Goal: Task Accomplishment & Management: Complete application form

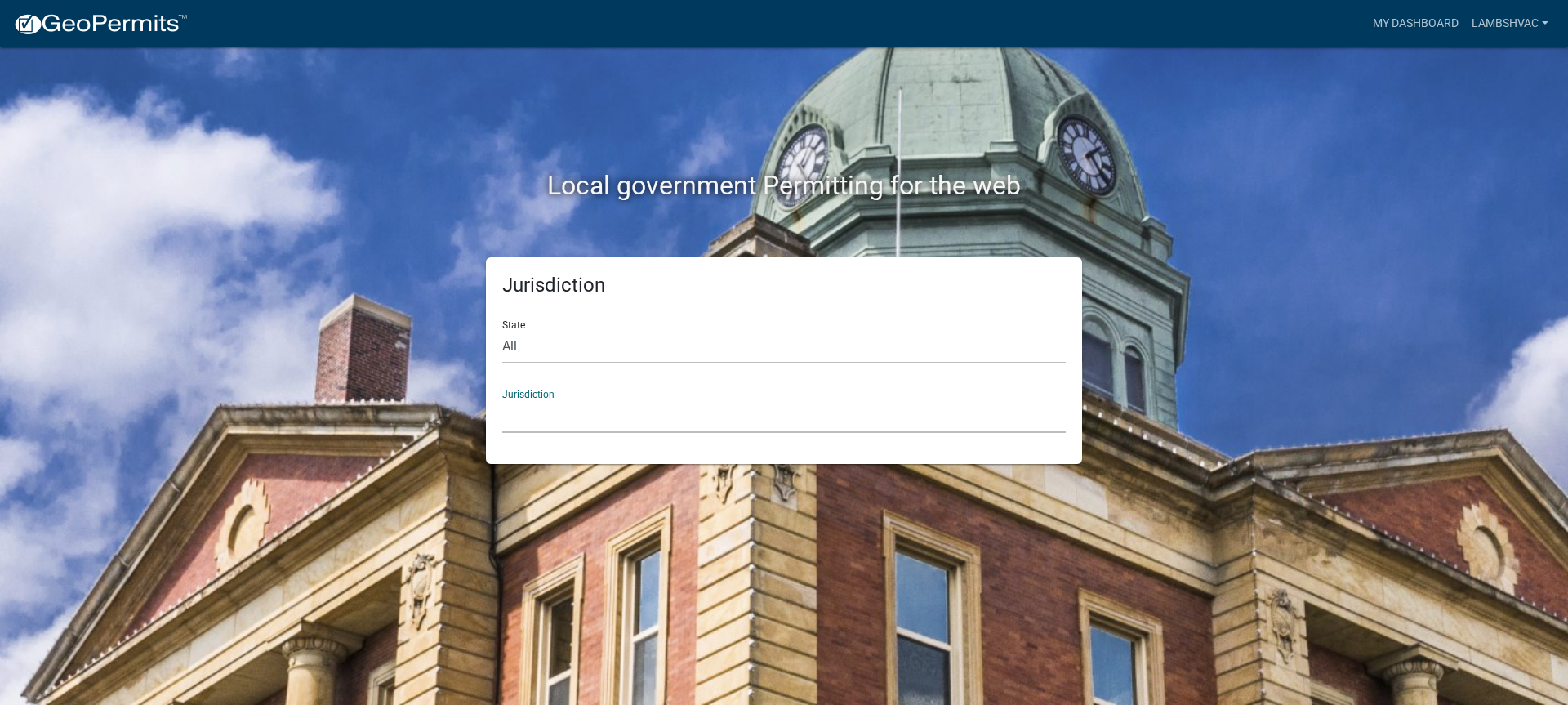
click at [541, 425] on select "[GEOGRAPHIC_DATA], [US_STATE] [GEOGRAPHIC_DATA], [US_STATE][PERSON_NAME][GEOGRA…" at bounding box center [784, 416] width 563 height 34
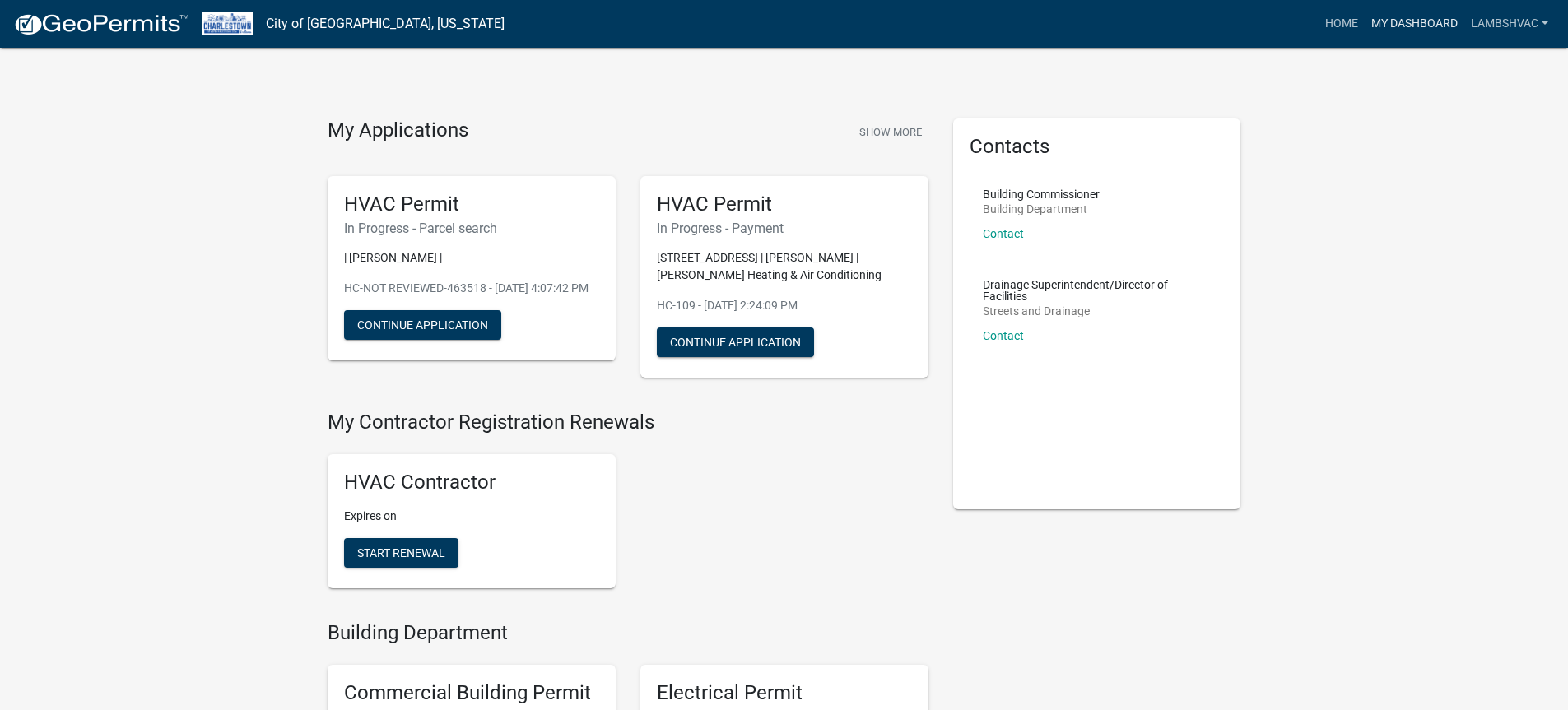
click at [1403, 19] on link "My Dashboard" at bounding box center [1415, 24] width 99 height 31
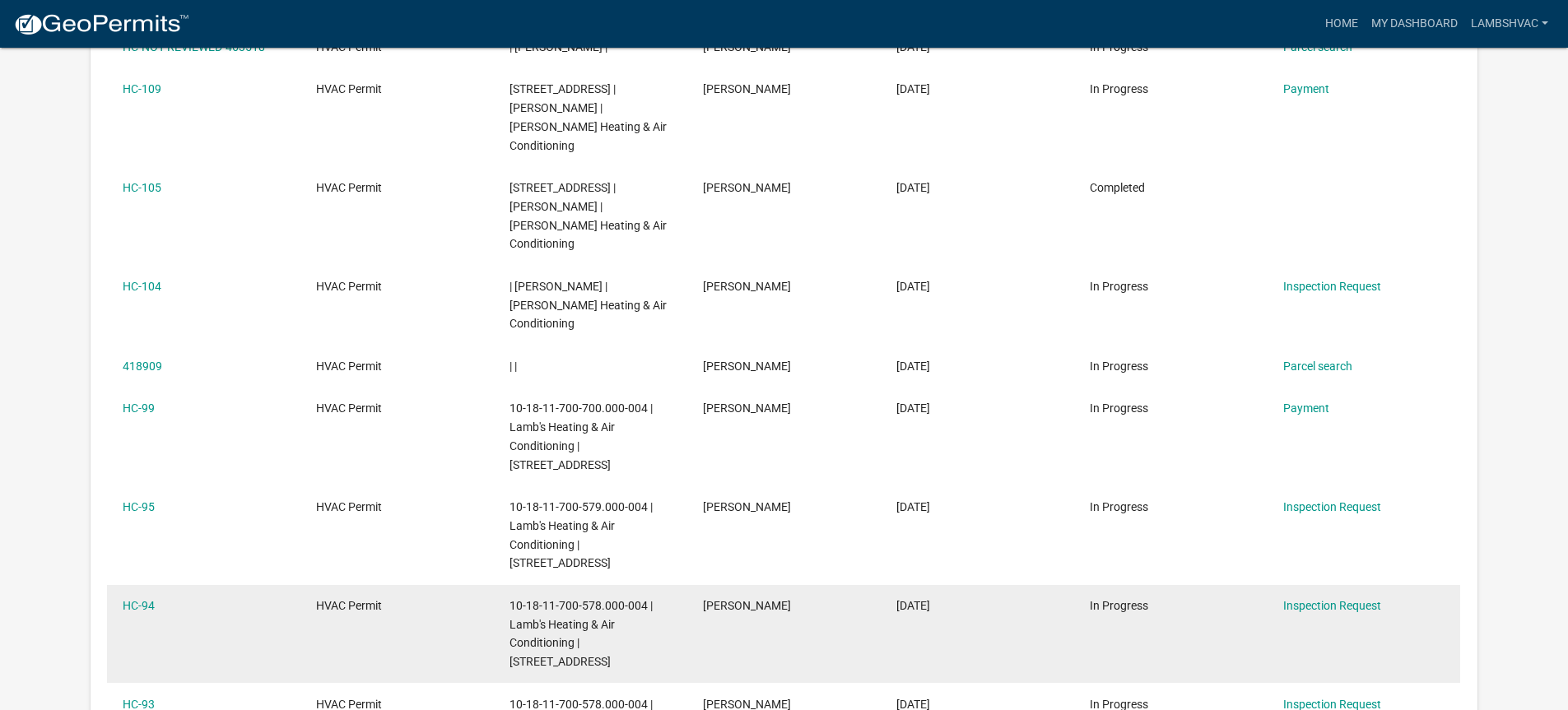
scroll to position [164, 0]
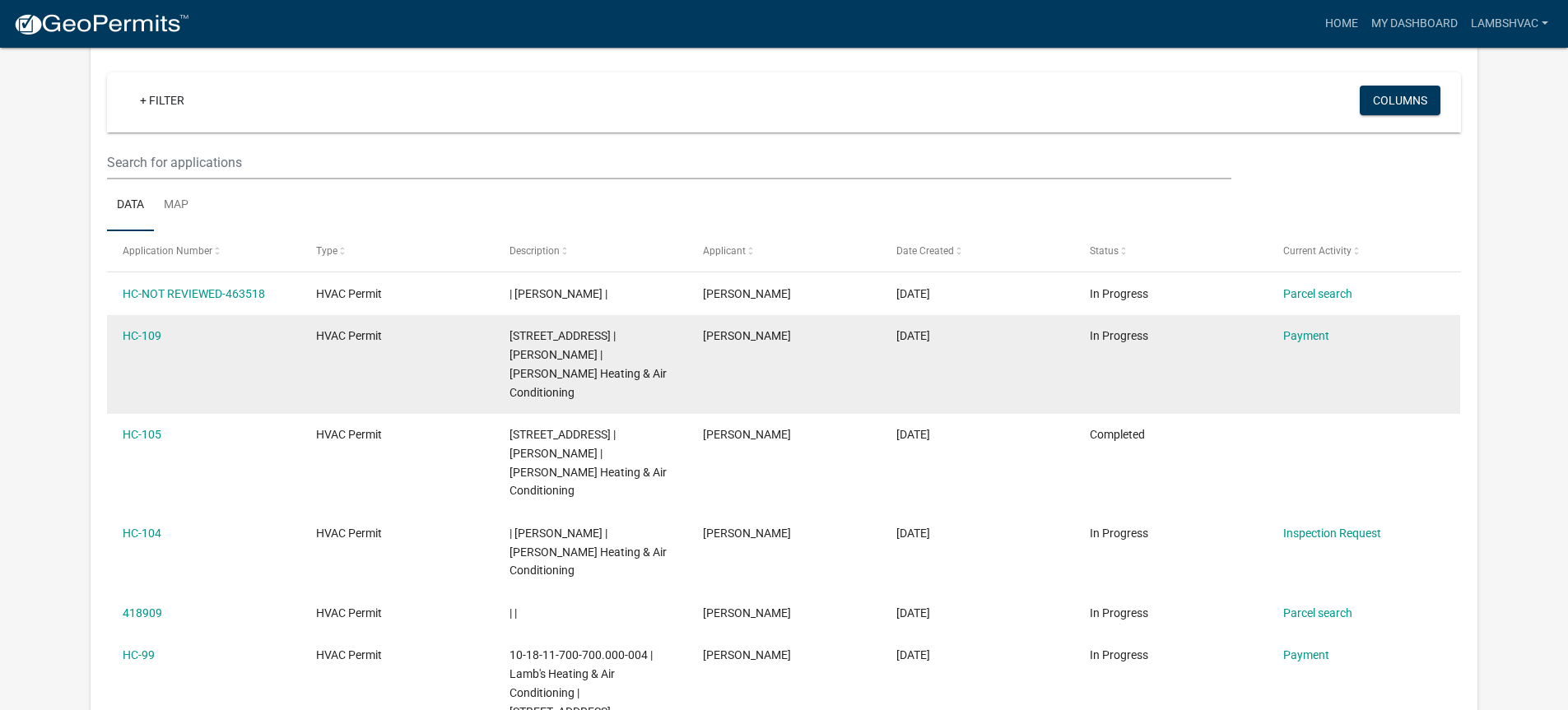
click at [1304, 327] on div "Payment" at bounding box center [1364, 336] width 162 height 19
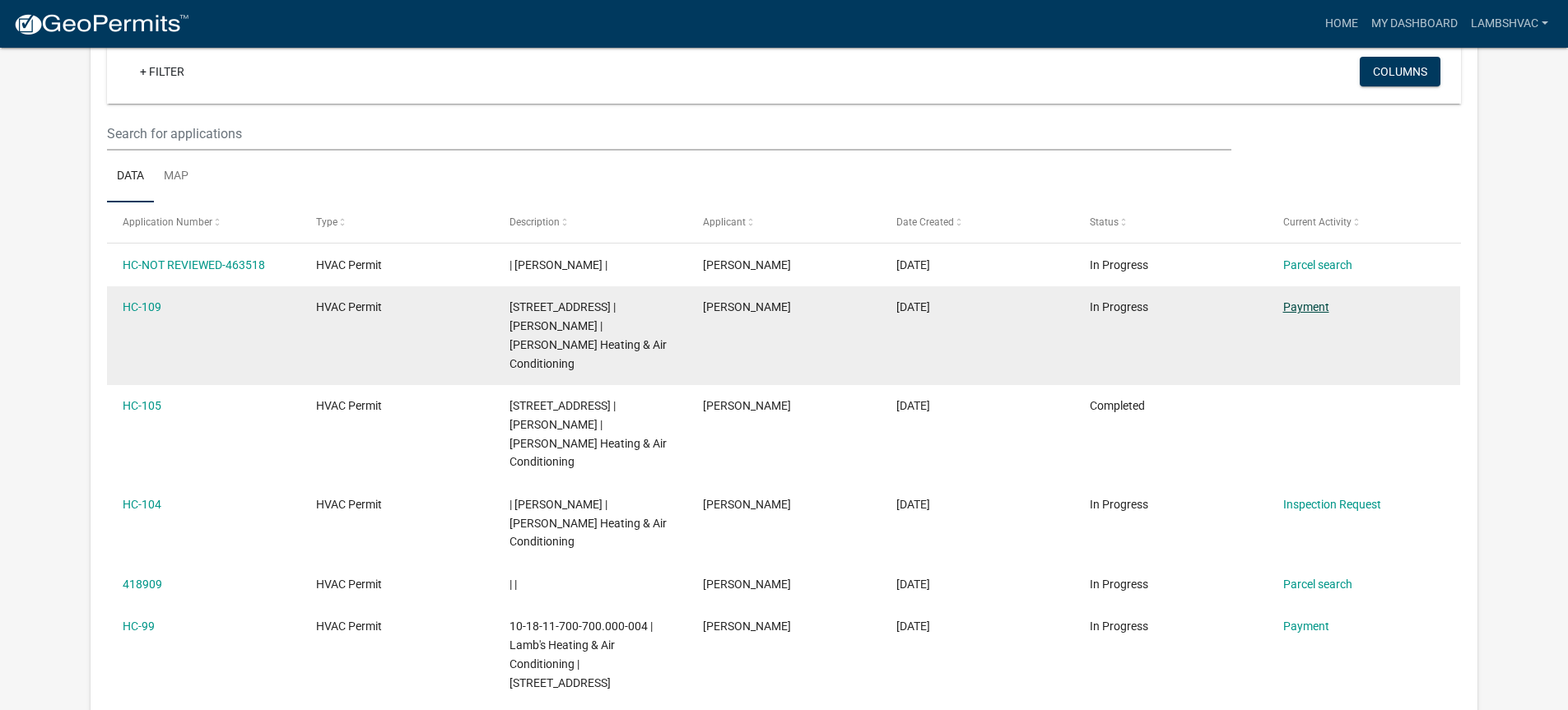
scroll to position [136, 0]
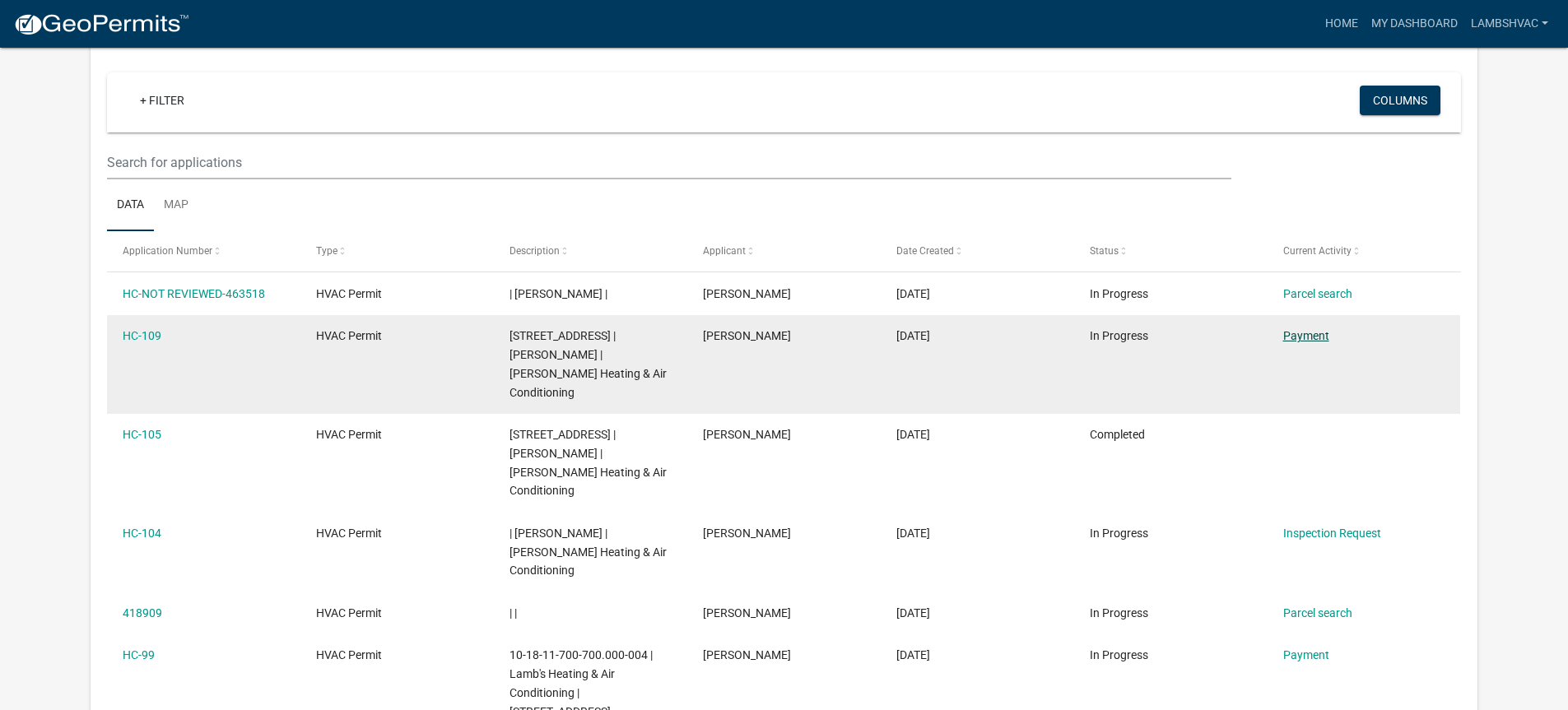
click at [1293, 336] on link "Payment" at bounding box center [1306, 335] width 46 height 13
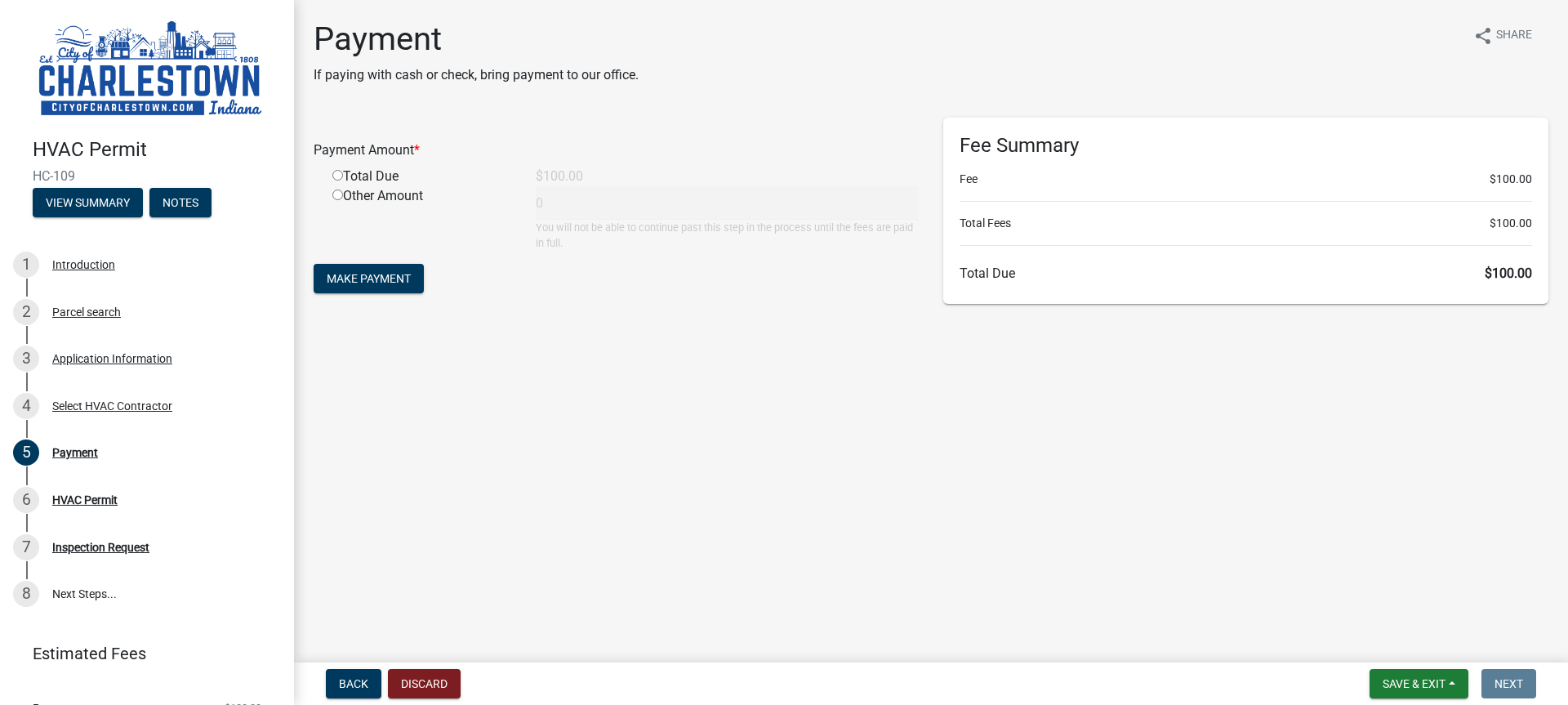
click at [335, 173] on input "radio" at bounding box center [338, 175] width 11 height 11
radio input "true"
type input "100"
click at [384, 279] on span "Make Payment" at bounding box center [368, 278] width 84 height 13
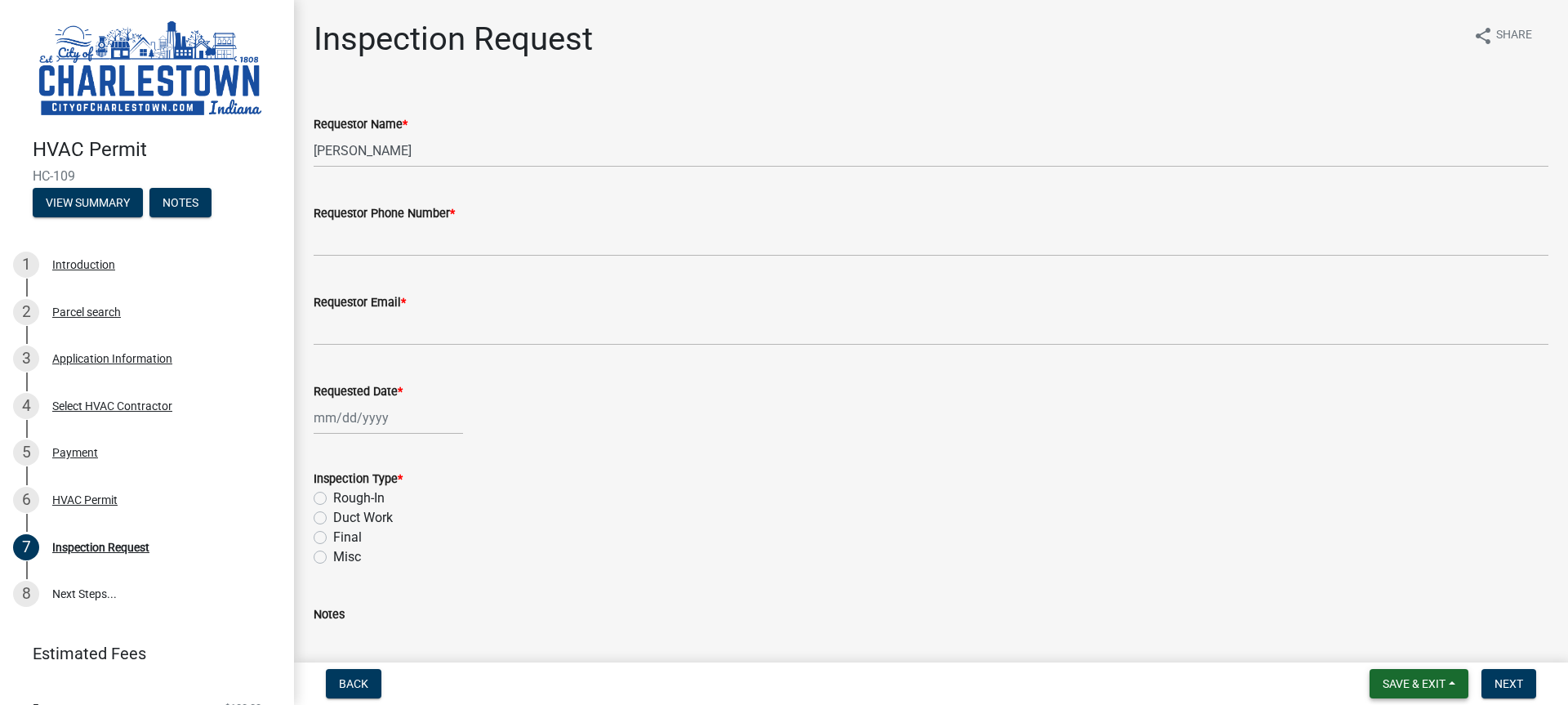
click at [1439, 683] on span "Save & Exit" at bounding box center [1413, 683] width 63 height 13
click at [1416, 646] on button "Save & Exit" at bounding box center [1402, 641] width 130 height 39
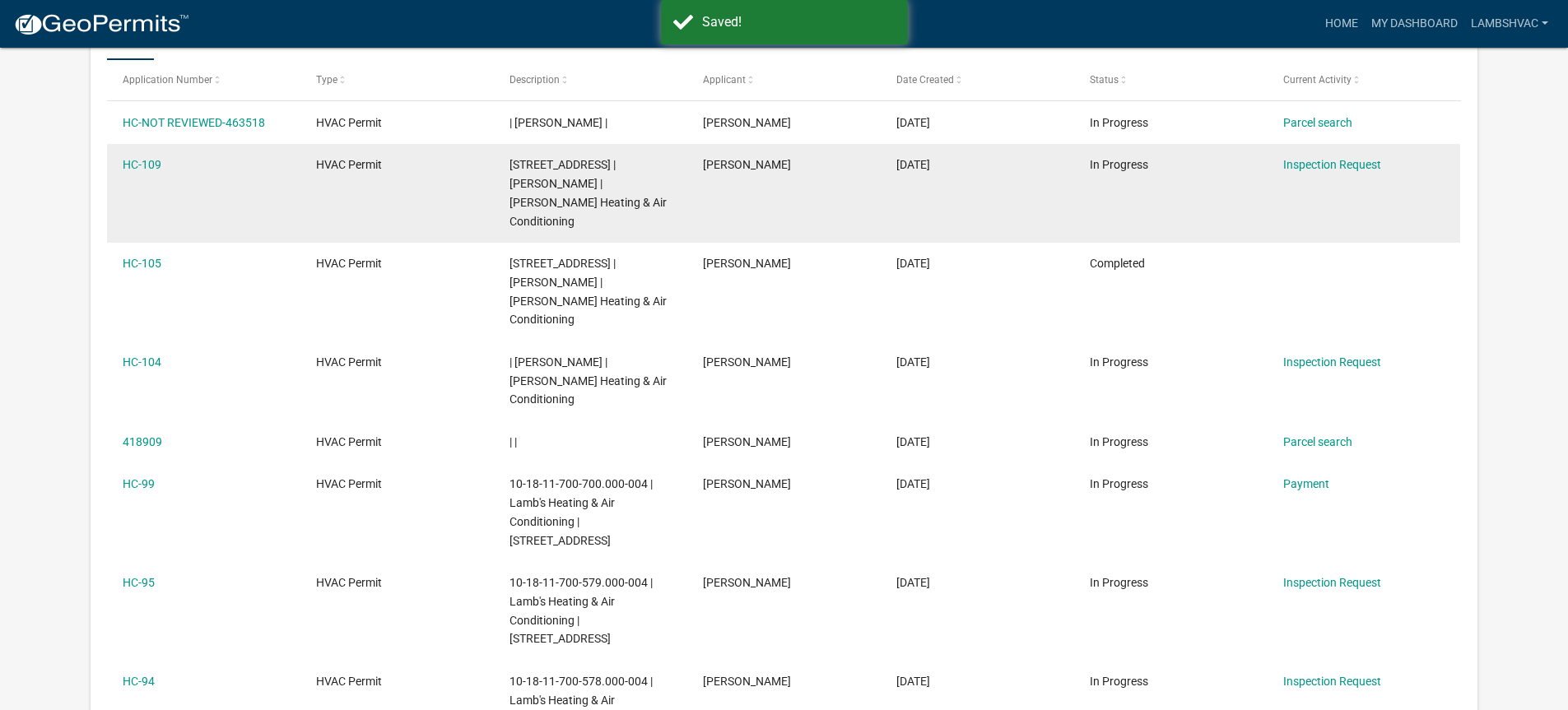
scroll to position [493, 0]
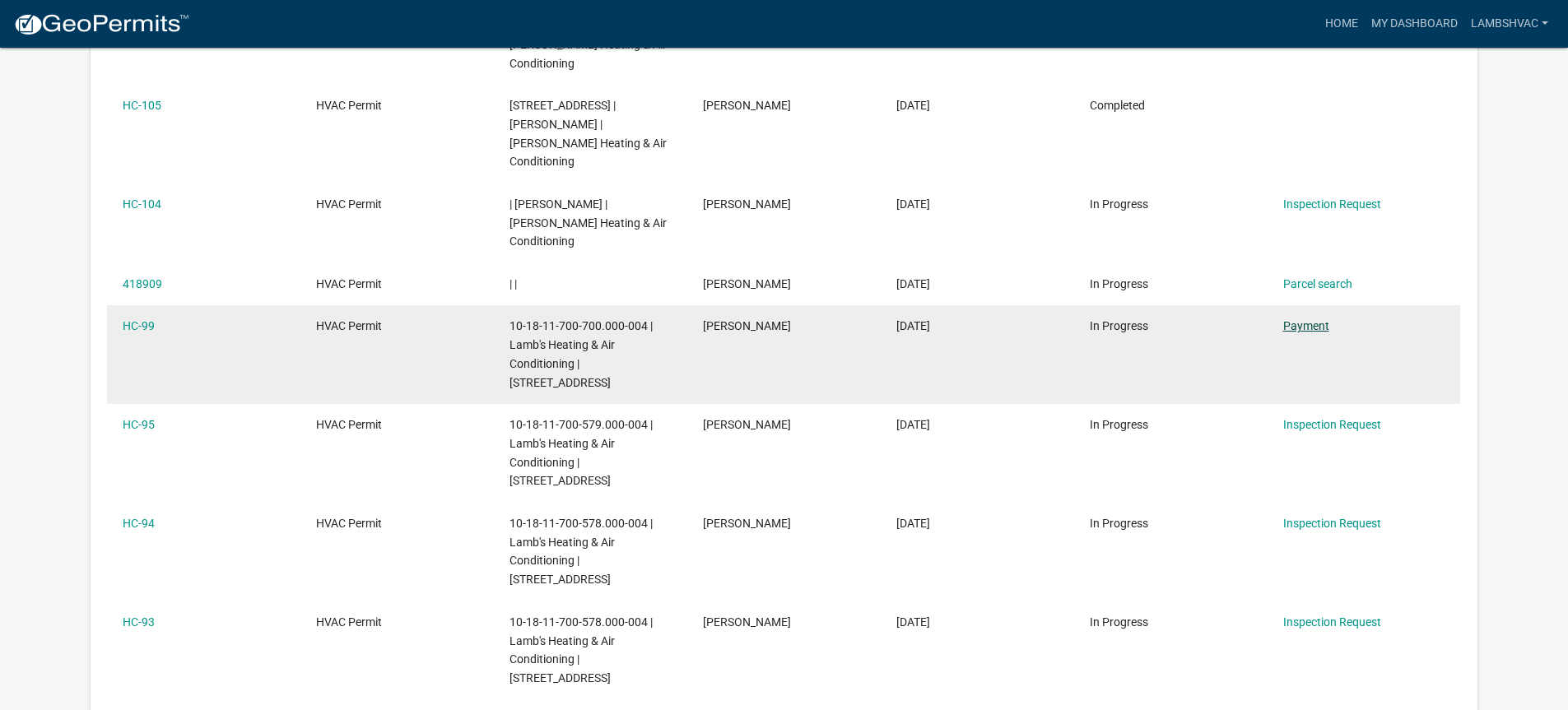
click at [1312, 319] on link "Payment" at bounding box center [1306, 325] width 46 height 13
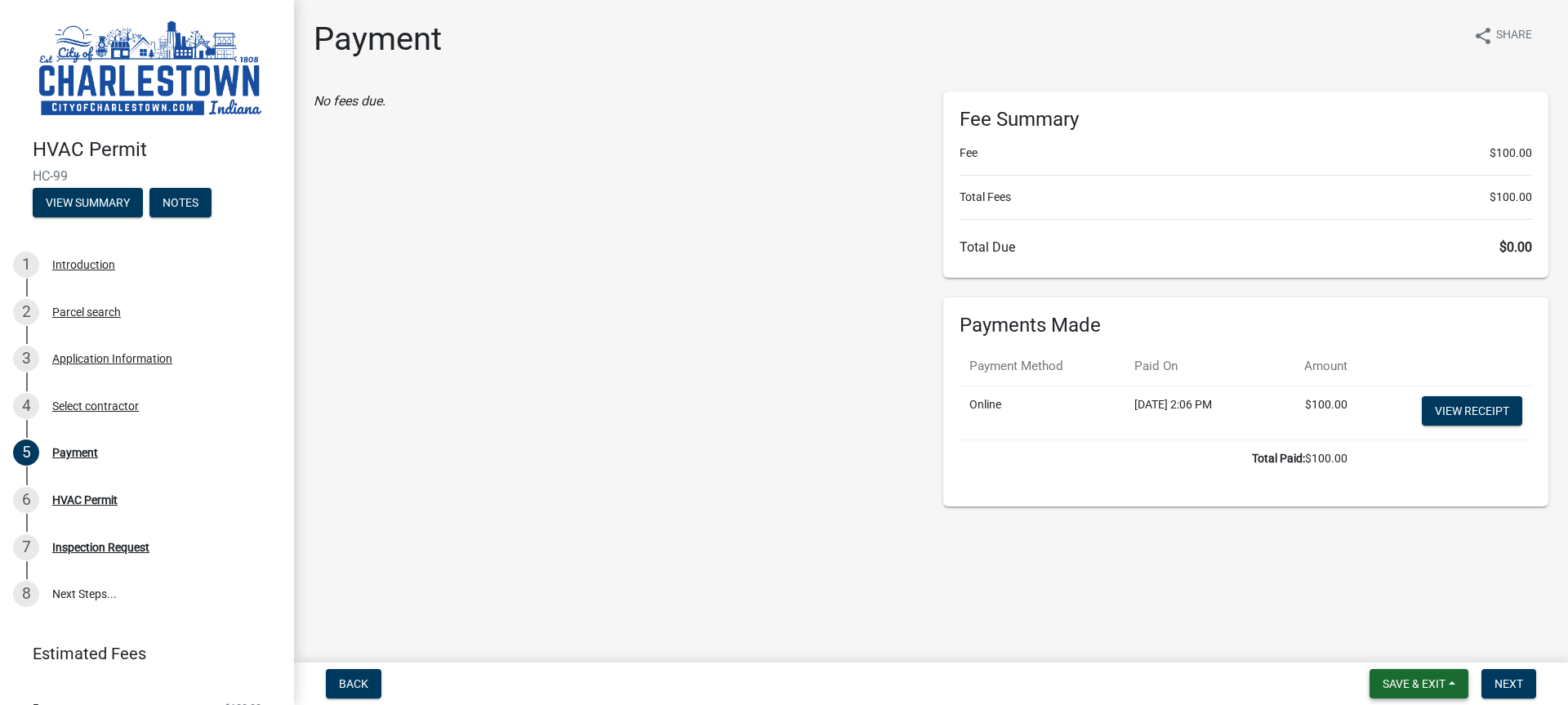
click at [1429, 685] on span "Save & Exit" at bounding box center [1413, 683] width 63 height 13
click at [1408, 645] on button "Save & Exit" at bounding box center [1402, 641] width 130 height 39
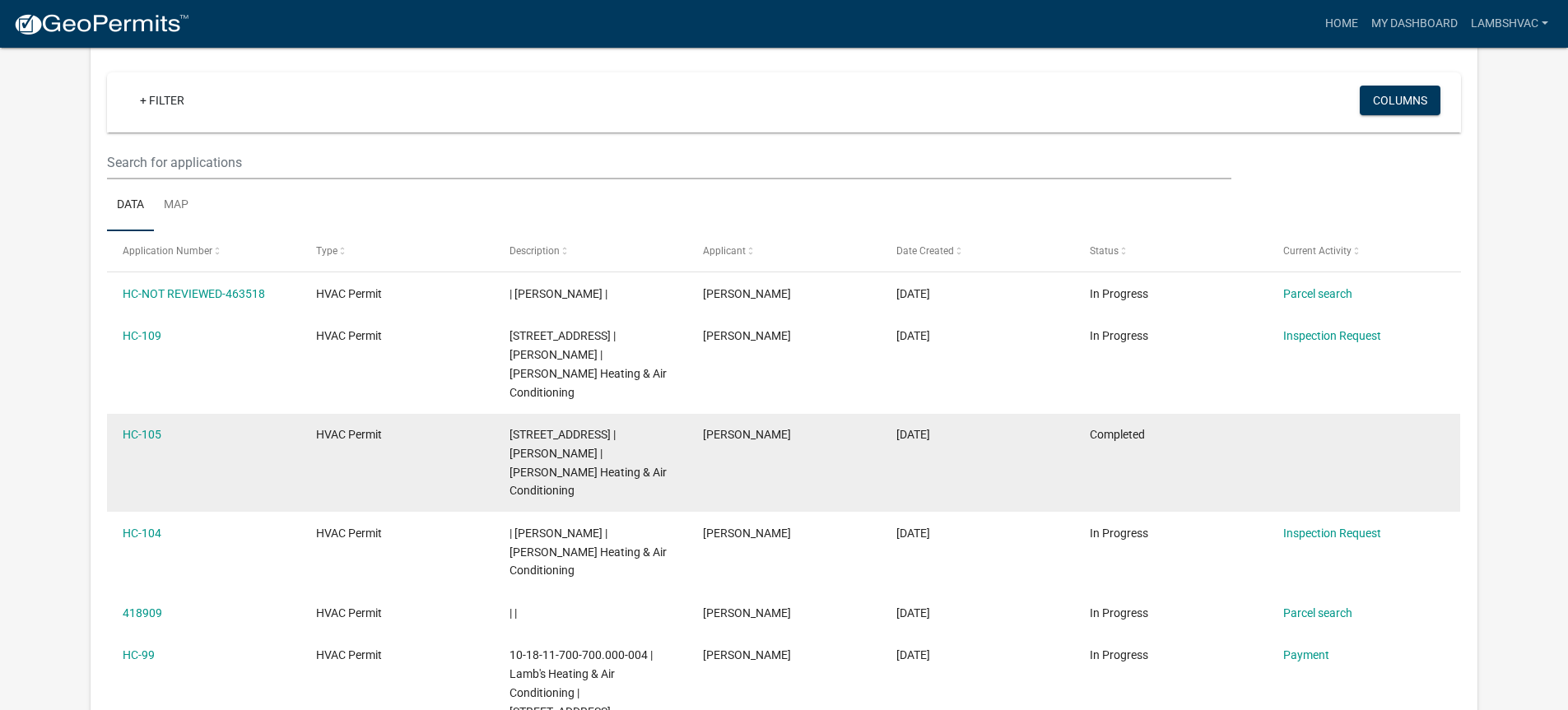
scroll to position [136, 0]
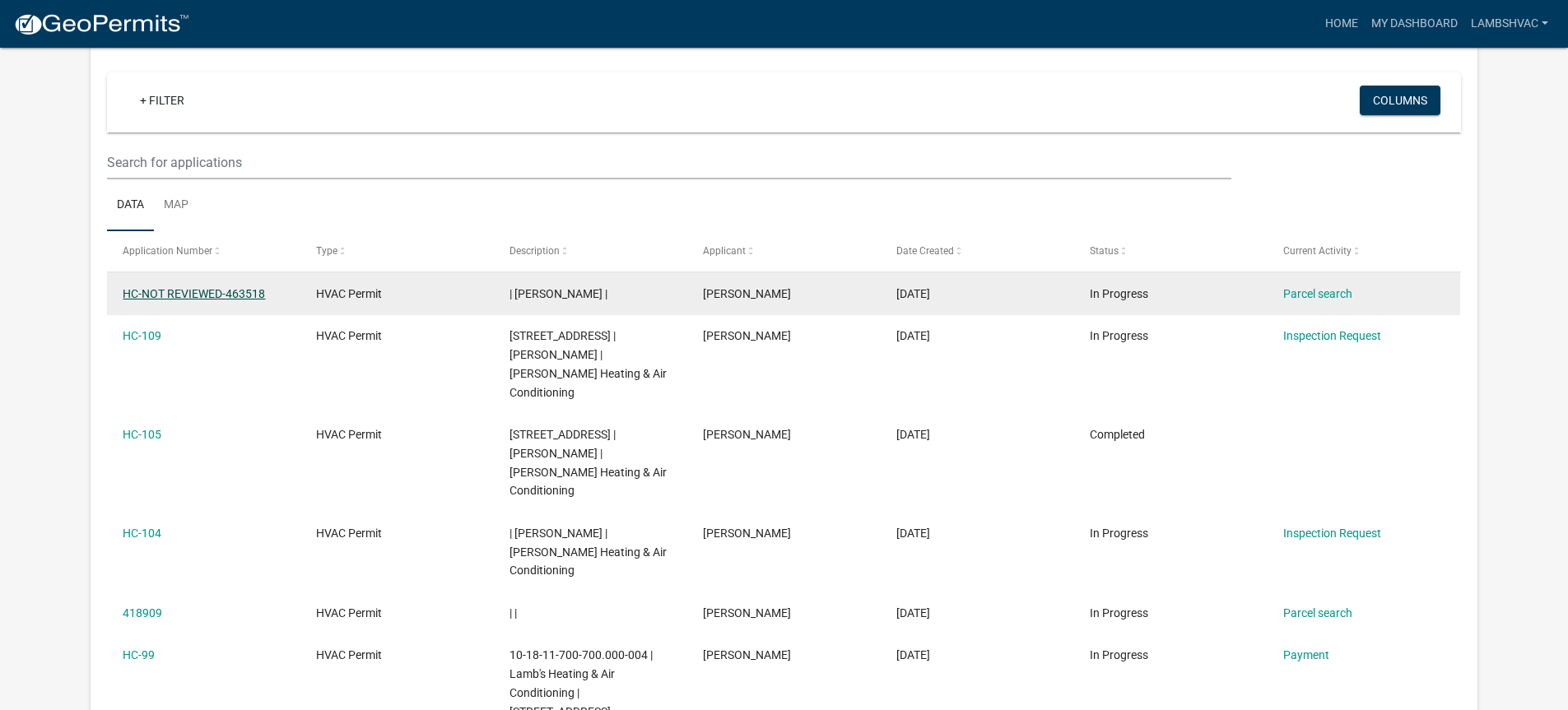
click at [181, 296] on link "HC-NOT REVIEWED-463518" at bounding box center [193, 294] width 142 height 13
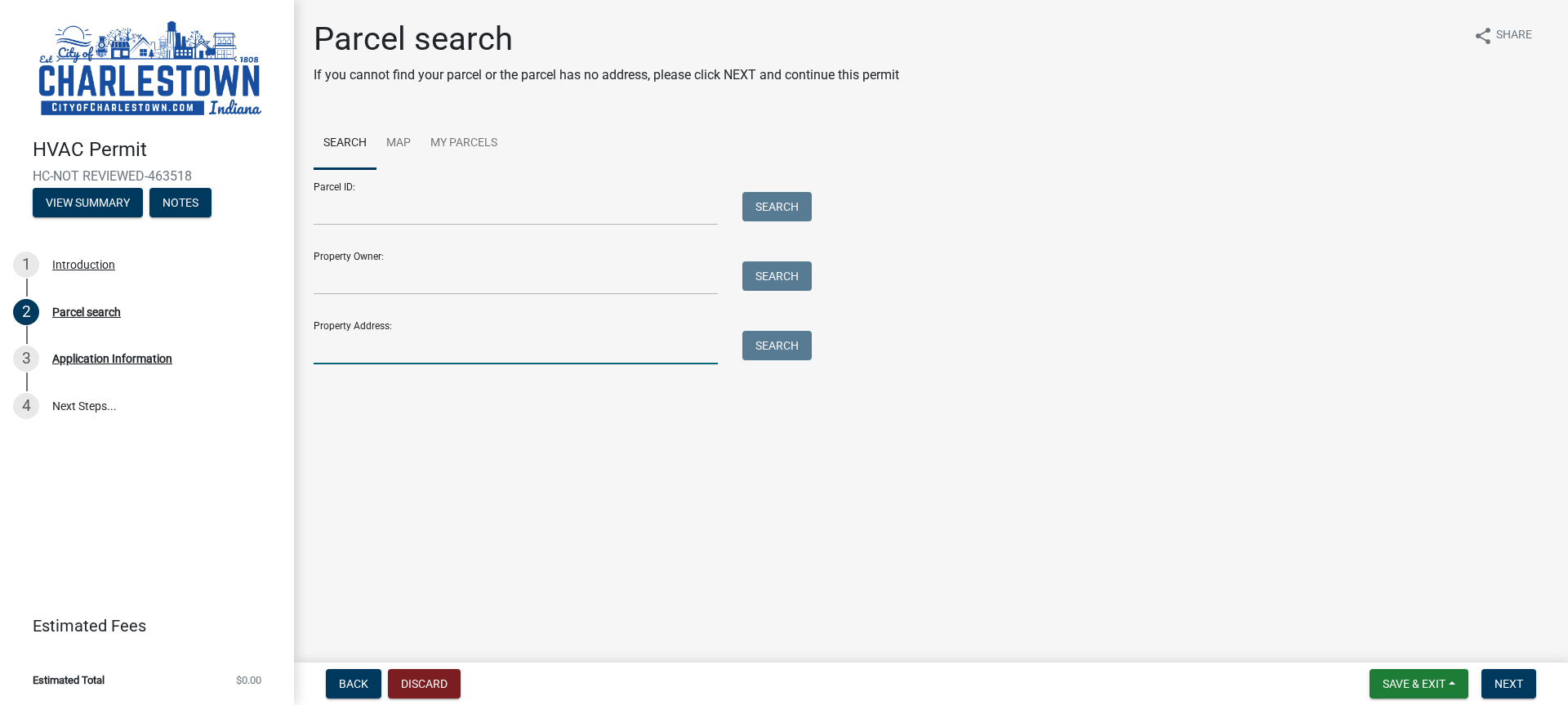
click at [373, 347] on input "Property Address:" at bounding box center [515, 347] width 404 height 34
type input "1140 [PERSON_NAME]"
click at [776, 350] on button "Search" at bounding box center [777, 346] width 69 height 29
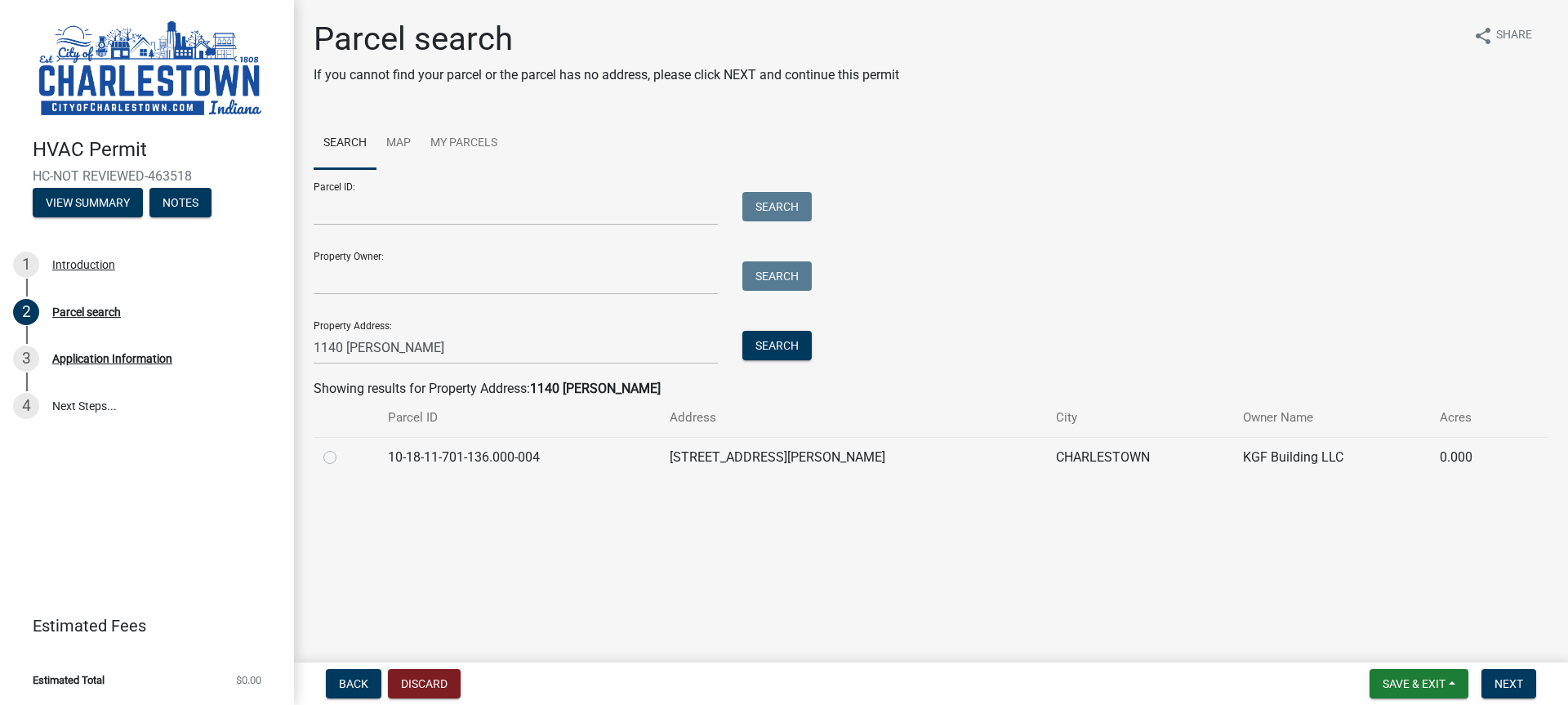
click at [343, 448] on label at bounding box center [343, 448] width 0 height 0
click at [343, 457] on input "radio" at bounding box center [348, 453] width 11 height 11
radio input "true"
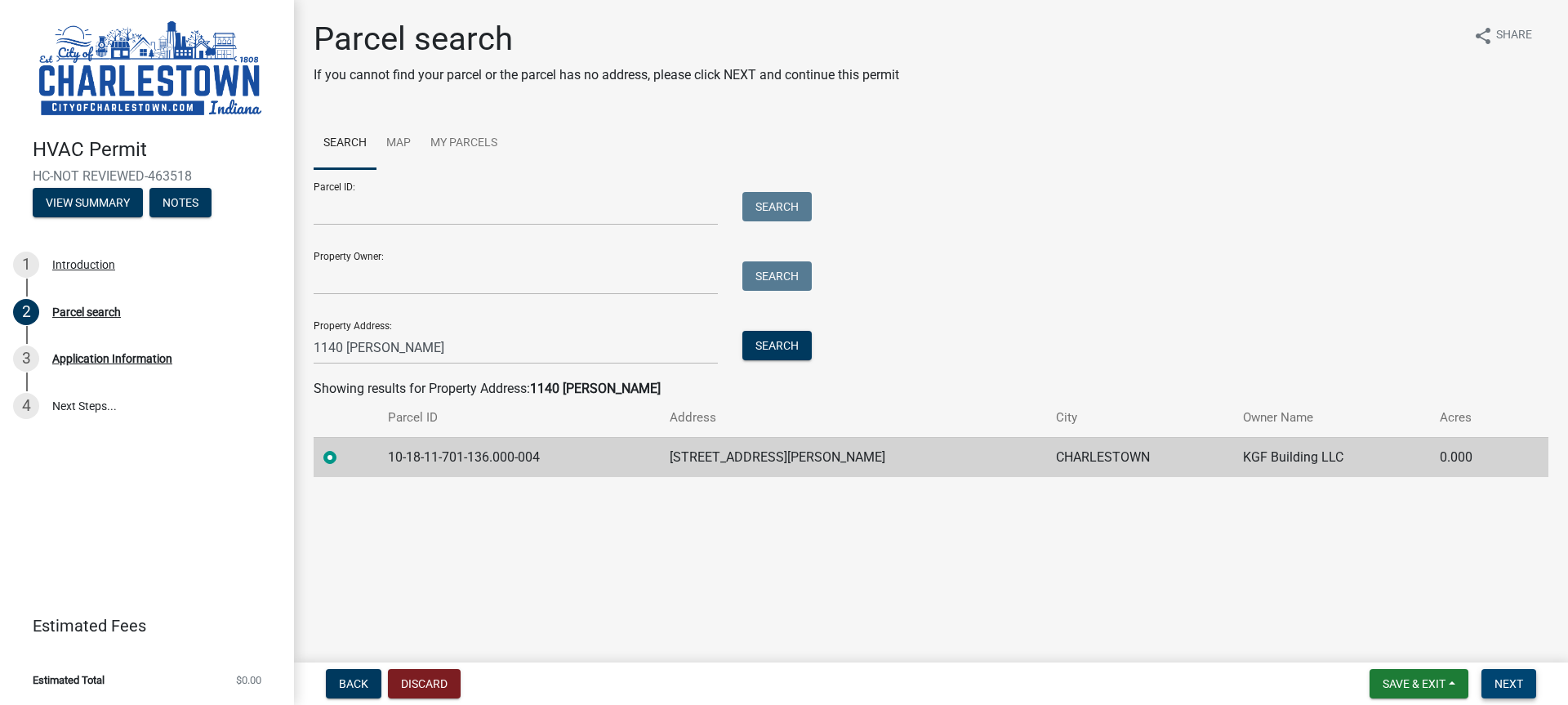
click at [1492, 688] on button "Next" at bounding box center [1509, 683] width 55 height 29
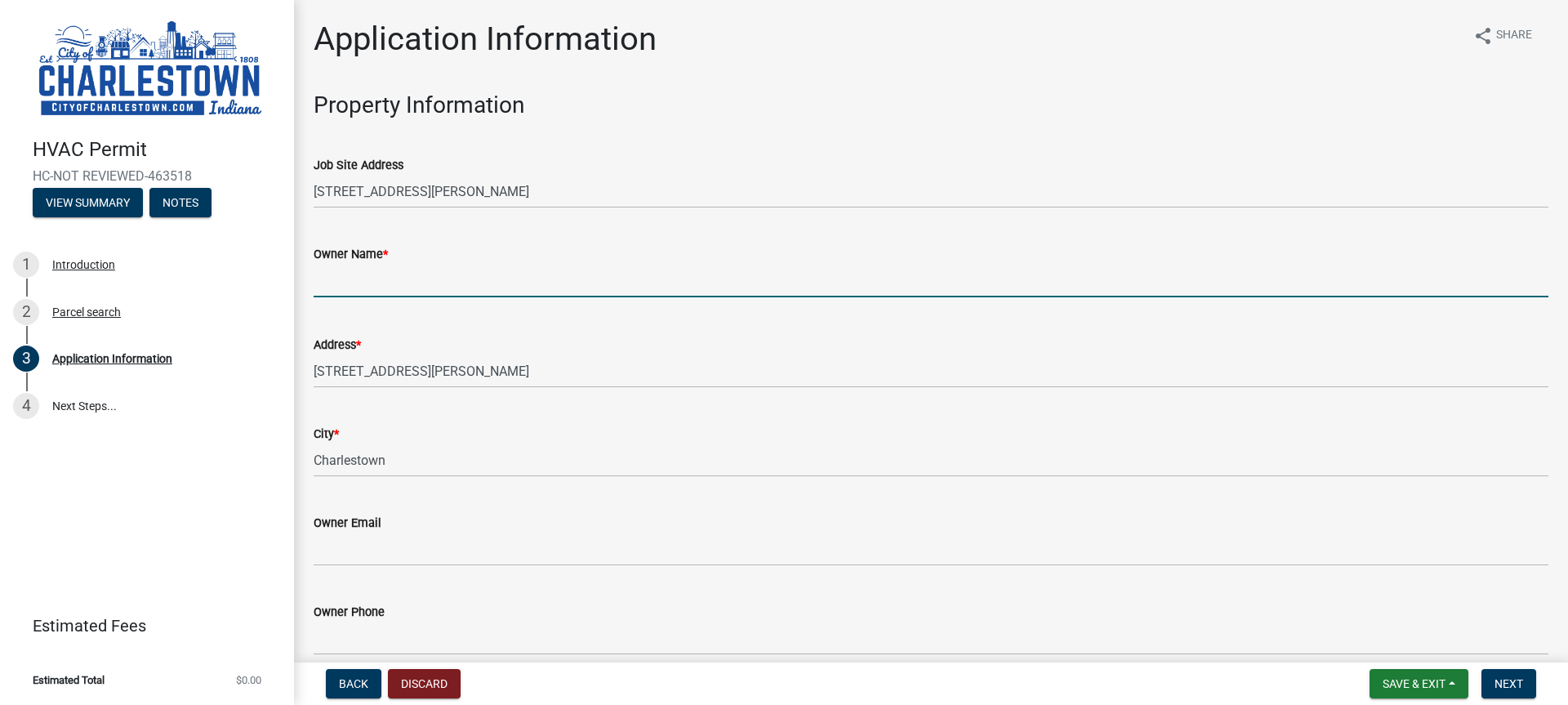
click at [372, 285] on input "Owner Name *" at bounding box center [931, 280] width 1234 height 34
type input "KGF"
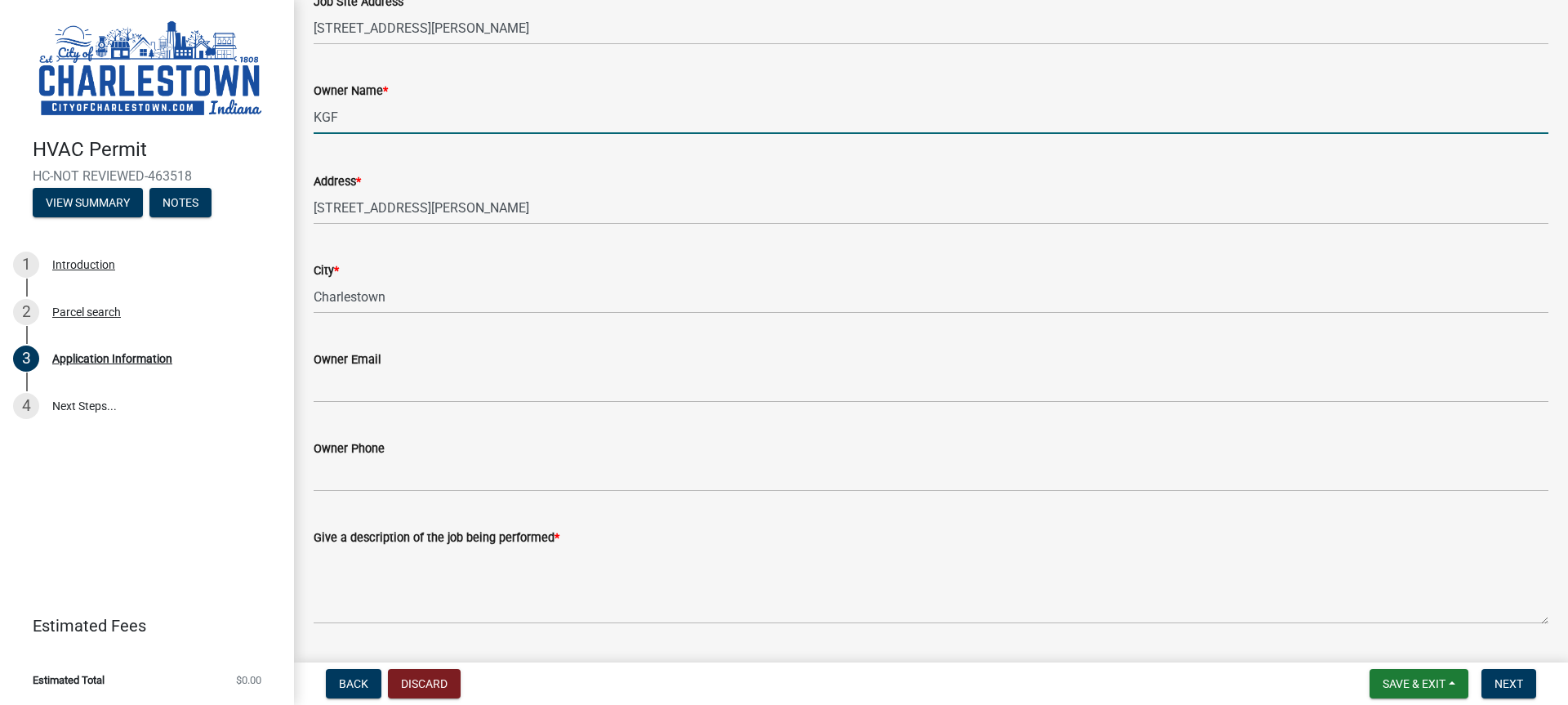
scroll to position [409, 0]
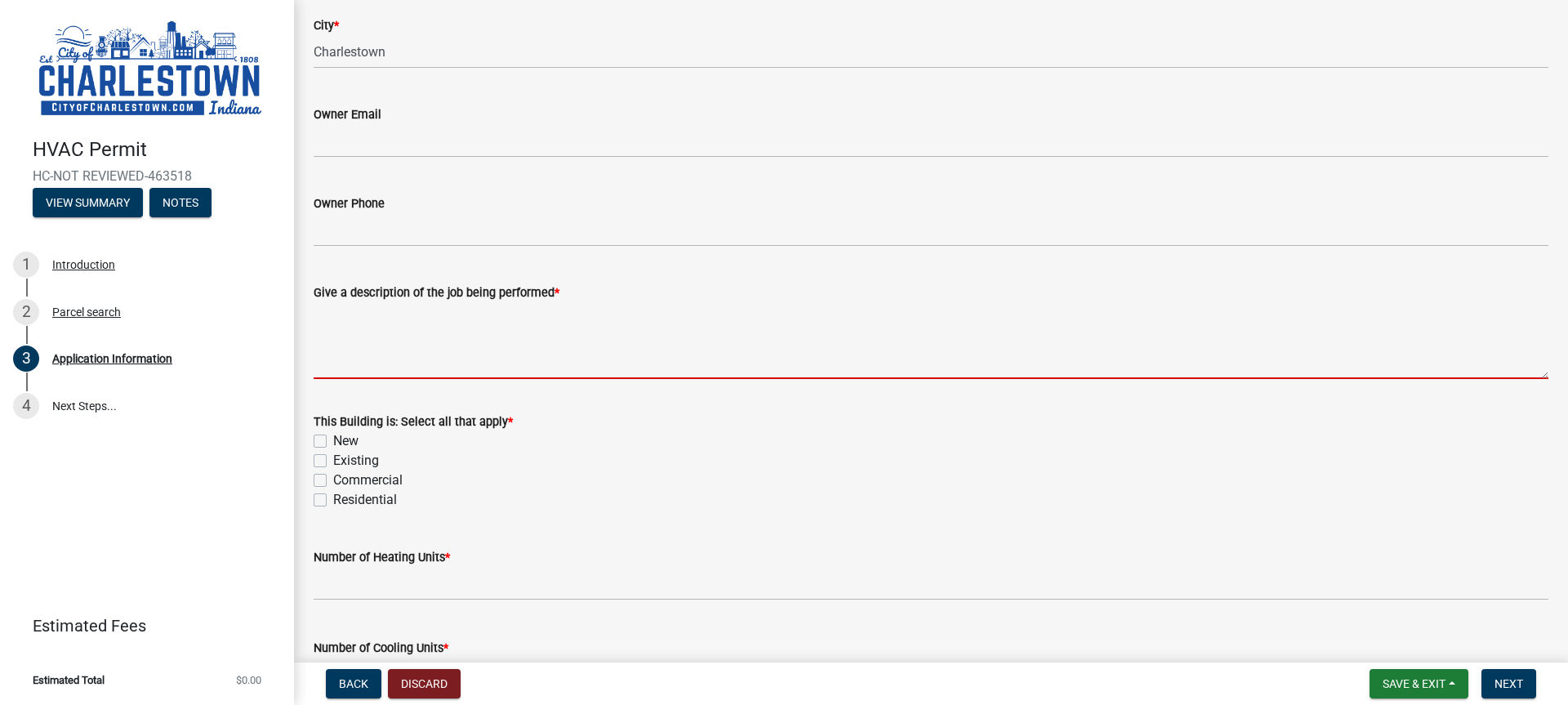
click at [350, 364] on textarea "Give a description of the job being performed *" at bounding box center [931, 340] width 1234 height 77
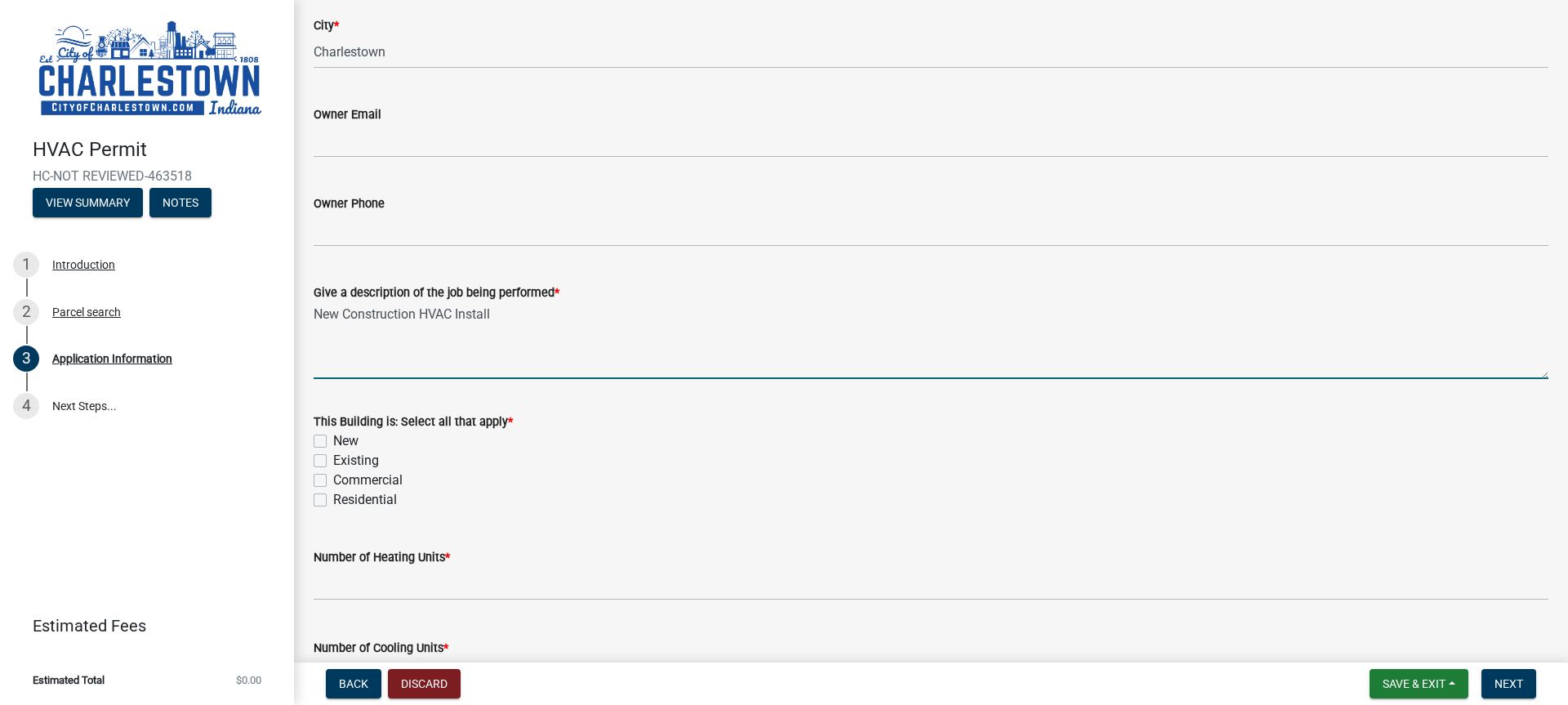
type textarea "New Construction HVAC Install"
click at [333, 445] on label "New" at bounding box center [346, 441] width 26 height 19
click at [333, 442] on input "New" at bounding box center [338, 437] width 11 height 11
checkbox input "true"
checkbox input "false"
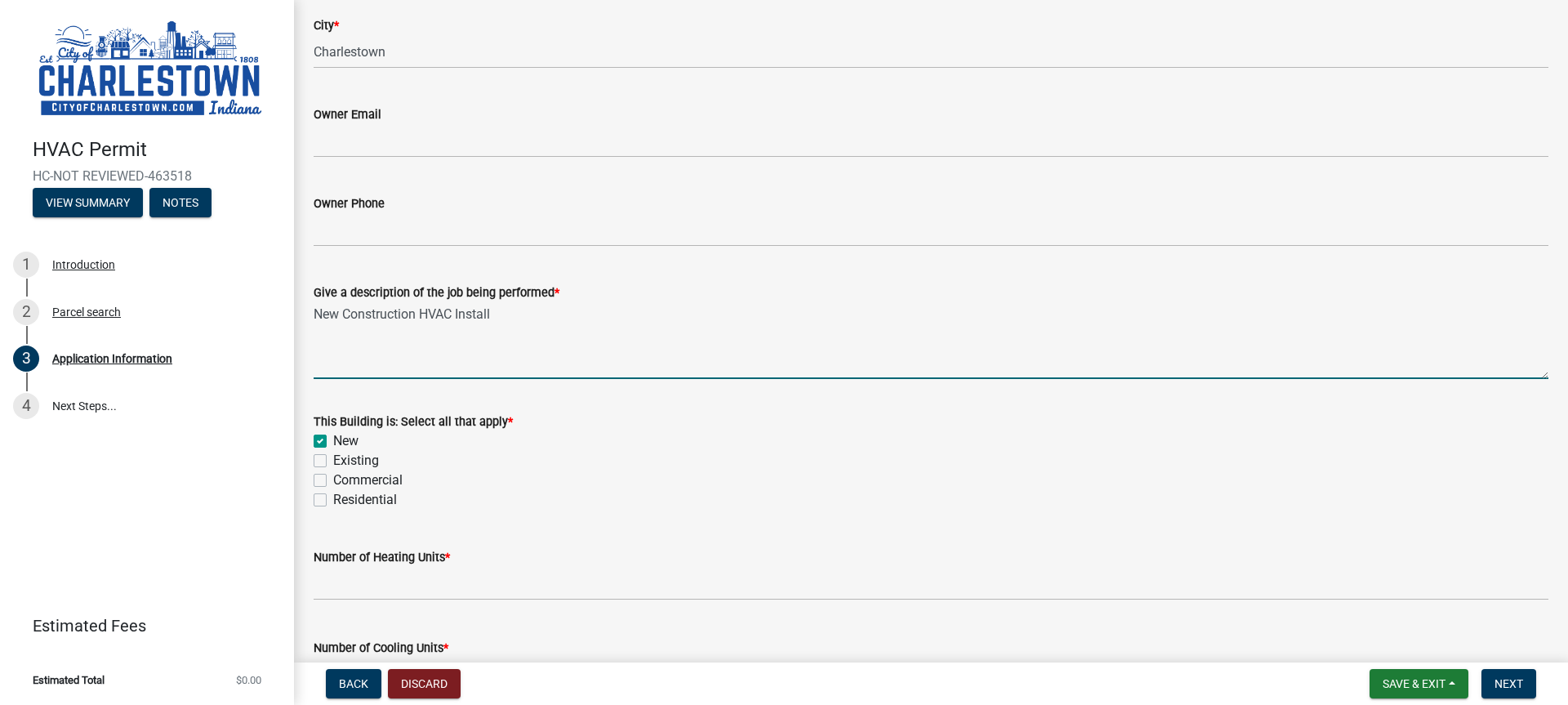
checkbox input "false"
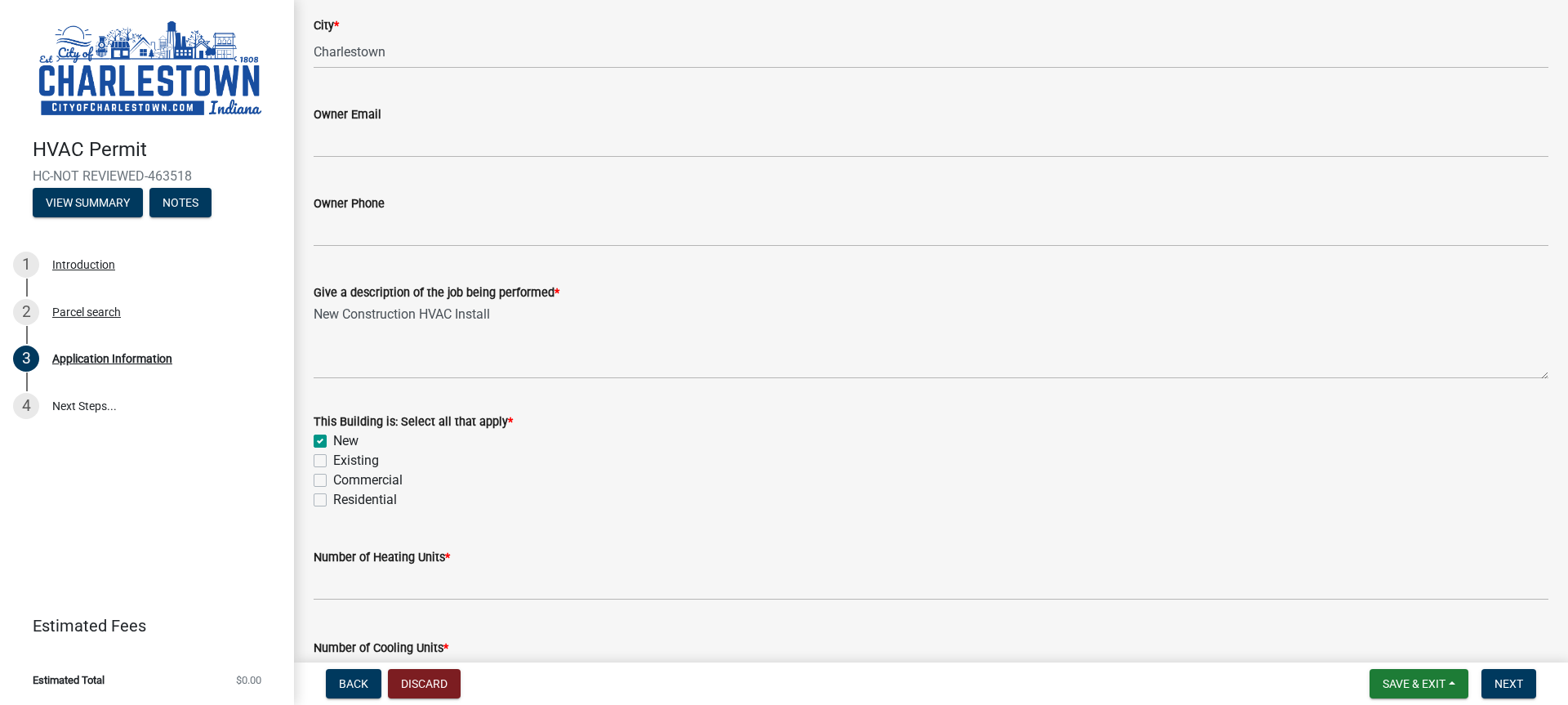
scroll to position [572, 0]
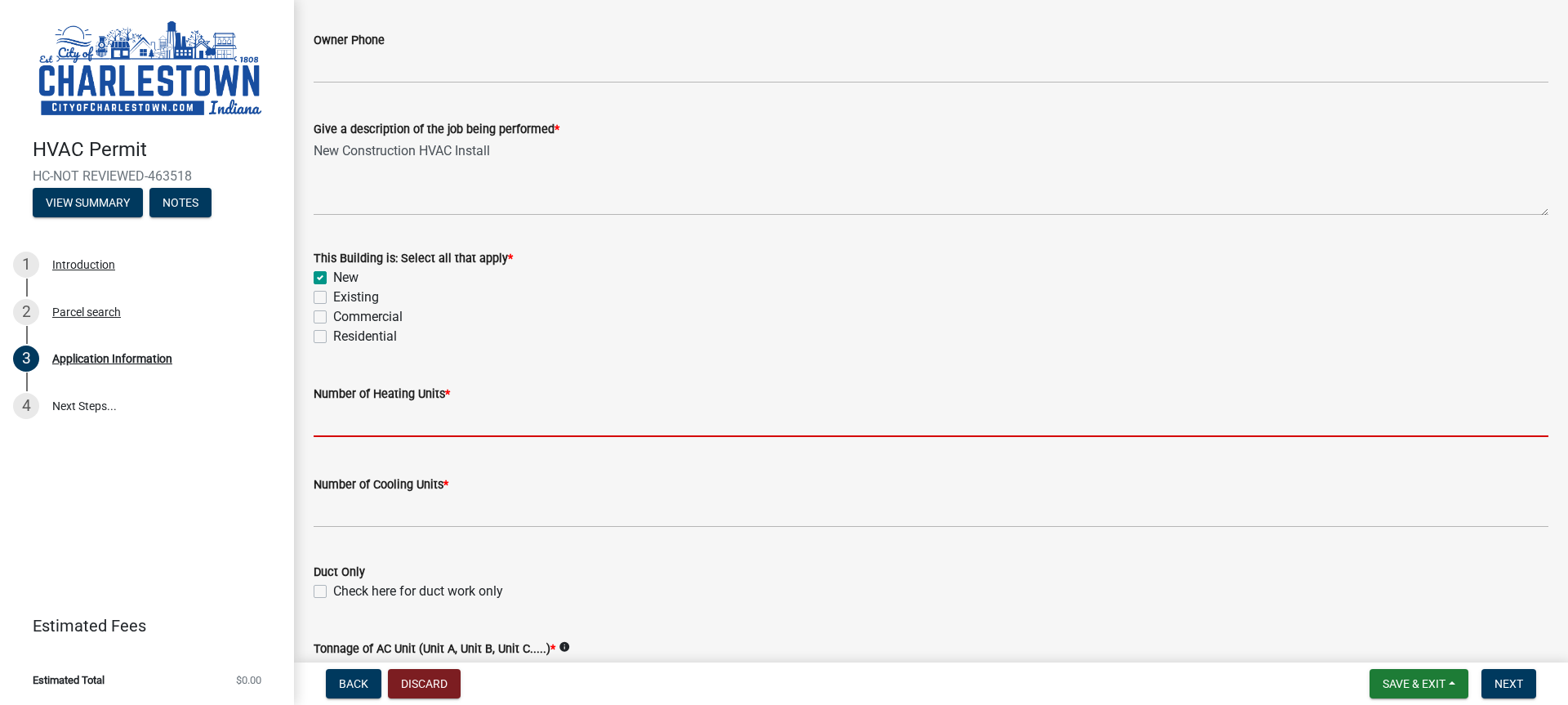
click at [366, 420] on input "text" at bounding box center [931, 420] width 1234 height 34
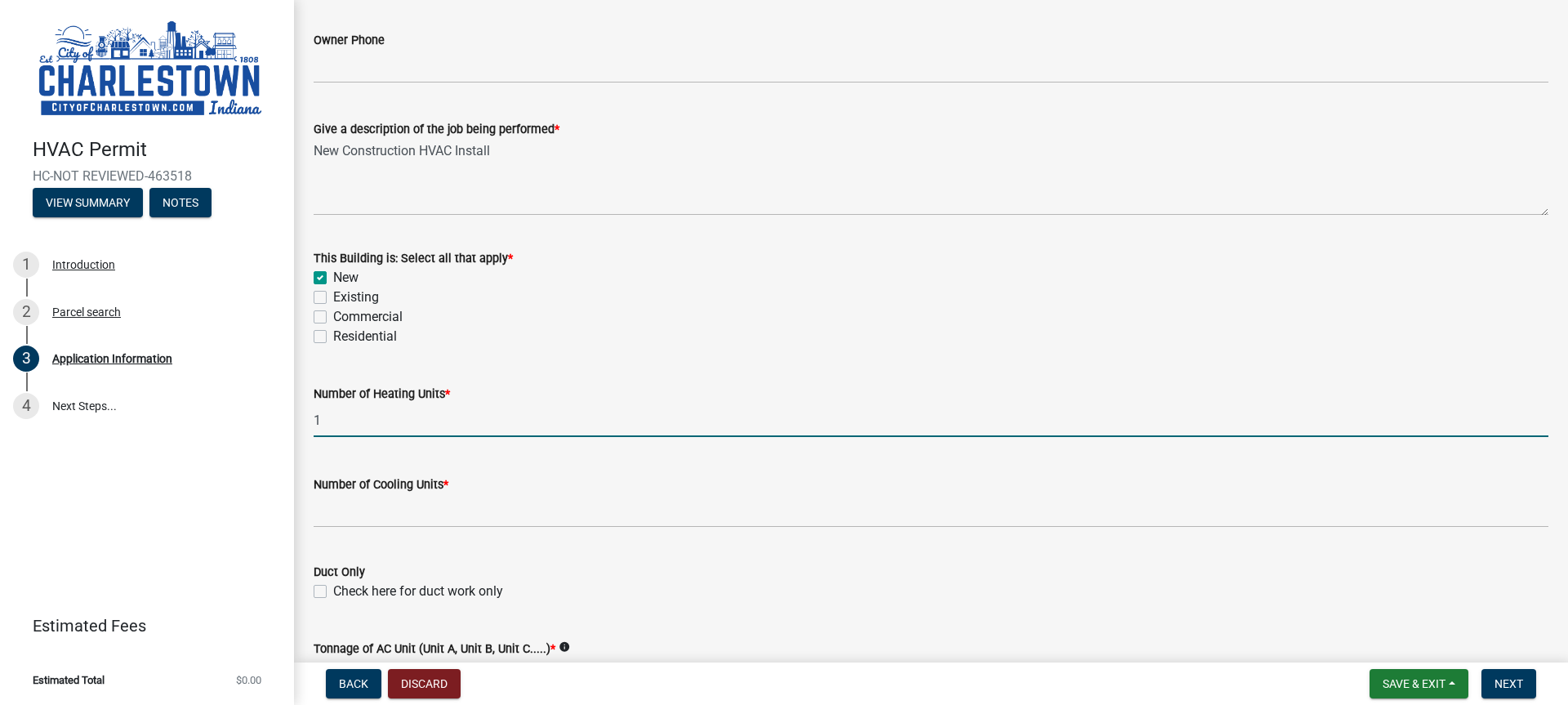
type input "1"
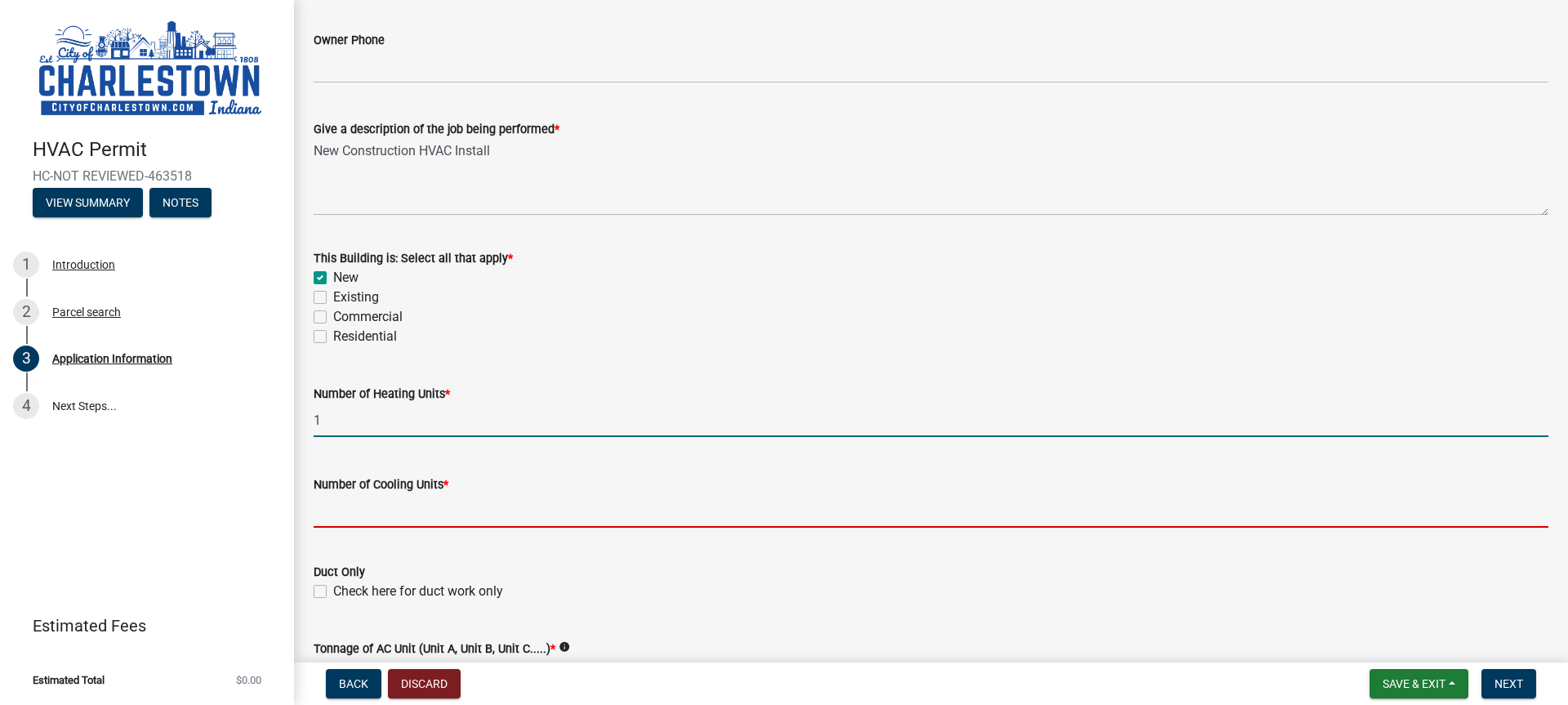
click at [328, 510] on input "text" at bounding box center [931, 511] width 1234 height 34
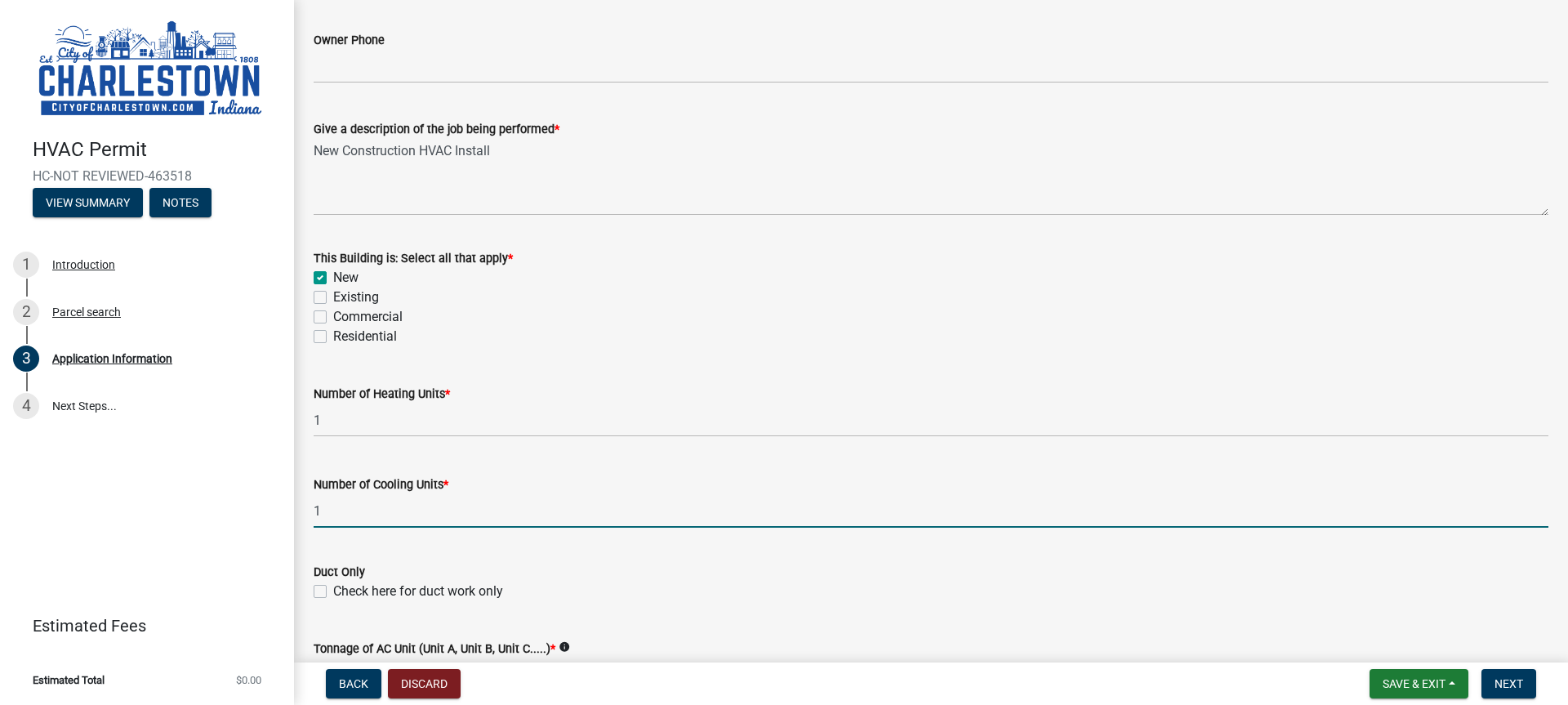
scroll to position [817, 0]
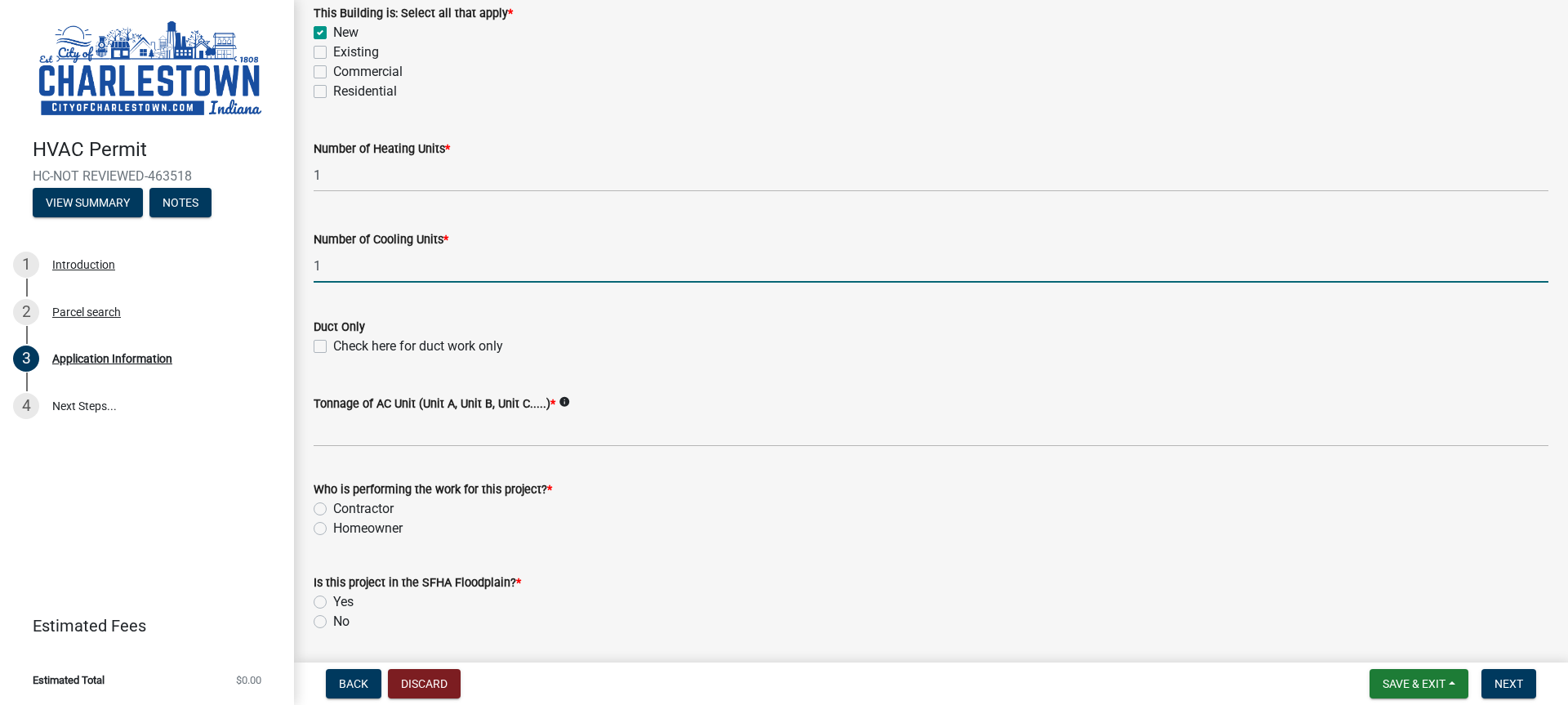
type input "1"
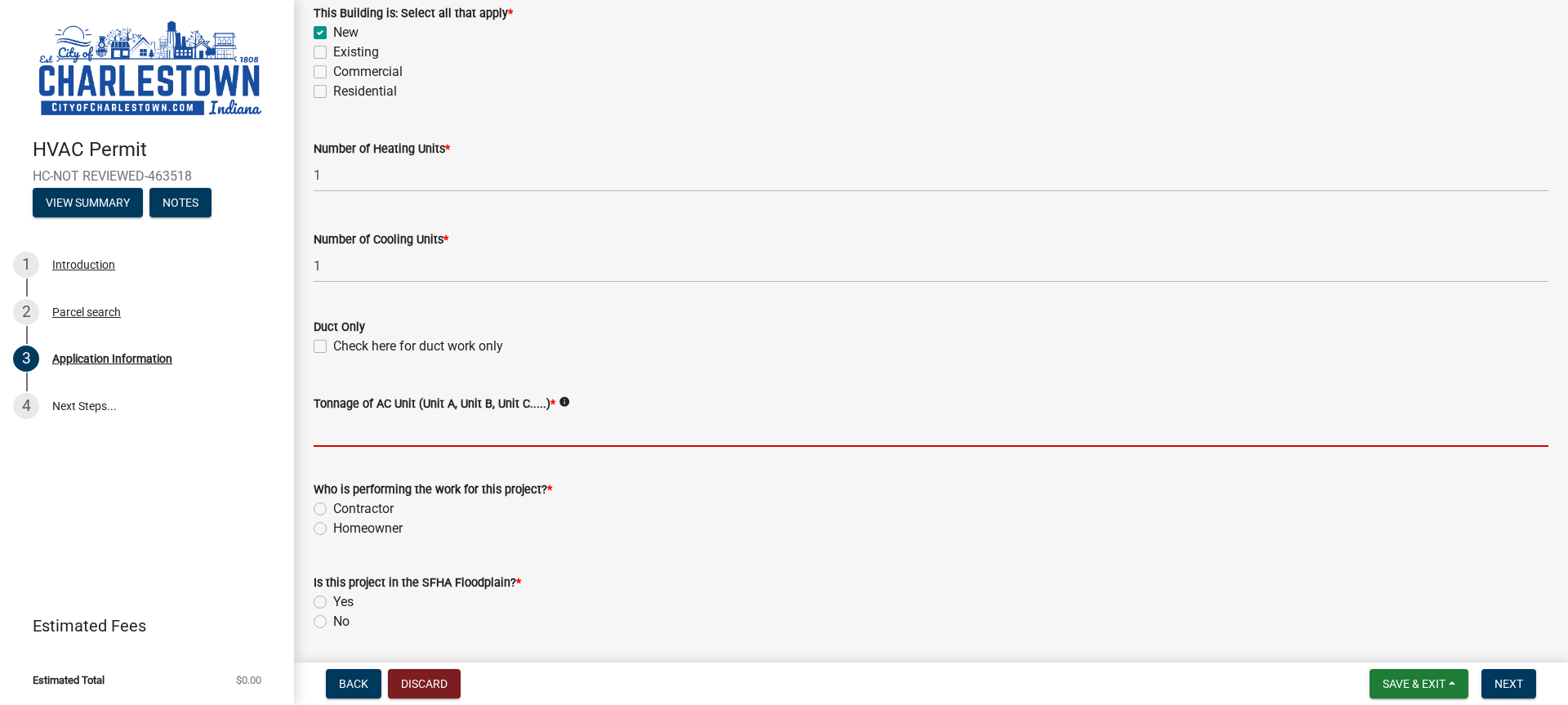
click at [365, 426] on input "Tonnage of AC Unit (Unit A, Unit B, Unit C.....) *" at bounding box center [931, 430] width 1234 height 34
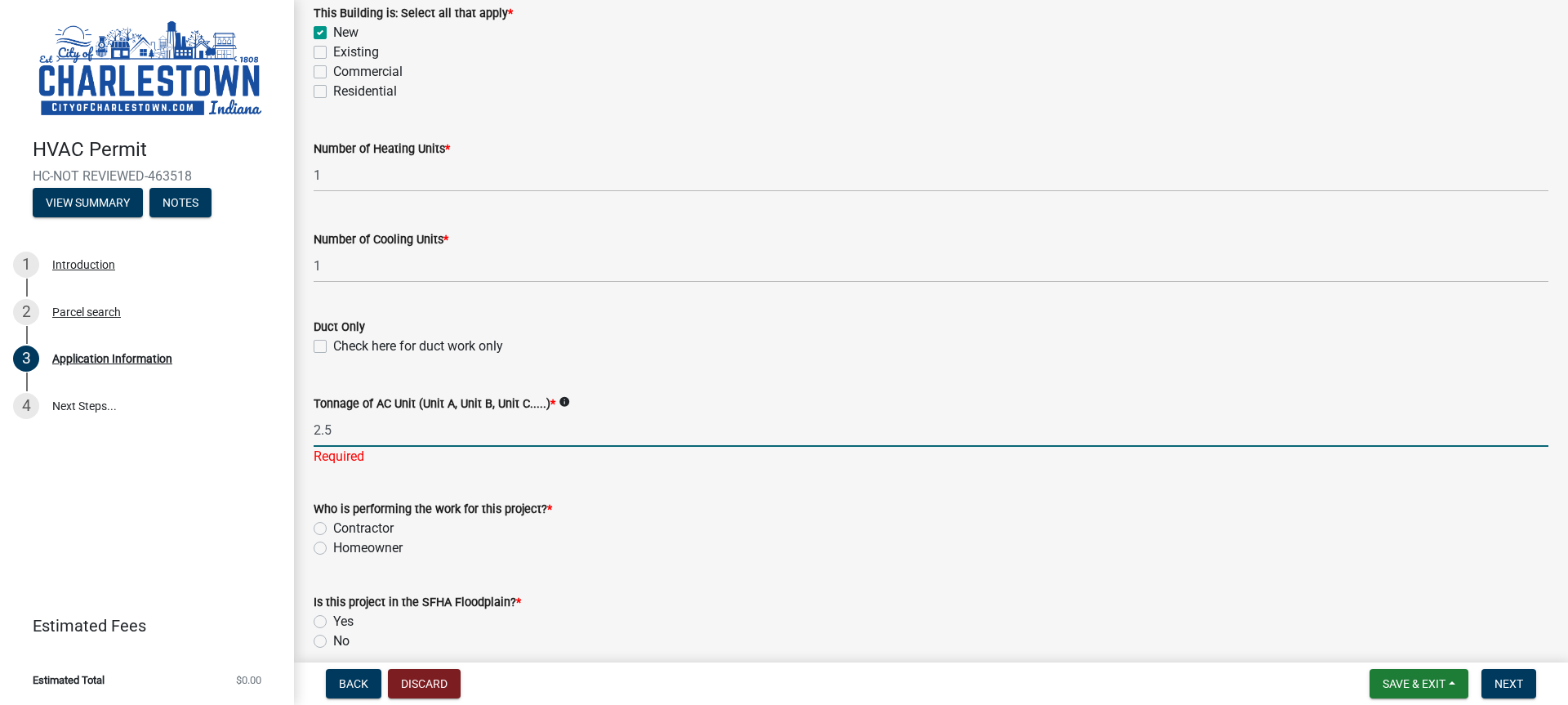
type input "2.5"
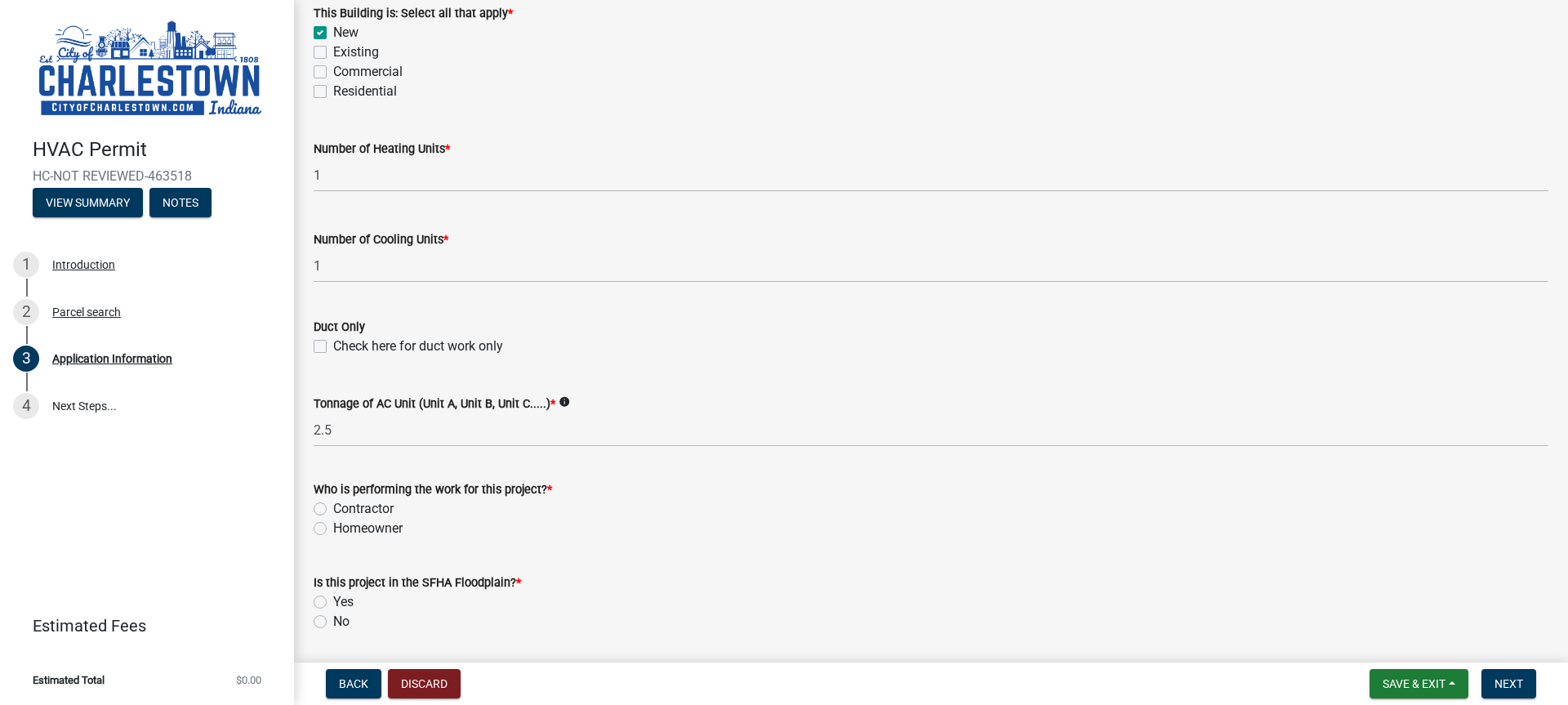
click at [324, 530] on div "Who is performing the work for this project? * Contractor Homeowner" at bounding box center [931, 509] width 1234 height 58
click at [333, 513] on label "Contractor" at bounding box center [363, 508] width 60 height 19
click at [333, 510] on input "Contractor" at bounding box center [338, 504] width 11 height 11
radio input "true"
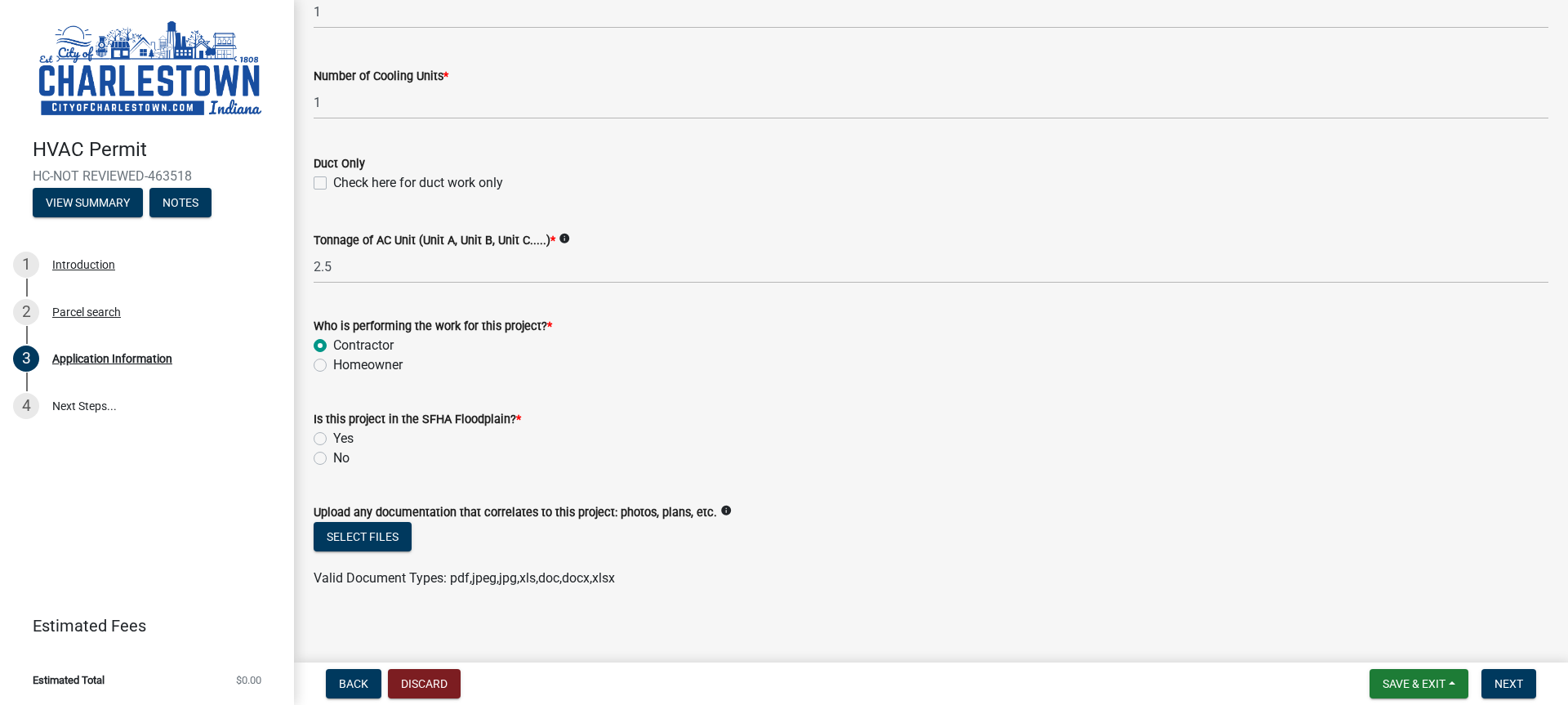
scroll to position [980, 0]
click at [333, 461] on label "No" at bounding box center [341, 458] width 16 height 19
click at [333, 459] on input "No" at bounding box center [338, 454] width 11 height 11
radio input "true"
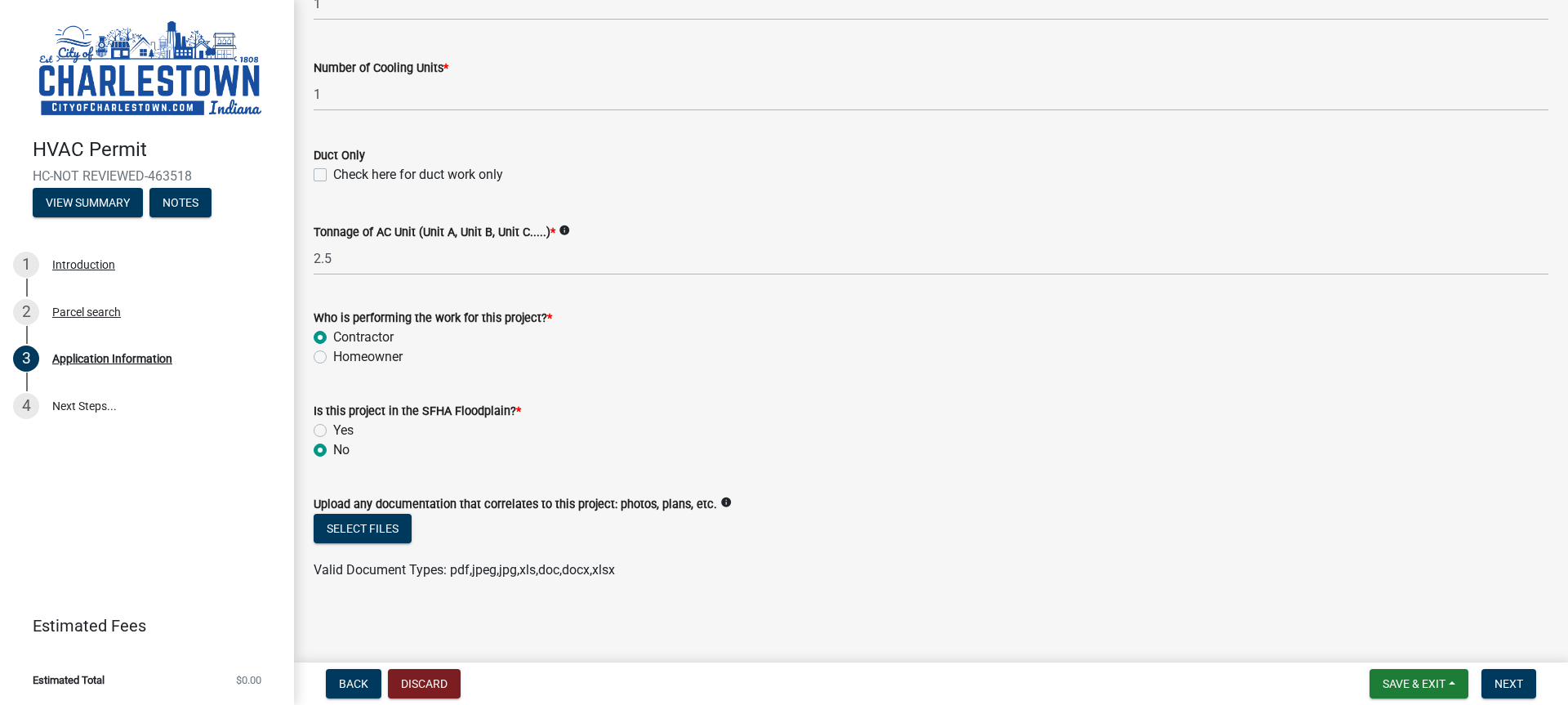
scroll to position [990, 0]
click at [1509, 678] on span "Next" at bounding box center [1508, 683] width 28 height 13
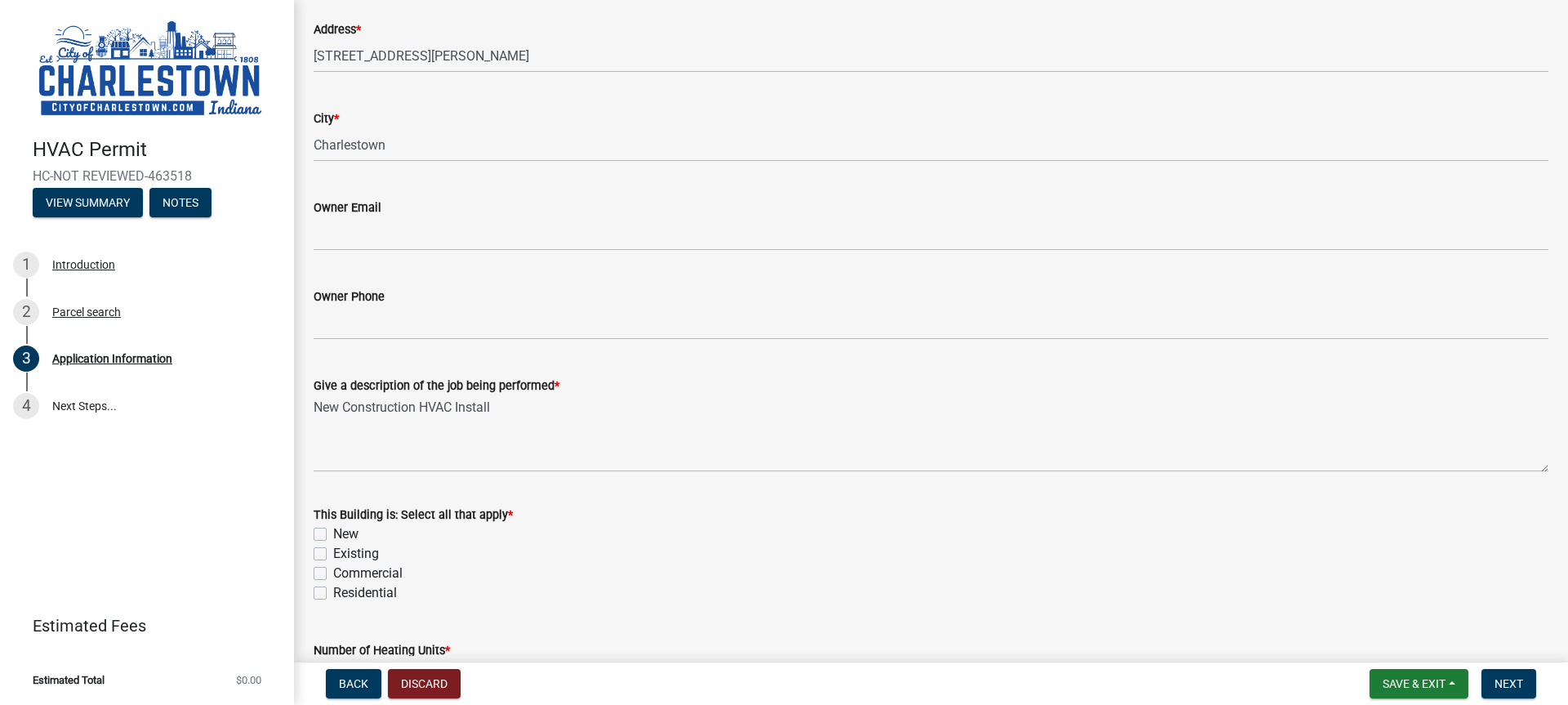
scroll to position [409, 0]
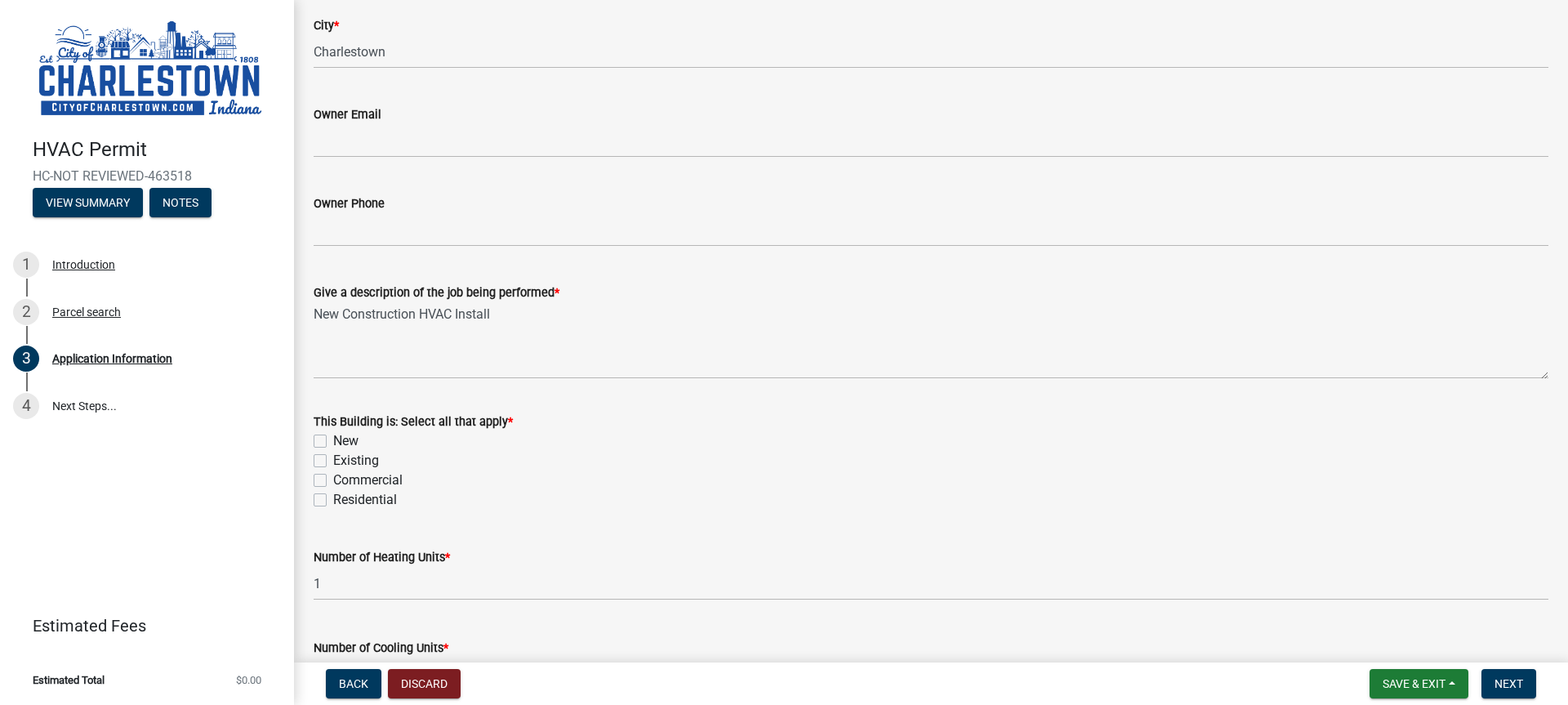
click at [333, 443] on label "New" at bounding box center [346, 441] width 26 height 19
click at [333, 442] on input "New" at bounding box center [338, 437] width 11 height 11
checkbox input "true"
checkbox input "false"
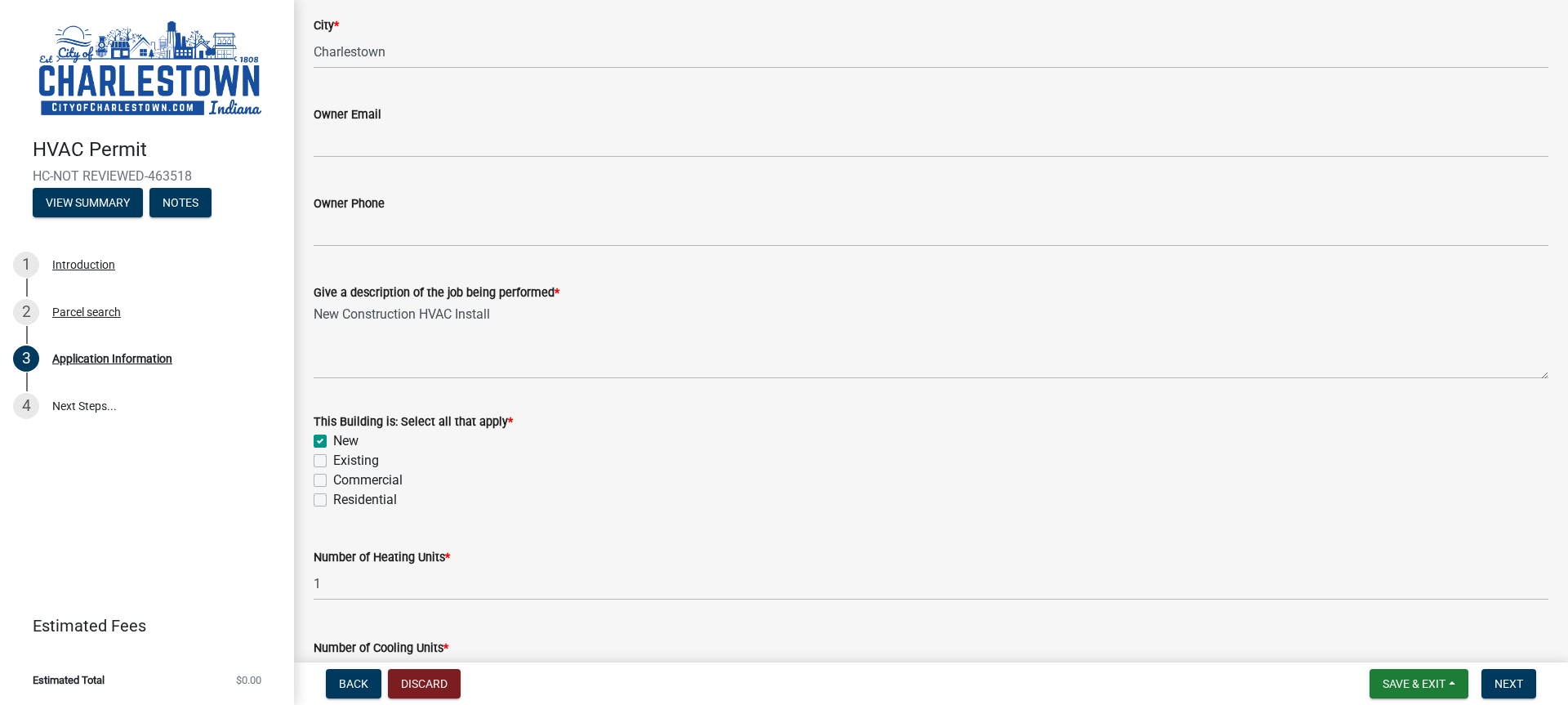
checkbox input "false"
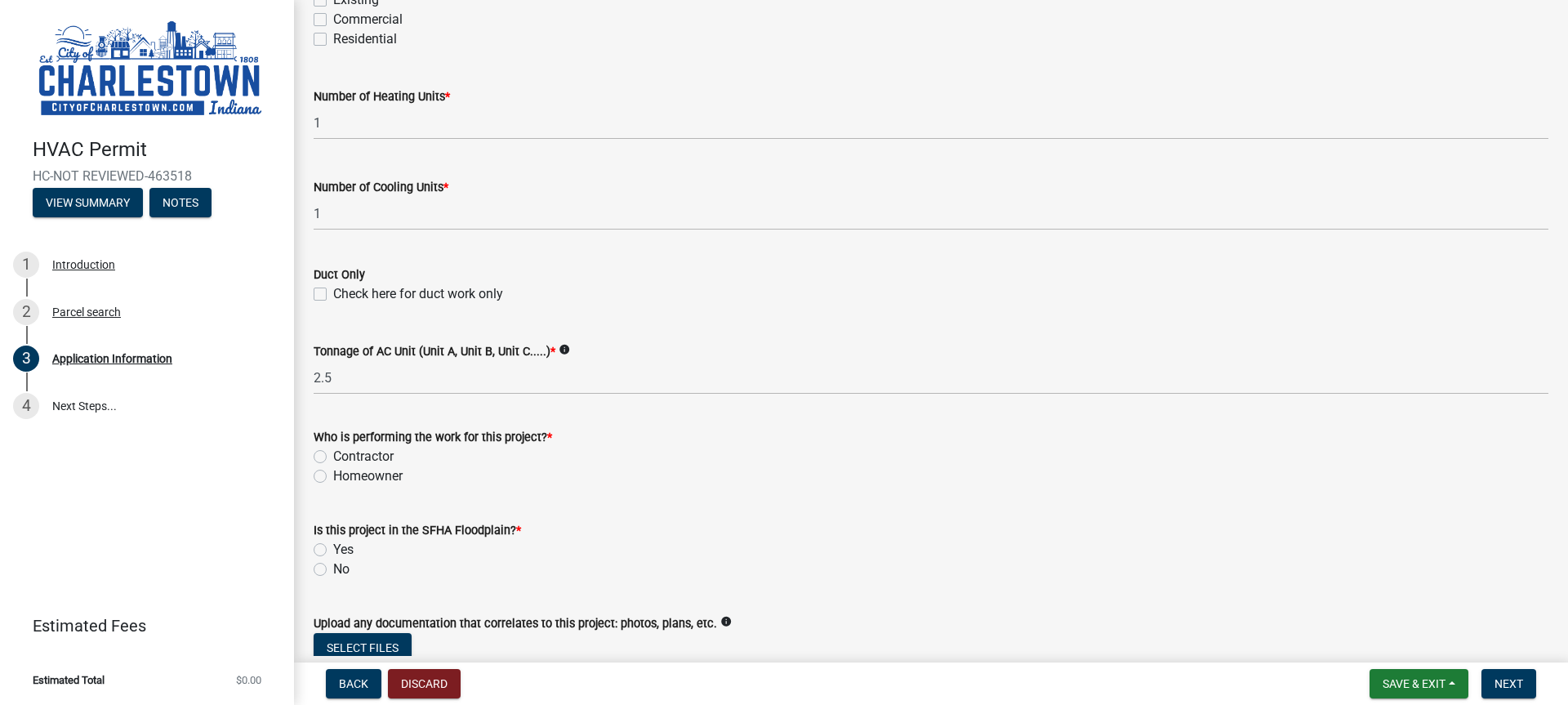
scroll to position [898, 0]
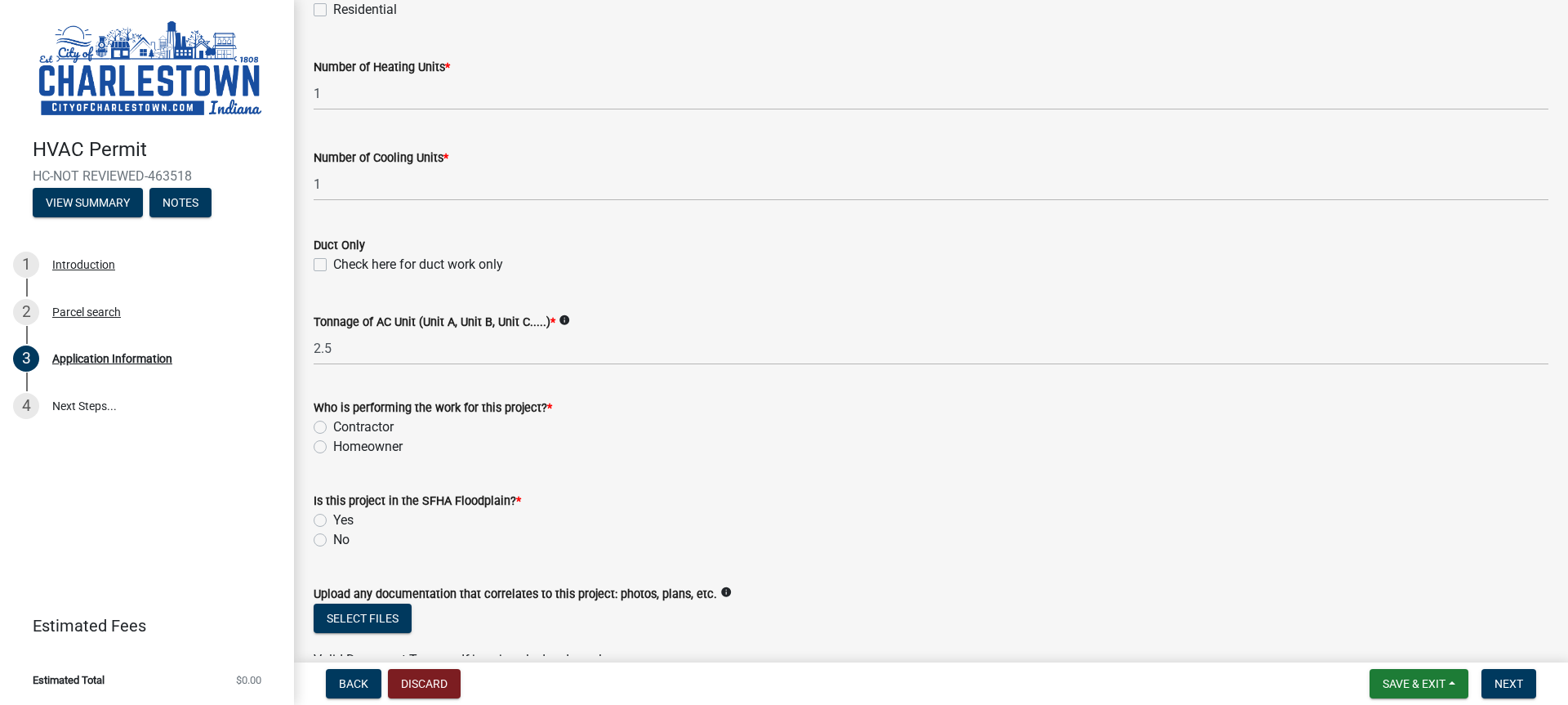
click at [327, 428] on div "Contractor" at bounding box center [931, 427] width 1234 height 19
click at [333, 428] on label "Contractor" at bounding box center [363, 427] width 60 height 19
click at [333, 428] on input "Contractor" at bounding box center [338, 423] width 11 height 11
radio input "true"
click at [333, 543] on label "No" at bounding box center [341, 539] width 16 height 19
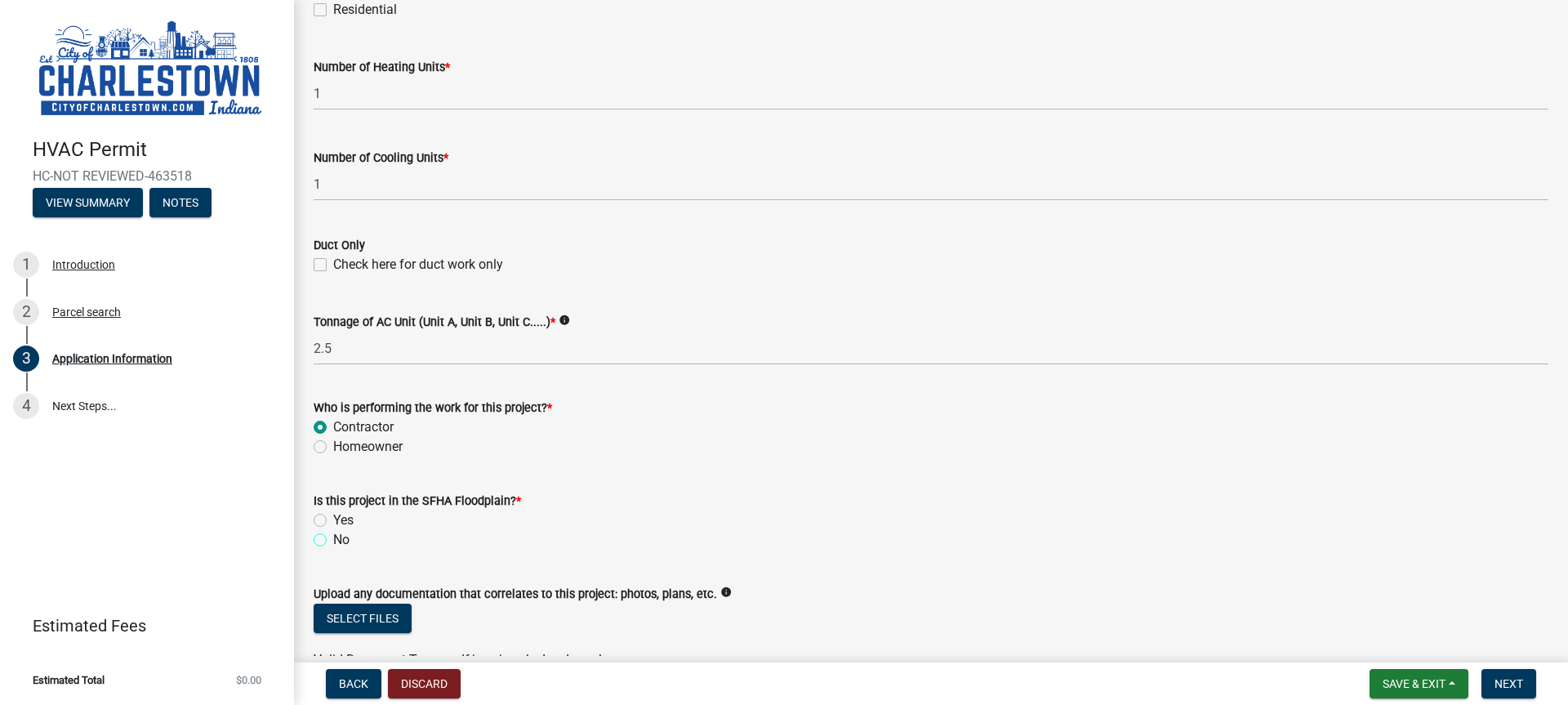
click at [333, 541] on input "No" at bounding box center [338, 535] width 11 height 11
radio input "true"
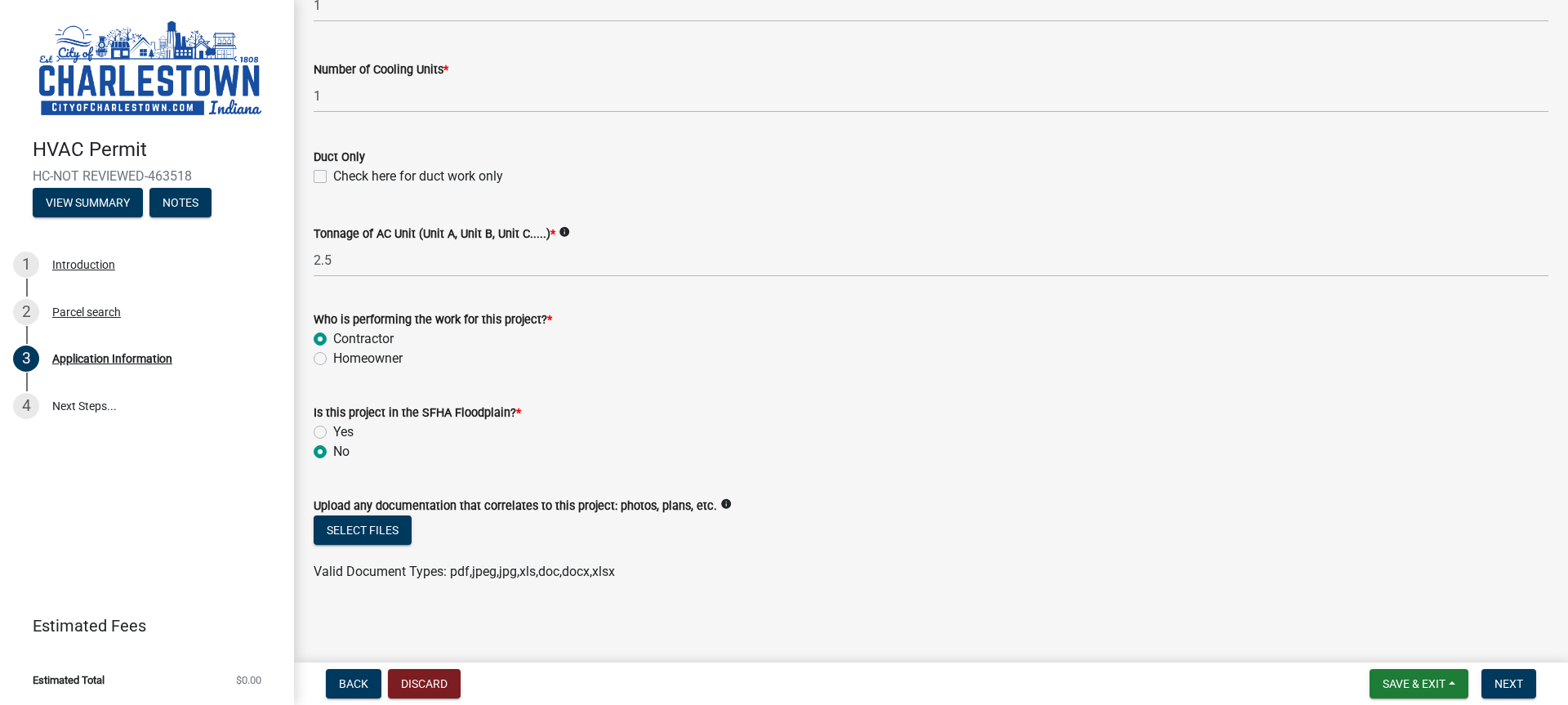
scroll to position [990, 0]
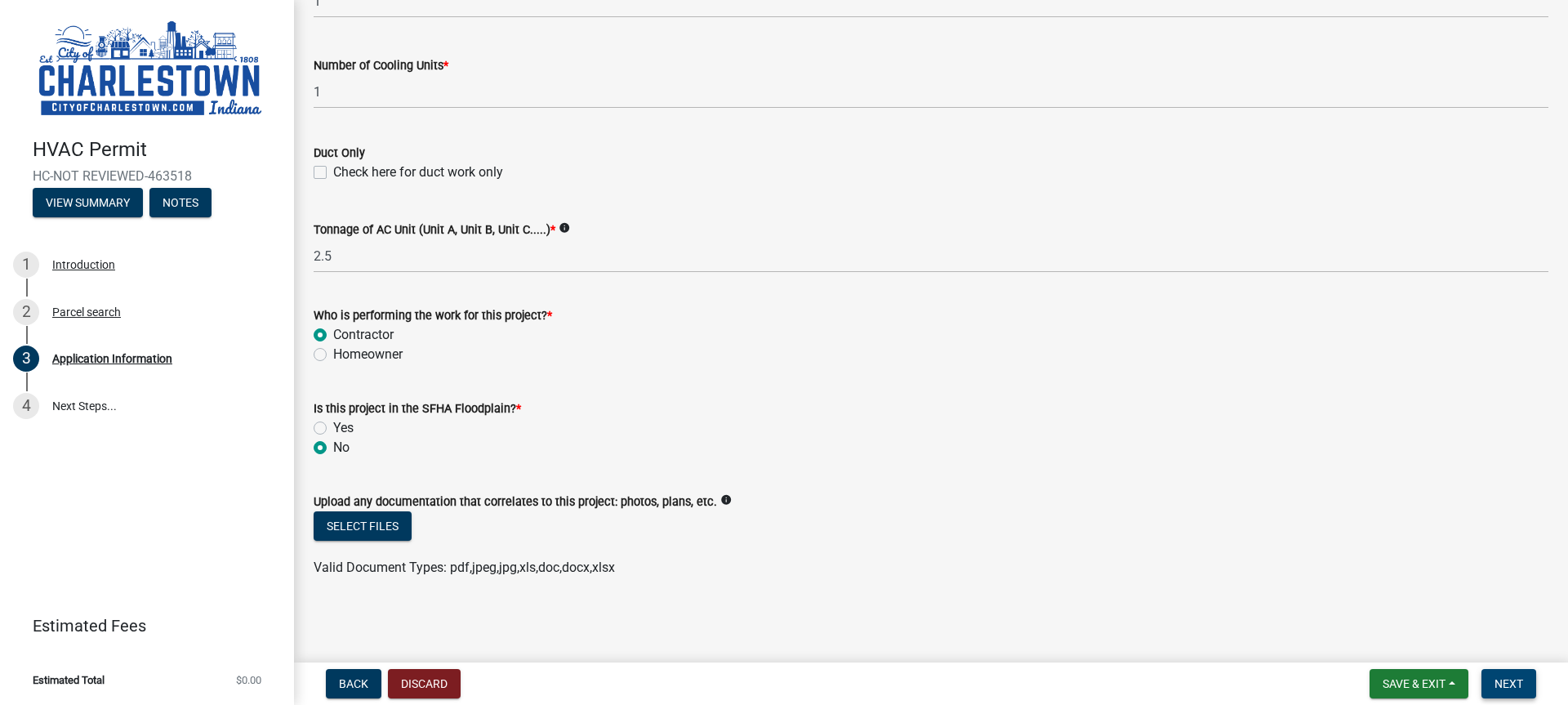
click at [1505, 681] on span "Next" at bounding box center [1508, 683] width 28 height 13
click at [1528, 685] on button "Next" at bounding box center [1509, 683] width 55 height 29
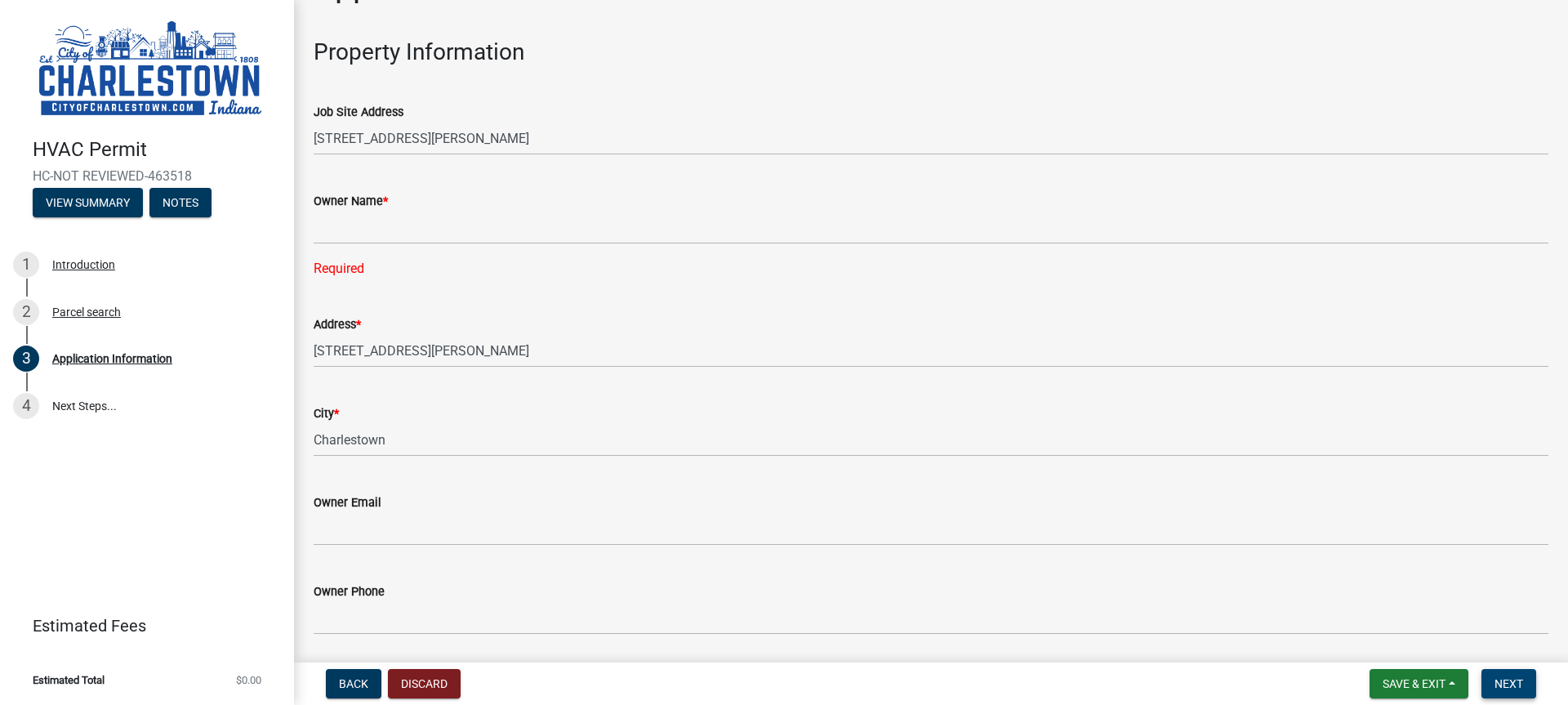
scroll to position [43, 0]
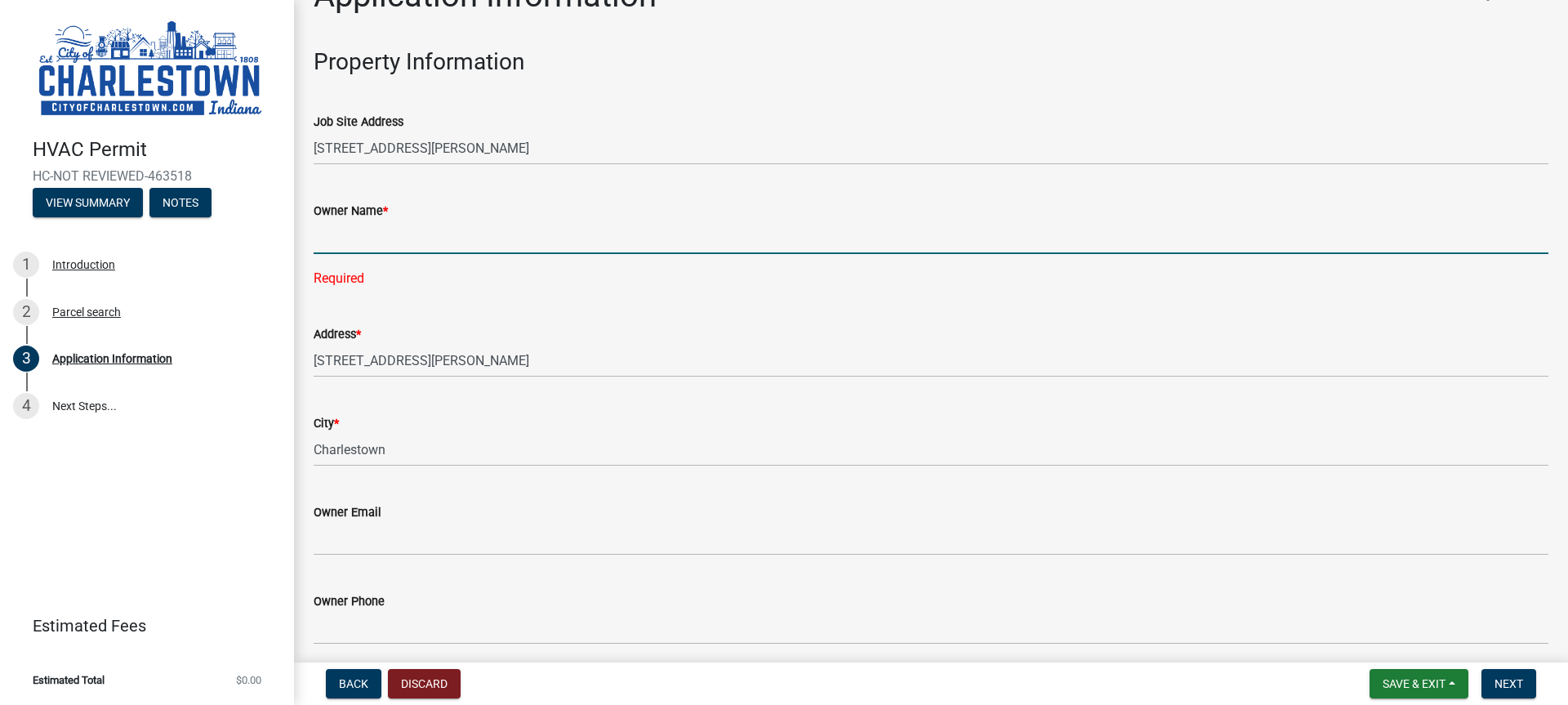
click at [354, 242] on input "Owner Name *" at bounding box center [931, 237] width 1234 height 34
type input "KGF"
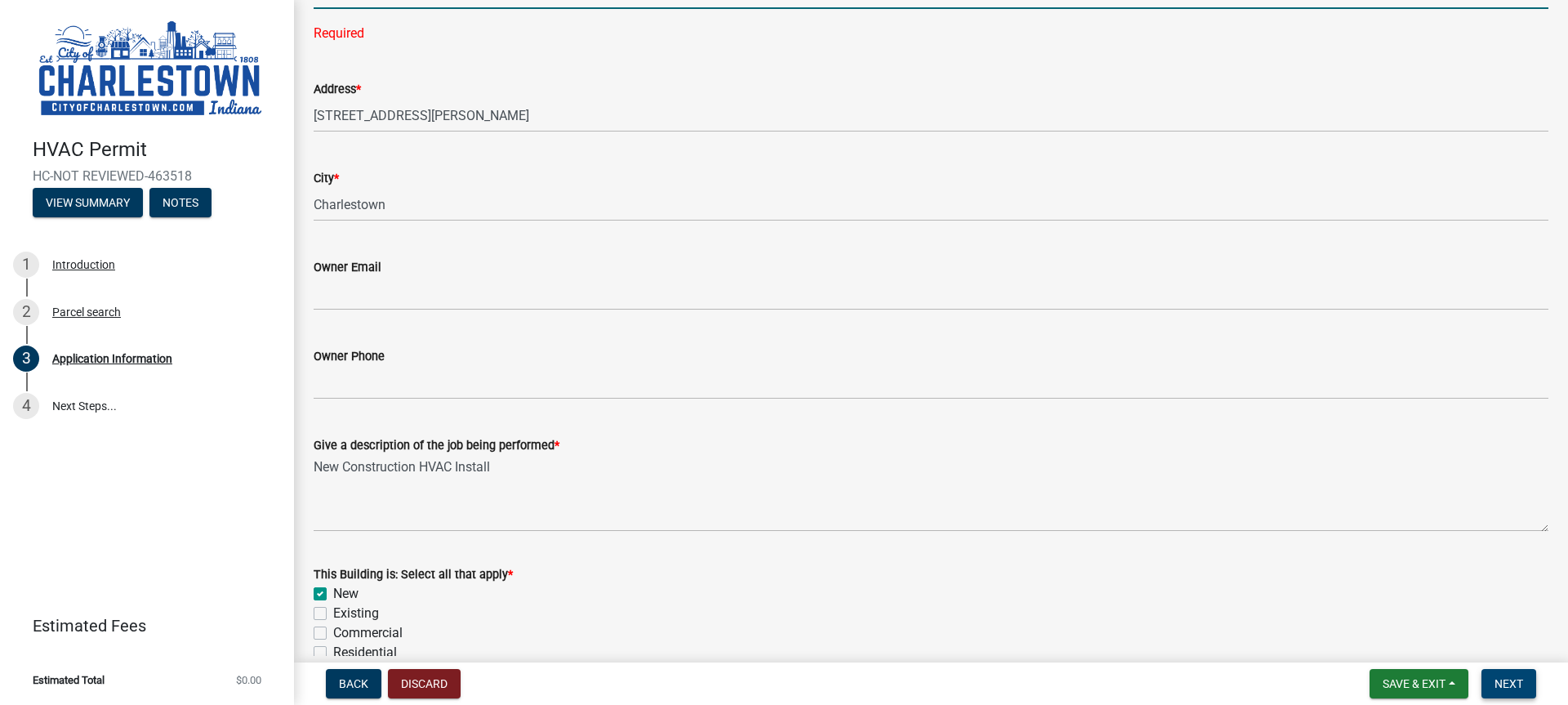
click at [1523, 689] on button "Next" at bounding box center [1509, 683] width 55 height 29
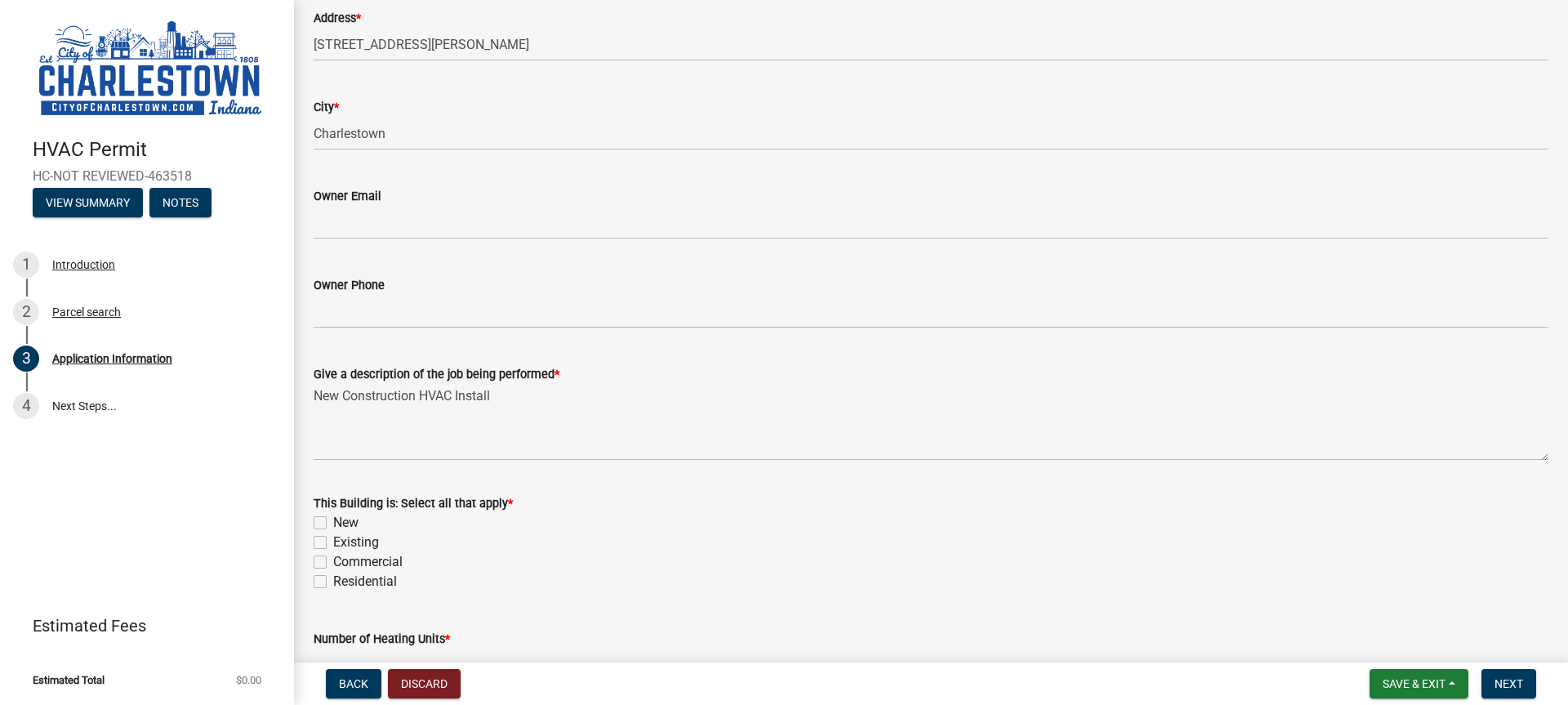
scroll to position [572, 0]
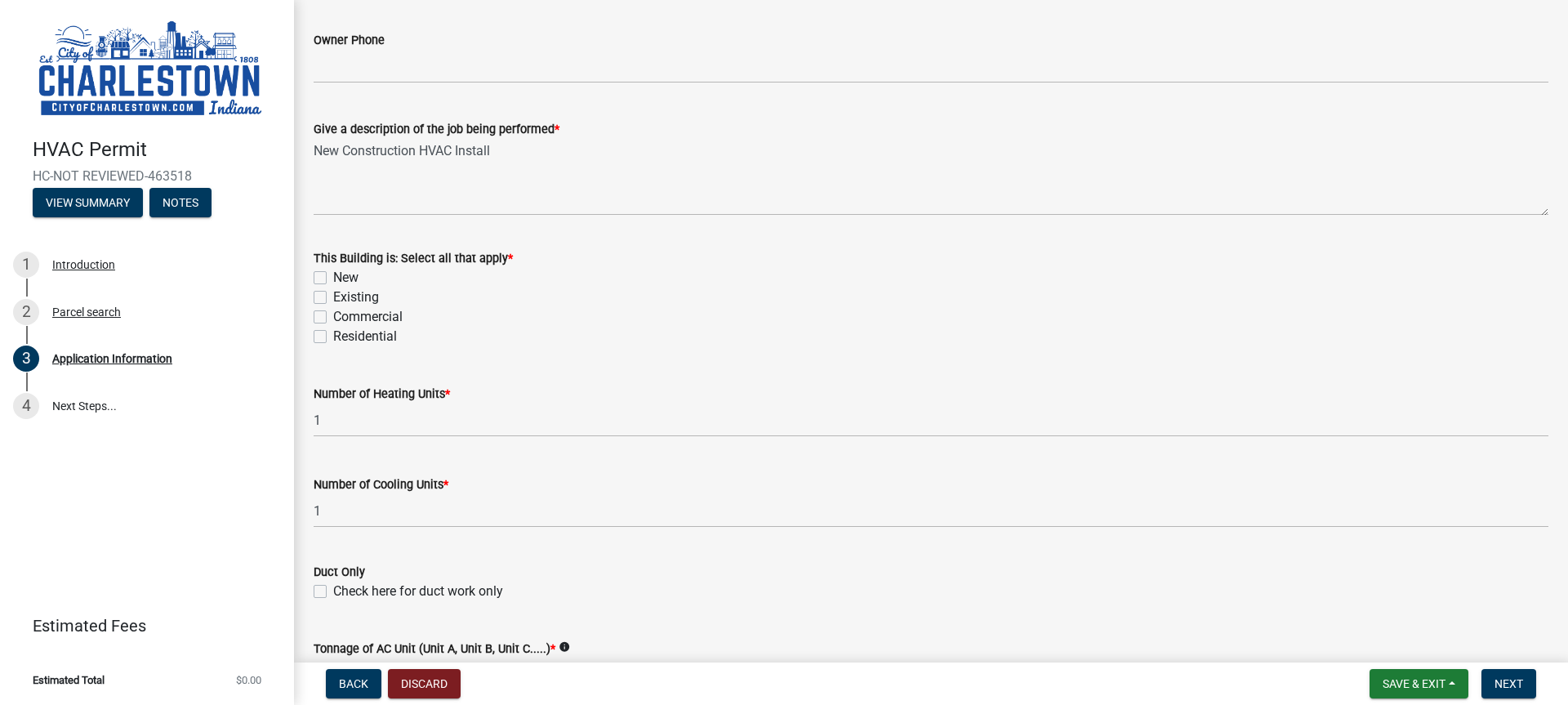
click at [309, 277] on div "This Building is: Select all that apply * New Existing Commercial Residential" at bounding box center [930, 287] width 1259 height 118
click at [333, 274] on label "New" at bounding box center [346, 277] width 26 height 19
click at [333, 274] on input "New" at bounding box center [338, 274] width 11 height 11
checkbox input "true"
checkbox input "false"
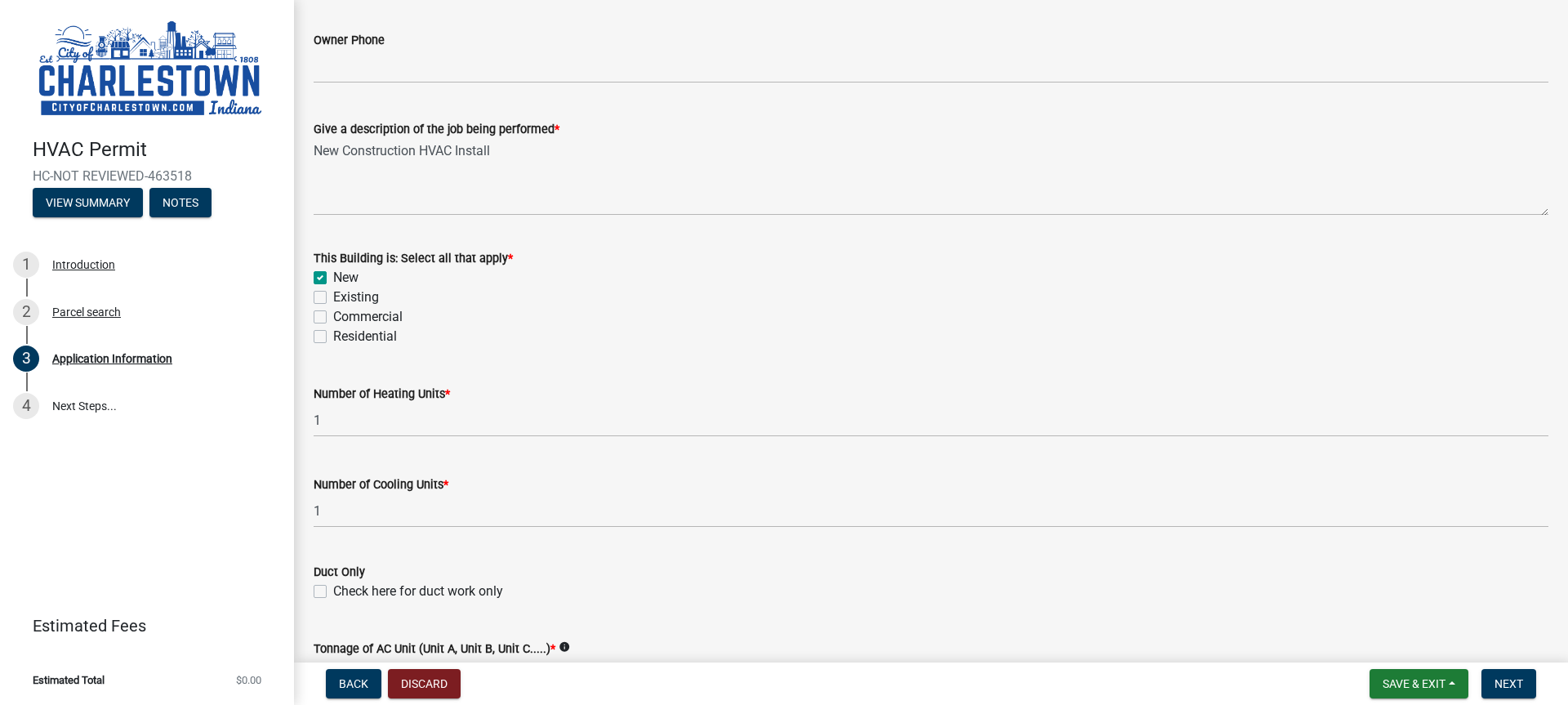
checkbox input "false"
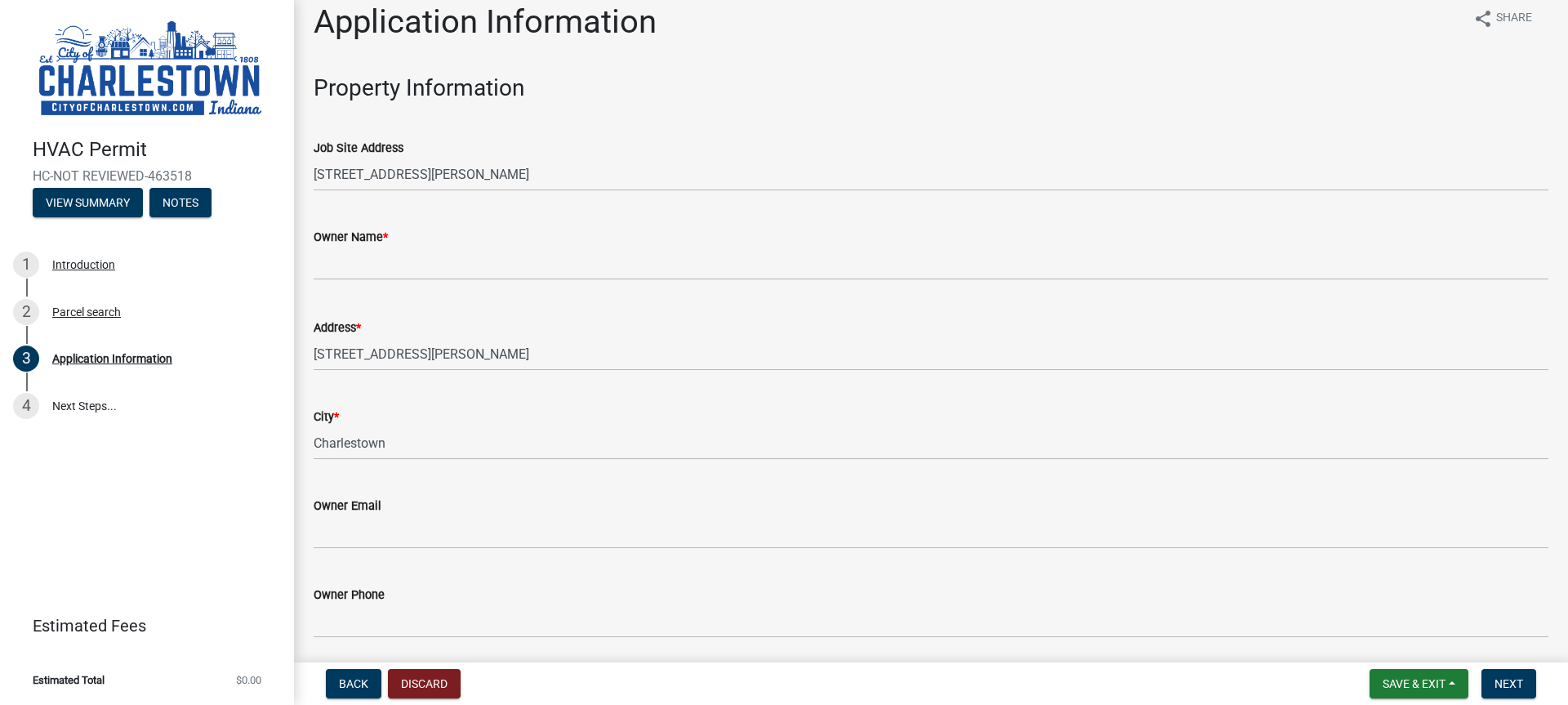
scroll to position [0, 0]
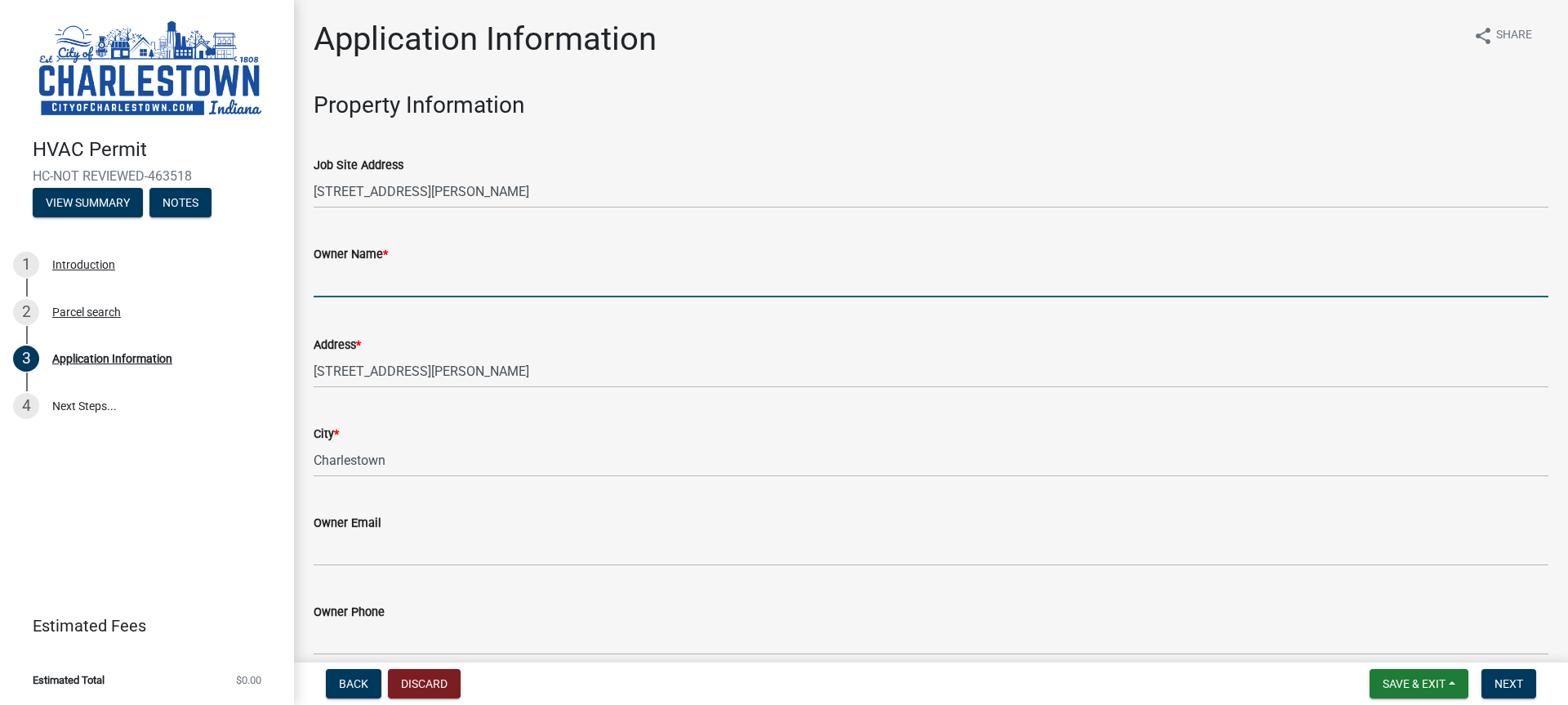
click at [401, 278] on input "Owner Name *" at bounding box center [931, 280] width 1234 height 34
type input "KGF"
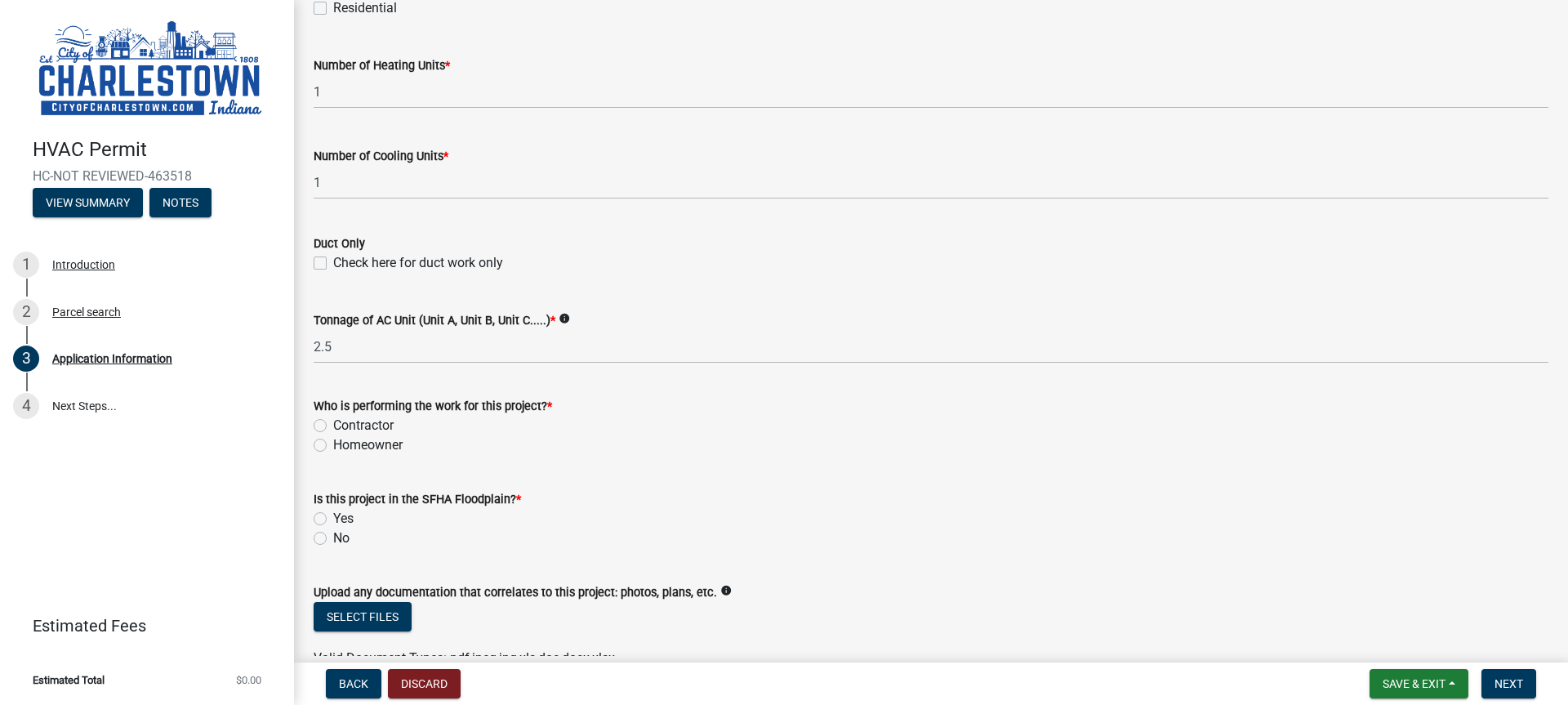
scroll to position [980, 0]
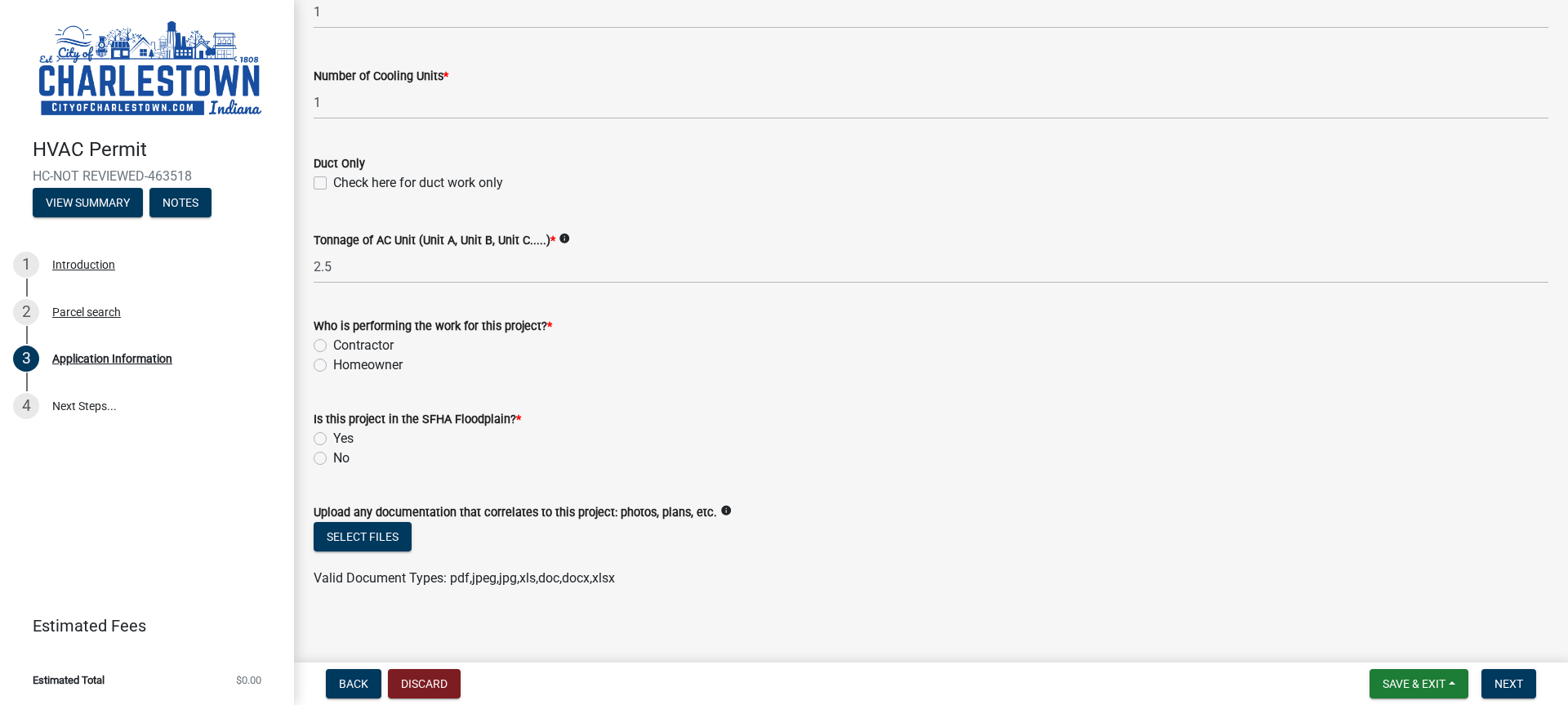
click at [333, 344] on label "Contractor" at bounding box center [363, 345] width 60 height 19
click at [333, 344] on input "Contractor" at bounding box center [338, 341] width 11 height 11
radio input "true"
click at [333, 461] on label "No" at bounding box center [341, 458] width 16 height 19
click at [333, 459] on input "No" at bounding box center [338, 454] width 11 height 11
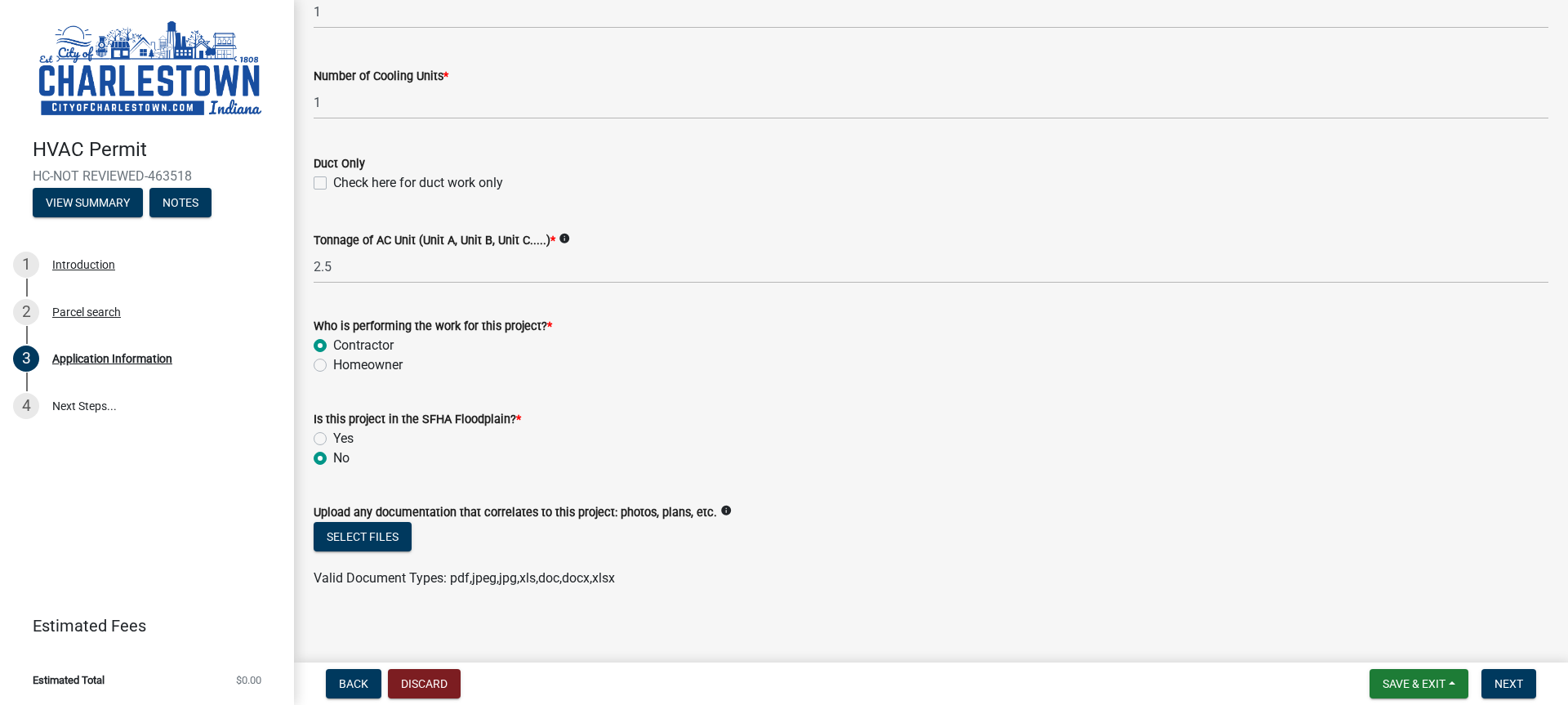
radio input "true"
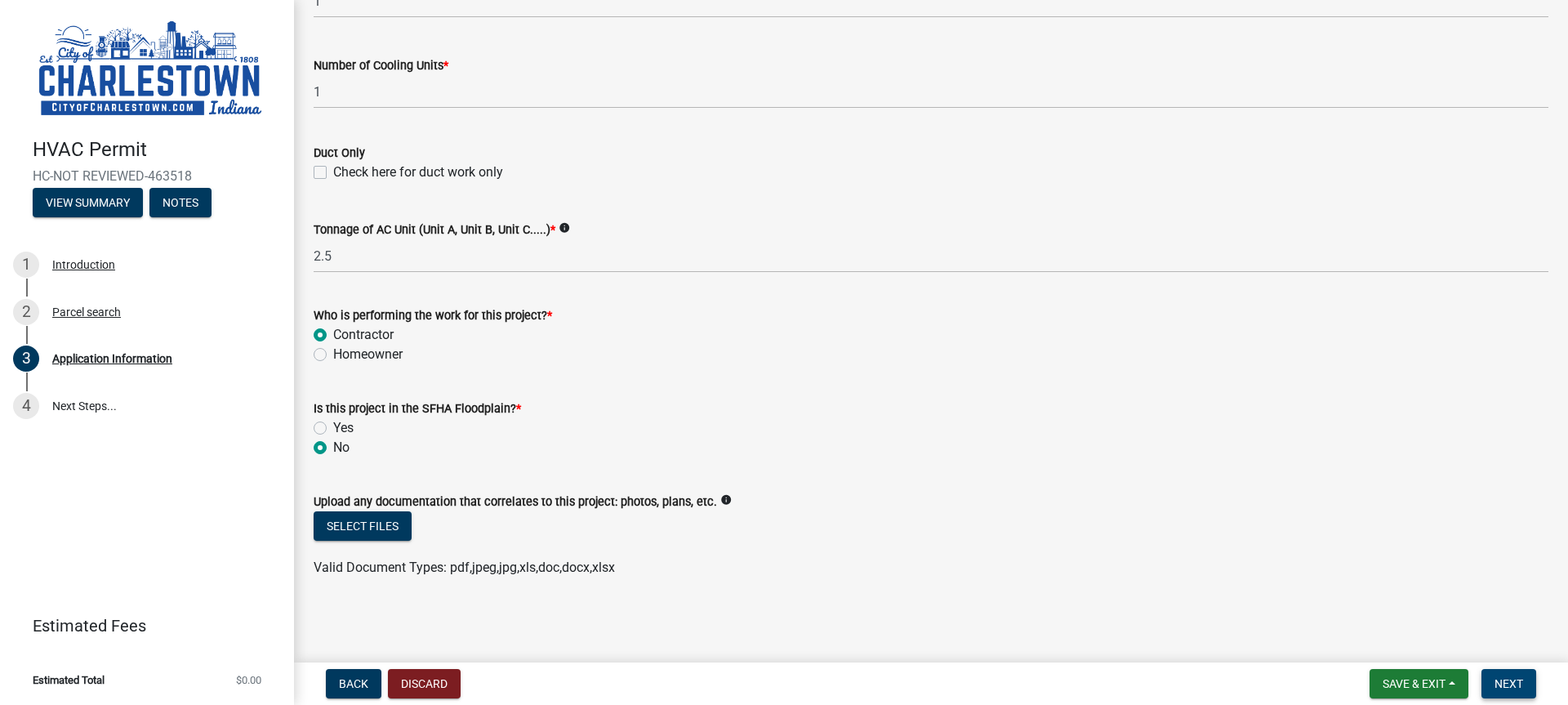
click at [1522, 682] on span "Next" at bounding box center [1508, 683] width 28 height 13
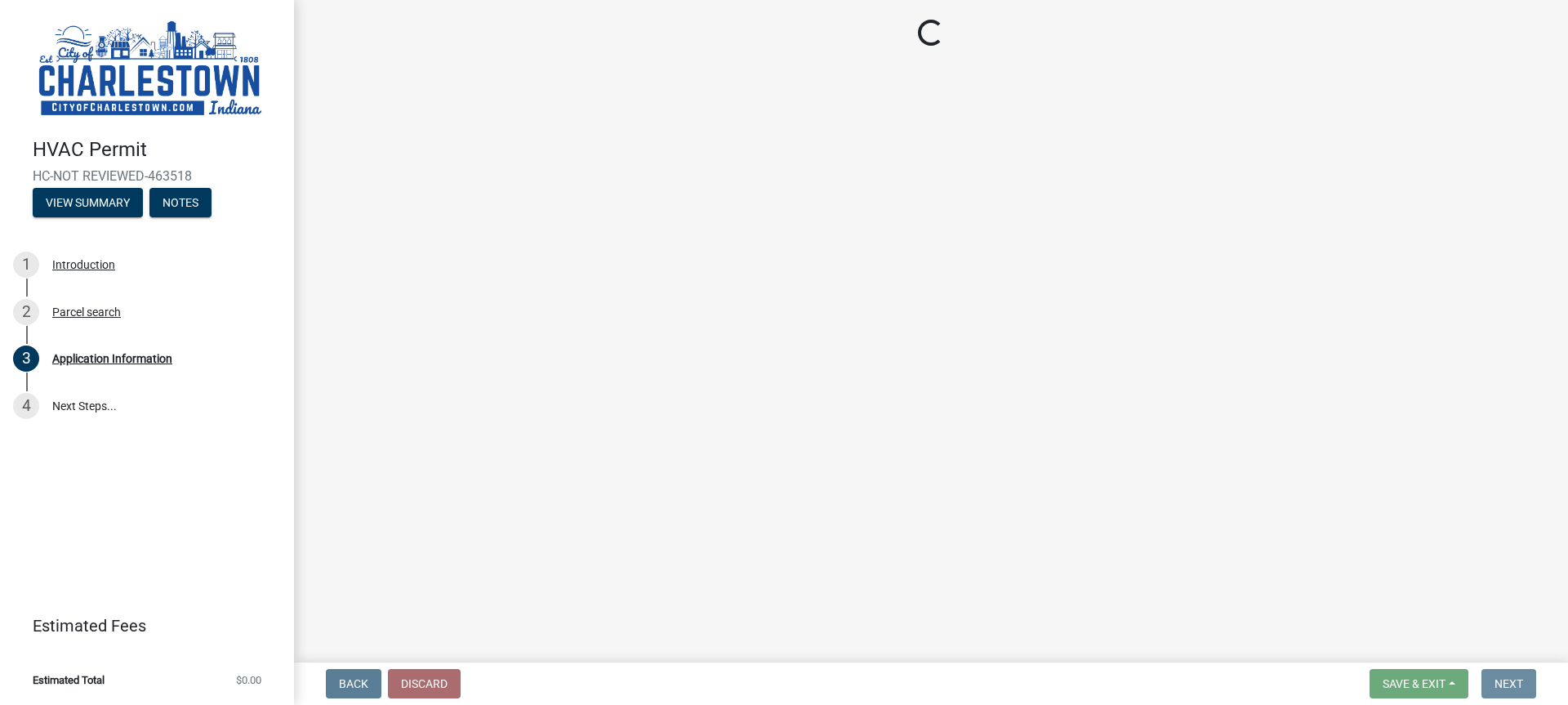
scroll to position [0, 0]
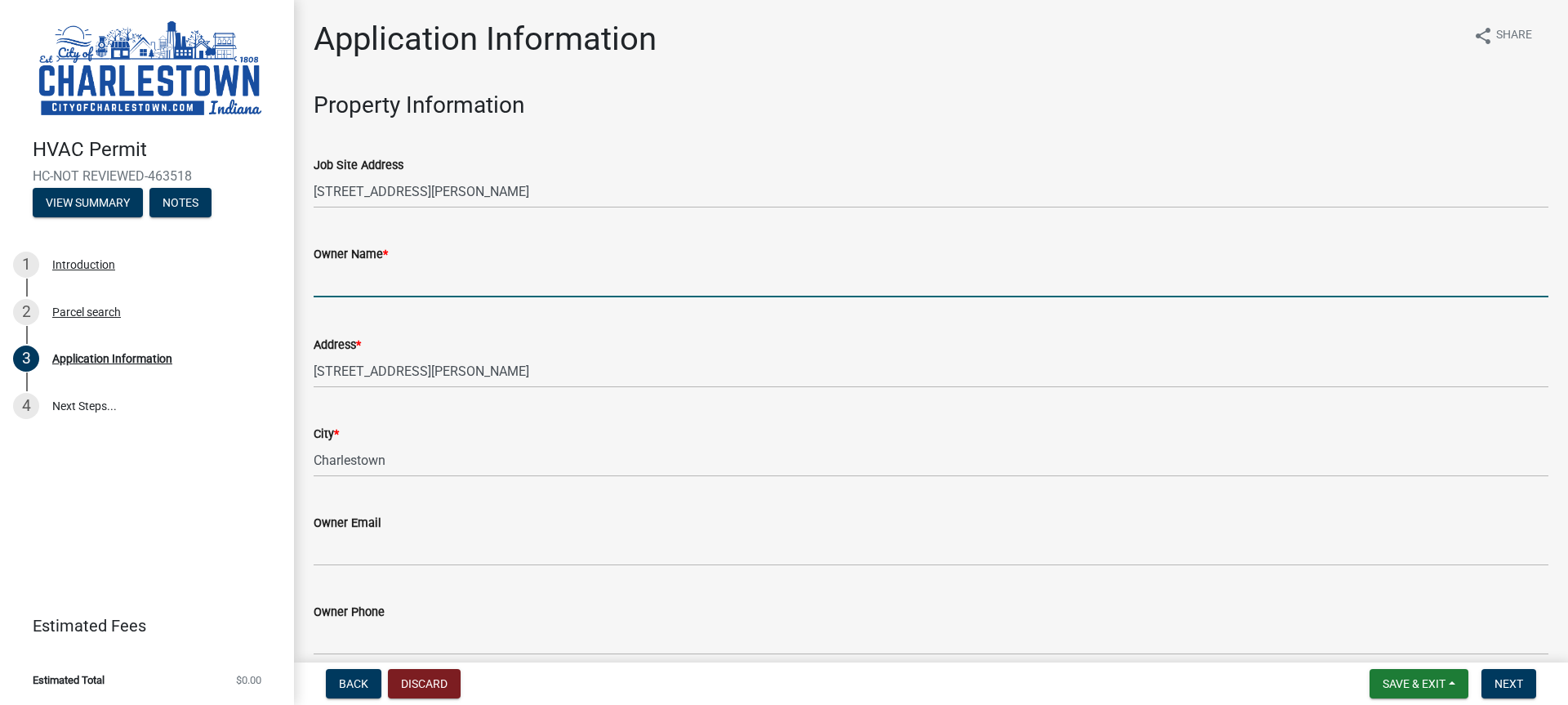
click at [349, 273] on input "Owner Name *" at bounding box center [931, 280] width 1234 height 34
type input "KGF"
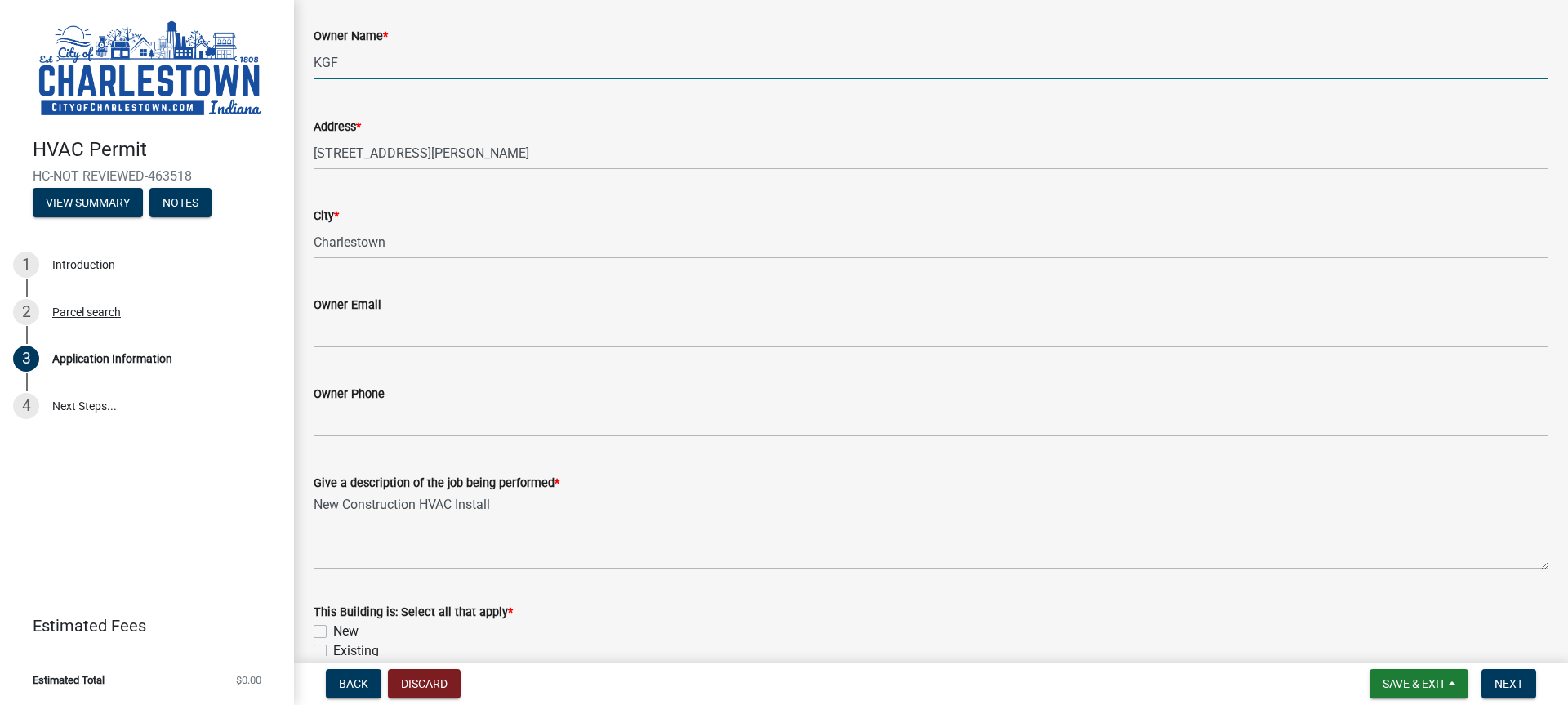
scroll to position [245, 0]
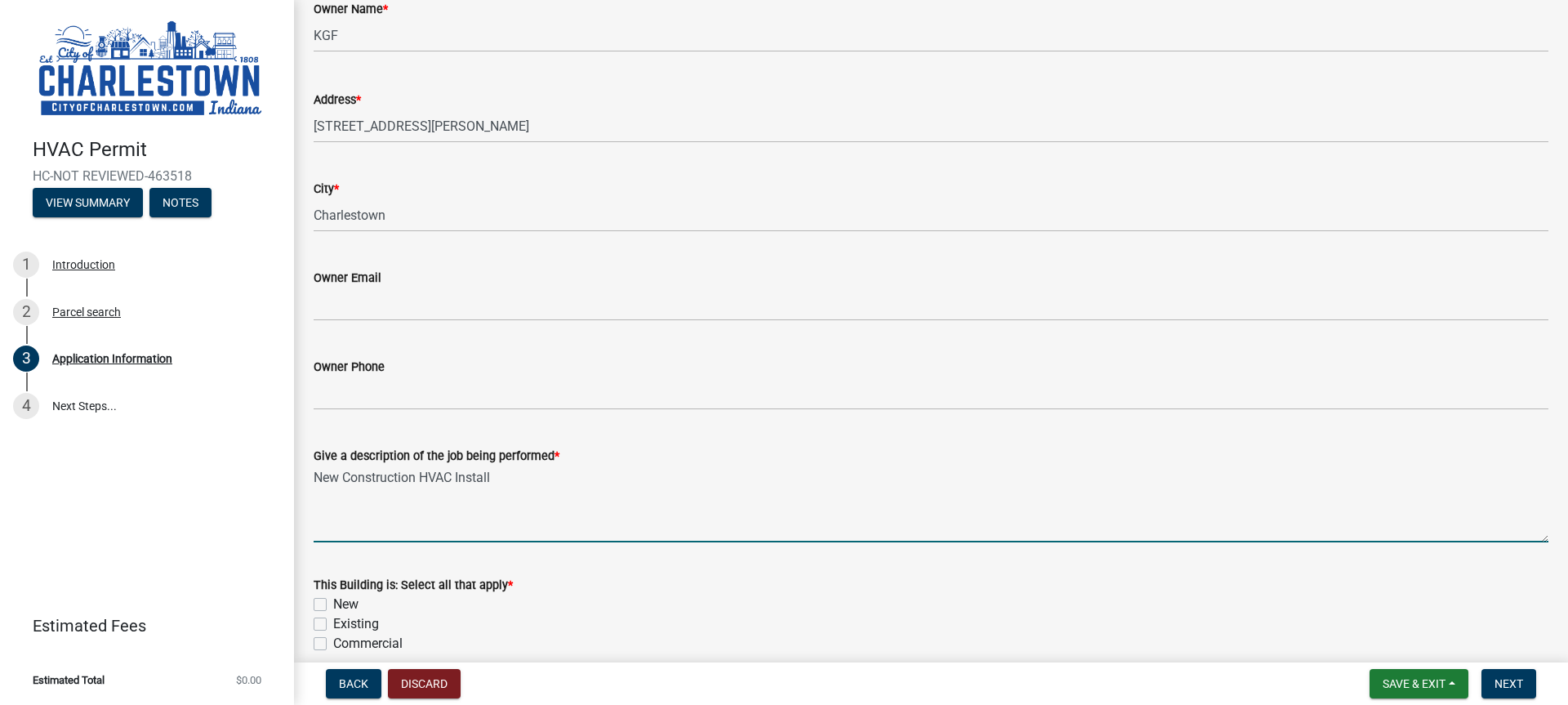
click at [426, 522] on textarea "New Construction HVAC Install" at bounding box center [931, 503] width 1234 height 77
click at [378, 533] on textarea "New Construction HVAC Install" at bounding box center [931, 503] width 1234 height 77
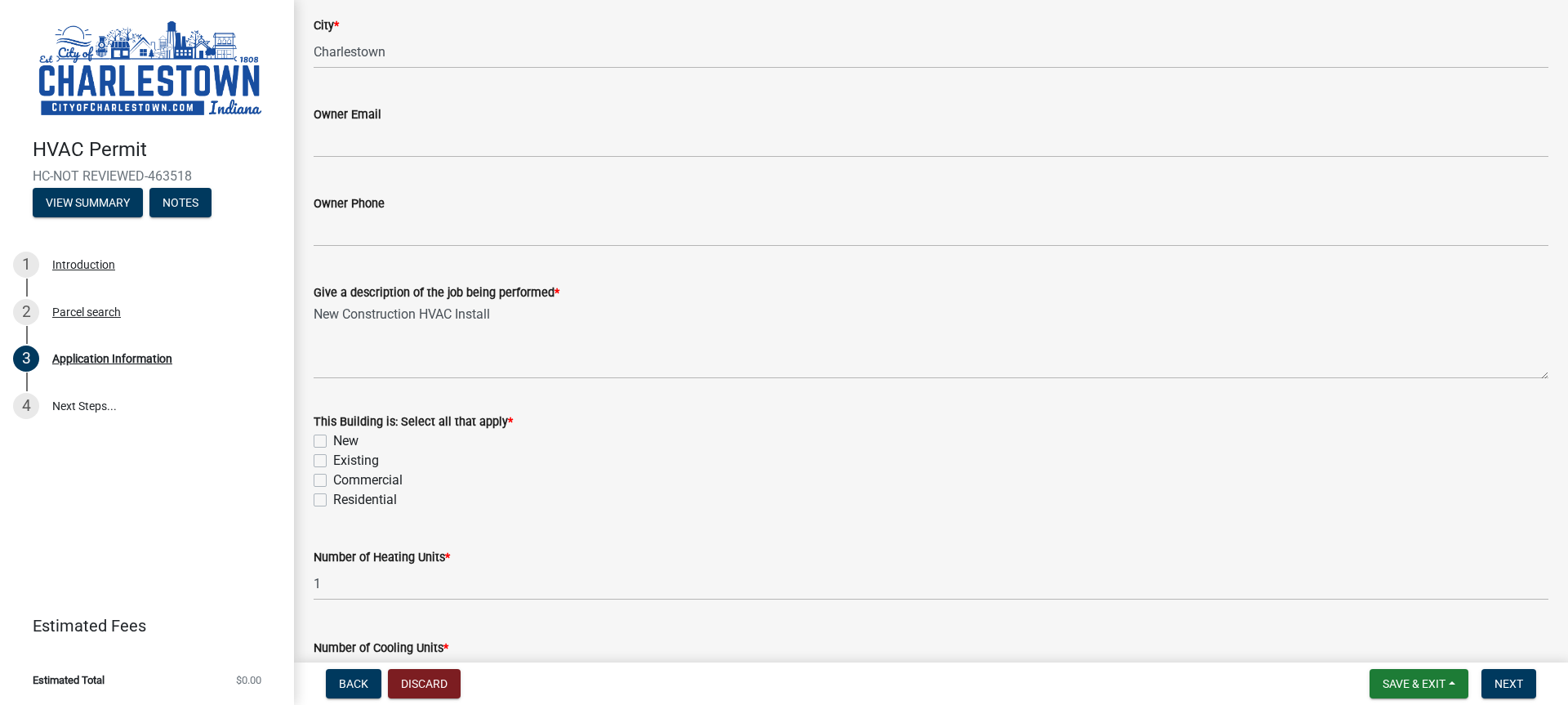
click at [333, 444] on label "New" at bounding box center [346, 441] width 26 height 19
click at [333, 442] on input "New" at bounding box center [338, 437] width 11 height 11
checkbox input "true"
checkbox input "false"
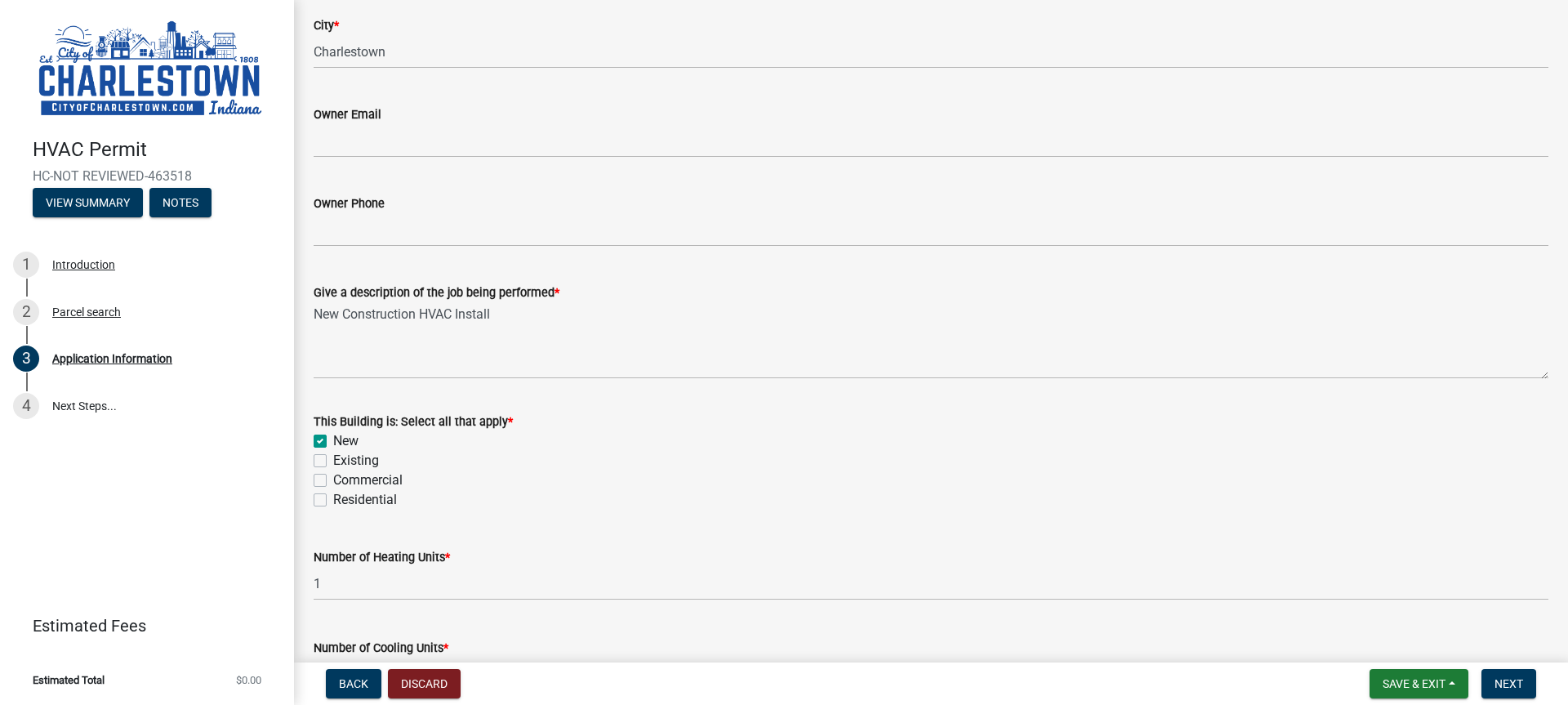
checkbox input "false"
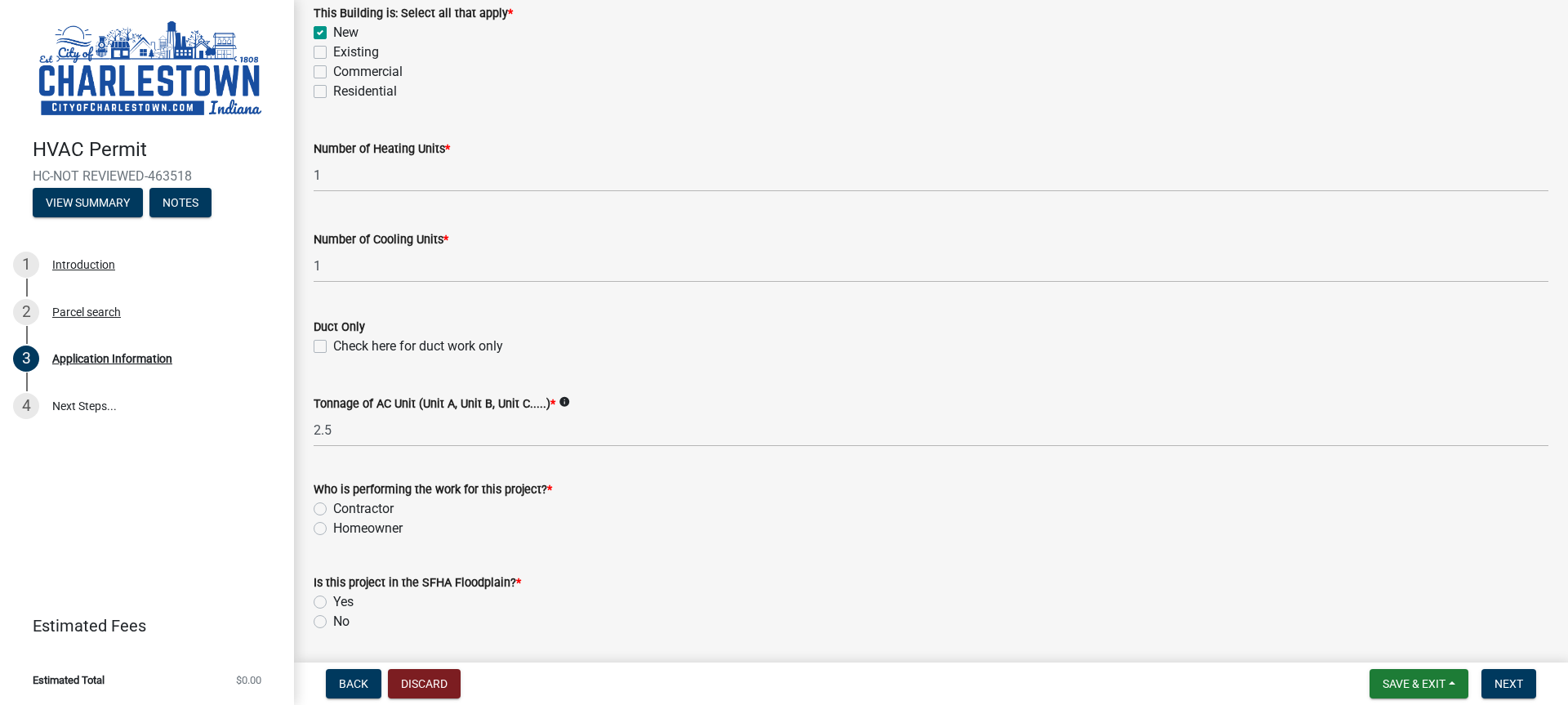
scroll to position [898, 0]
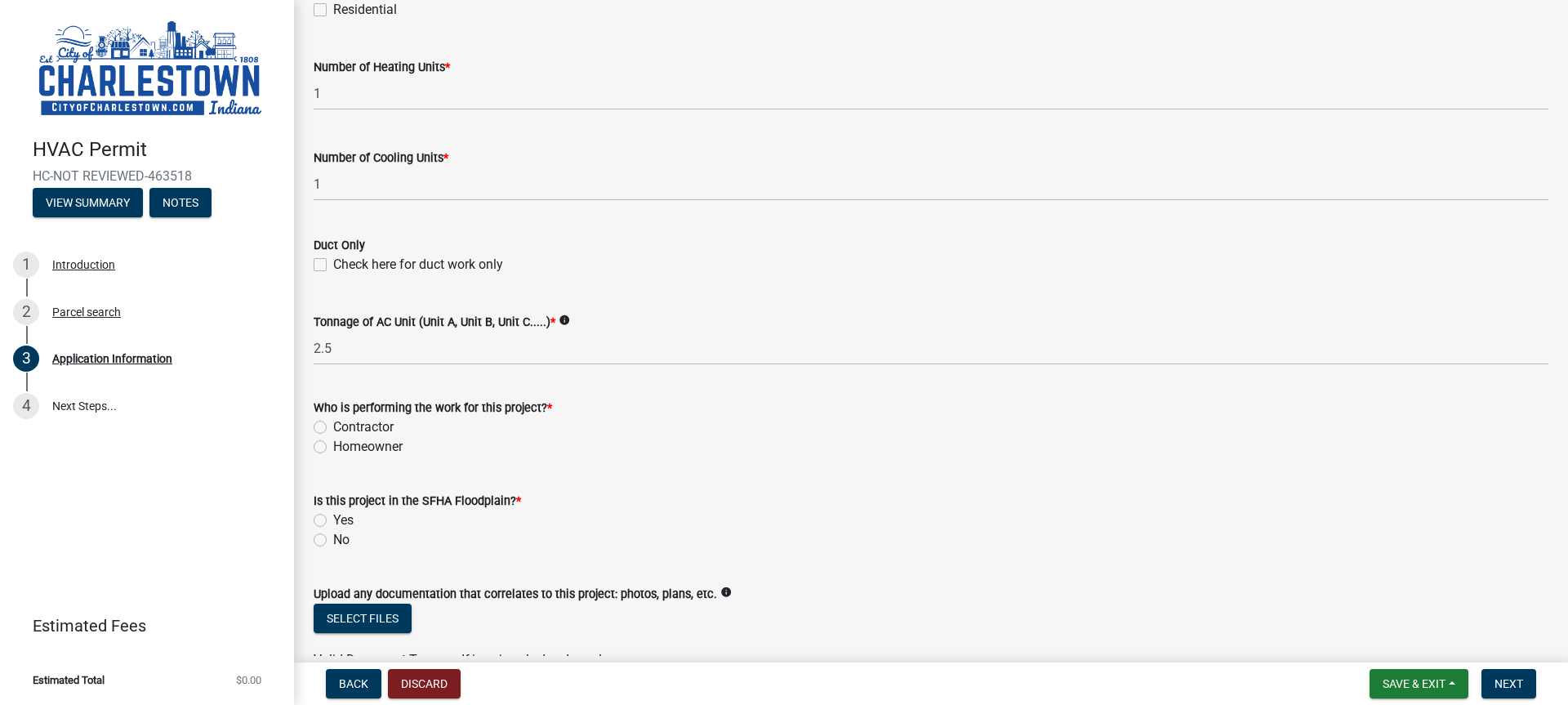
click at [333, 427] on label "Contractor" at bounding box center [363, 427] width 60 height 19
click at [333, 427] on input "Contractor" at bounding box center [338, 423] width 11 height 11
radio input "true"
click at [333, 542] on label "No" at bounding box center [341, 539] width 16 height 19
click at [333, 541] on input "No" at bounding box center [338, 535] width 11 height 11
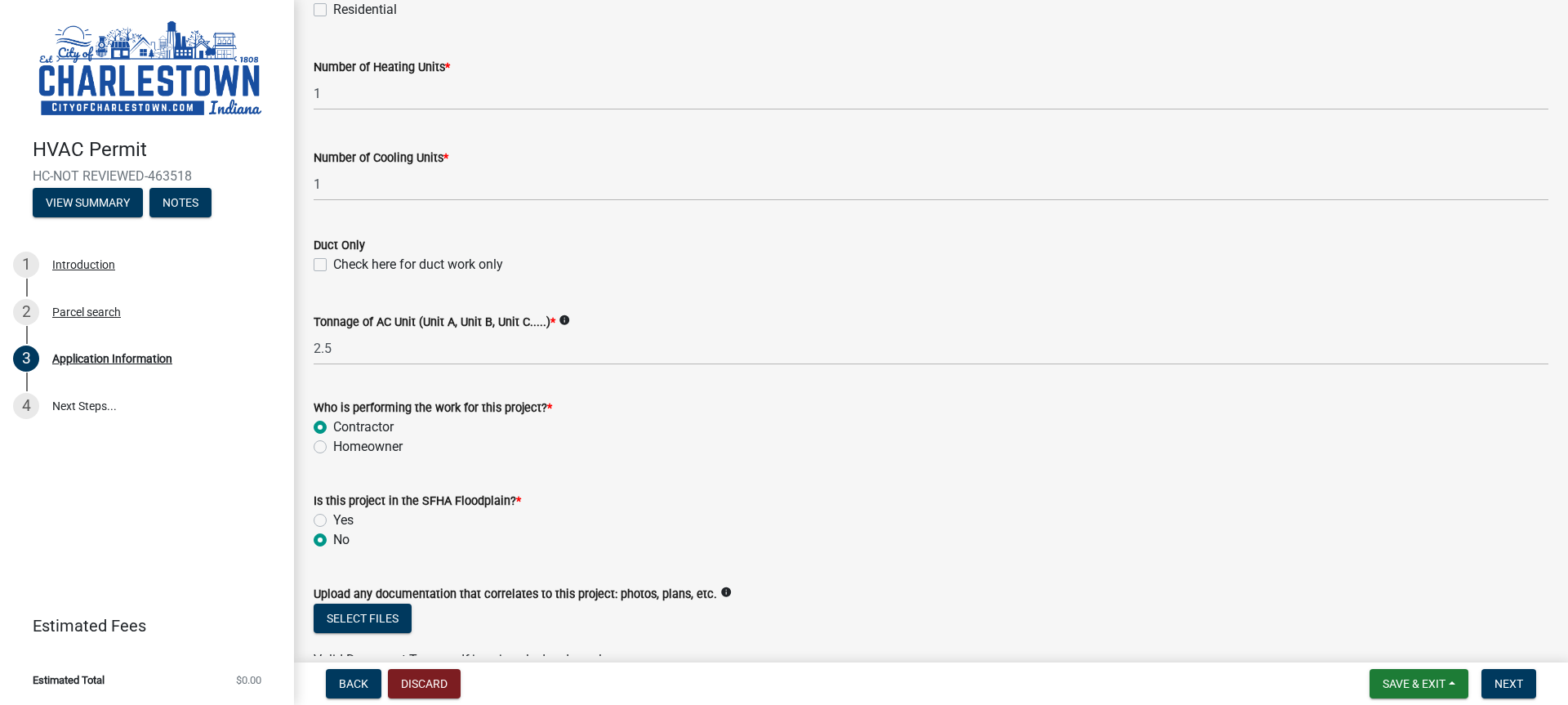
radio input "true"
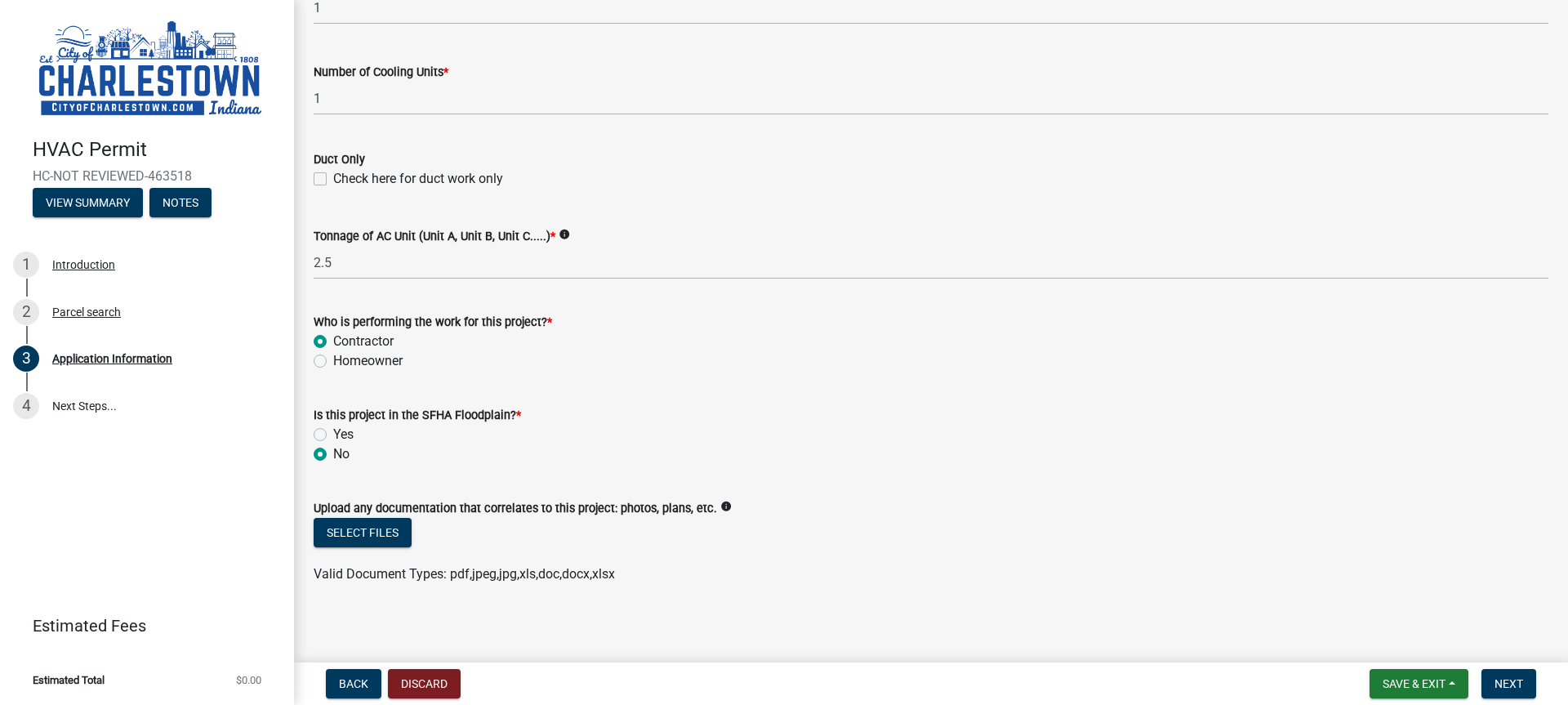
scroll to position [990, 0]
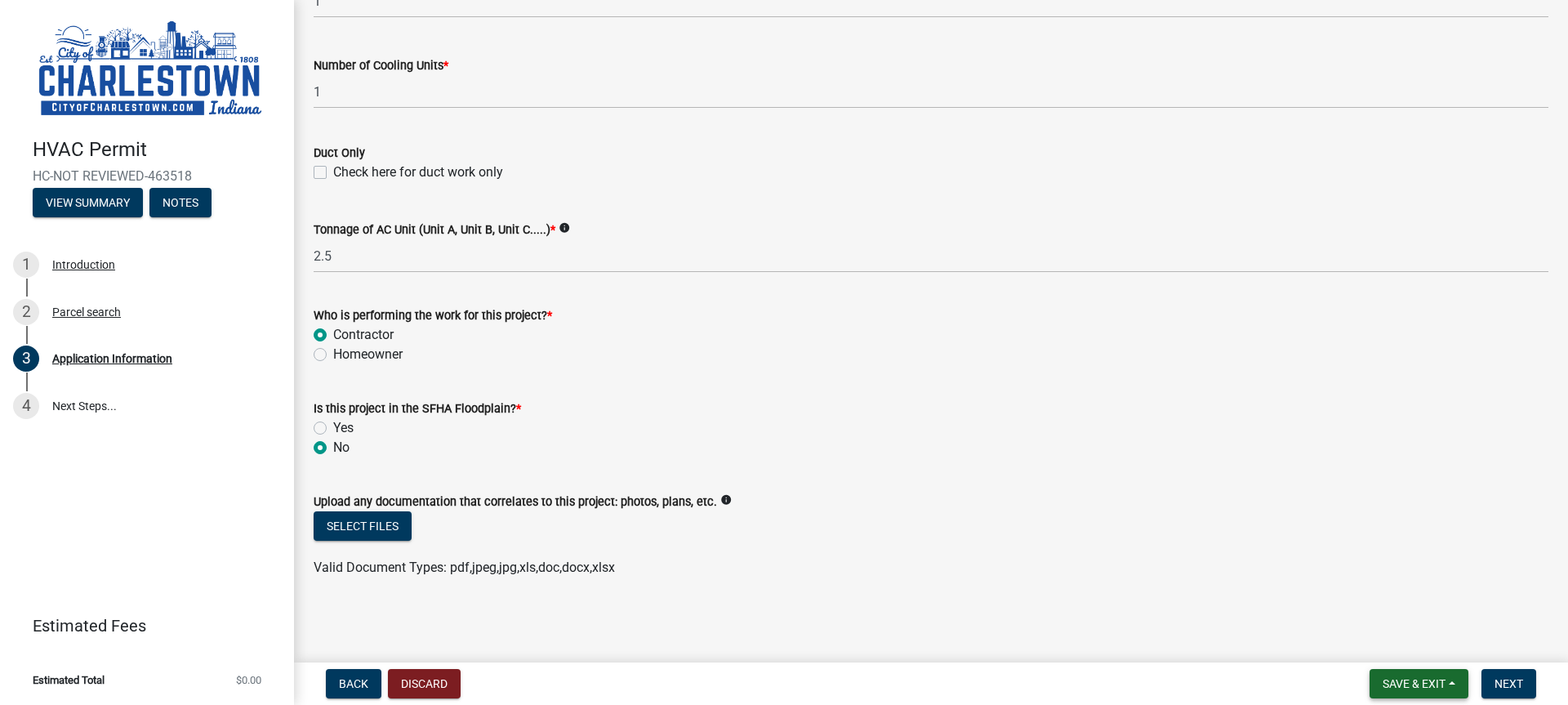
click at [1426, 685] on span "Save & Exit" at bounding box center [1413, 683] width 63 height 13
click at [1367, 597] on button "Save" at bounding box center [1402, 602] width 130 height 39
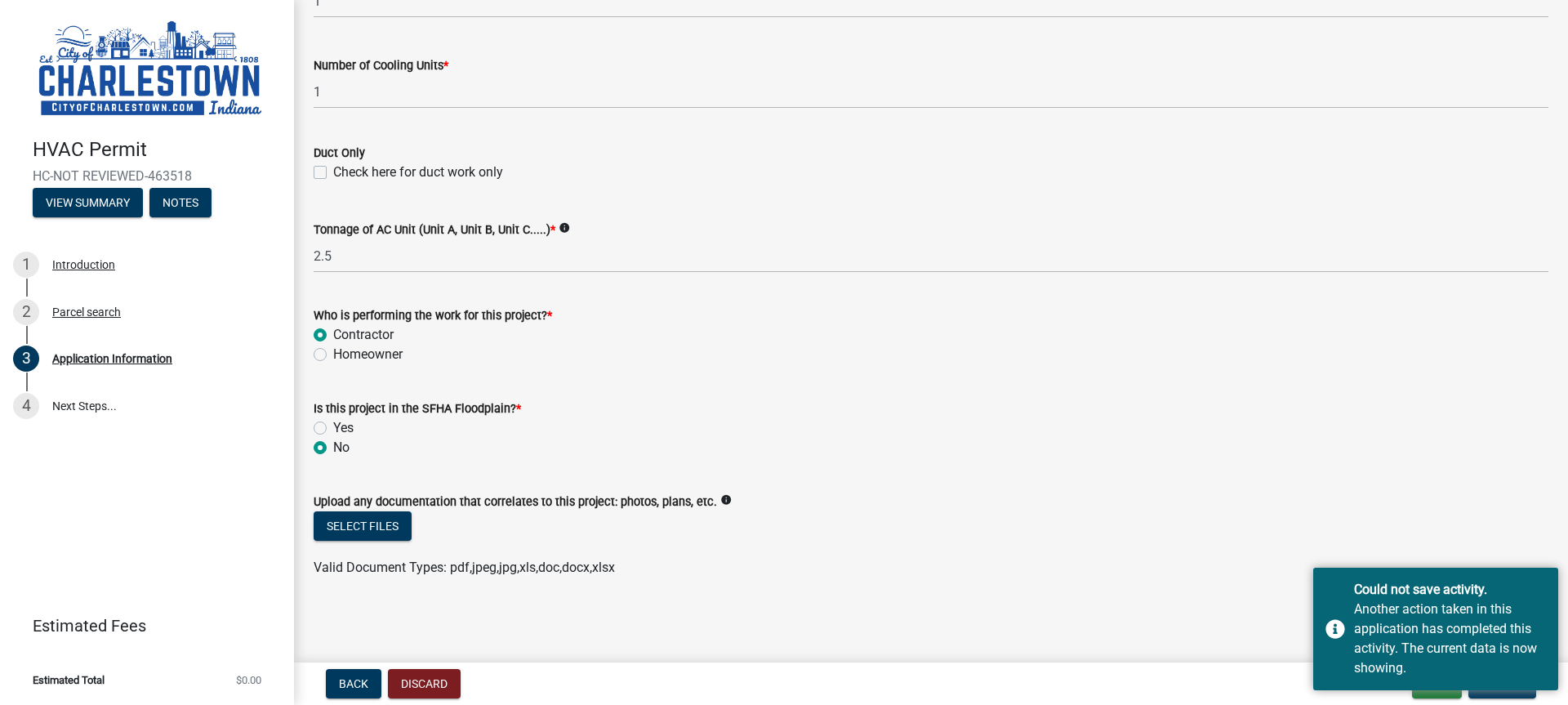
click at [1511, 693] on button "Update" at bounding box center [1501, 683] width 67 height 29
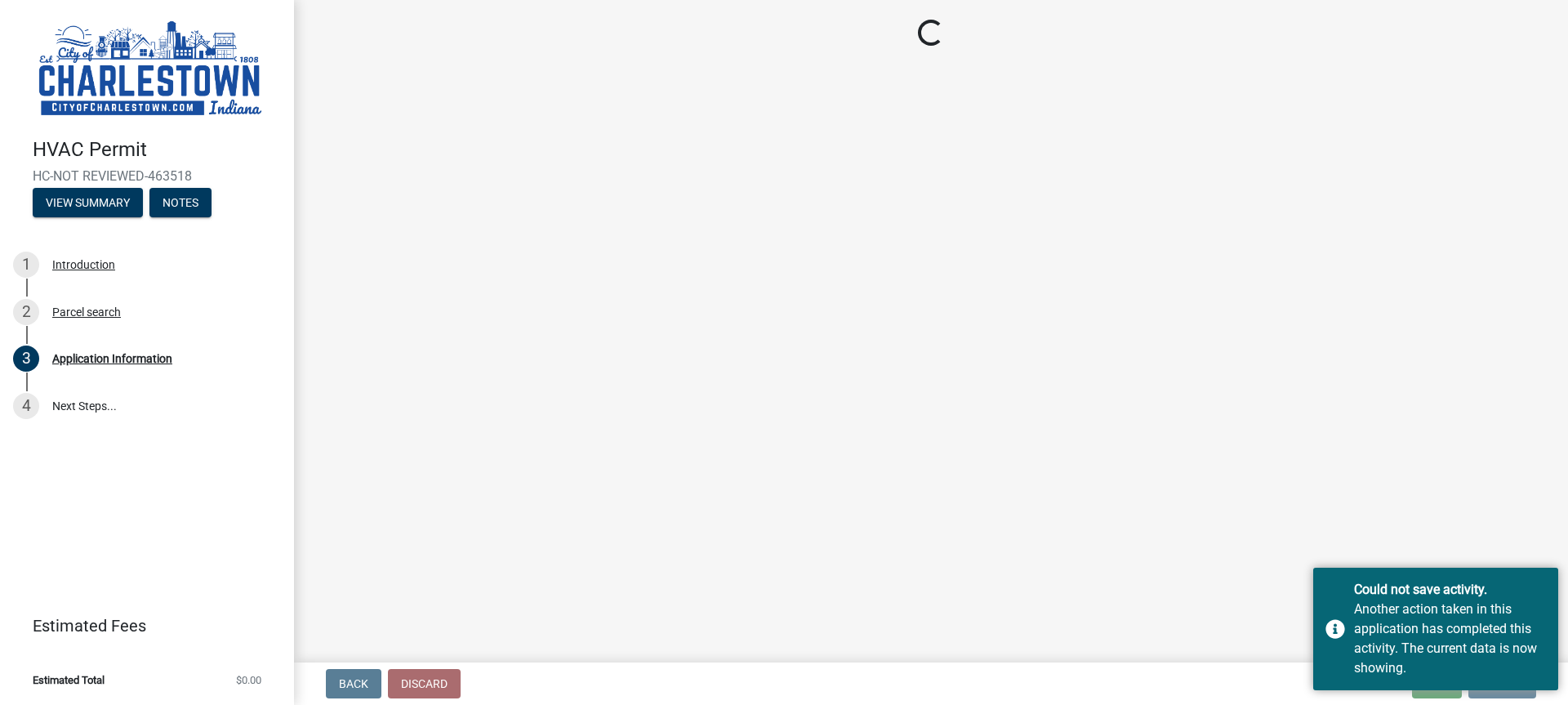
scroll to position [0, 0]
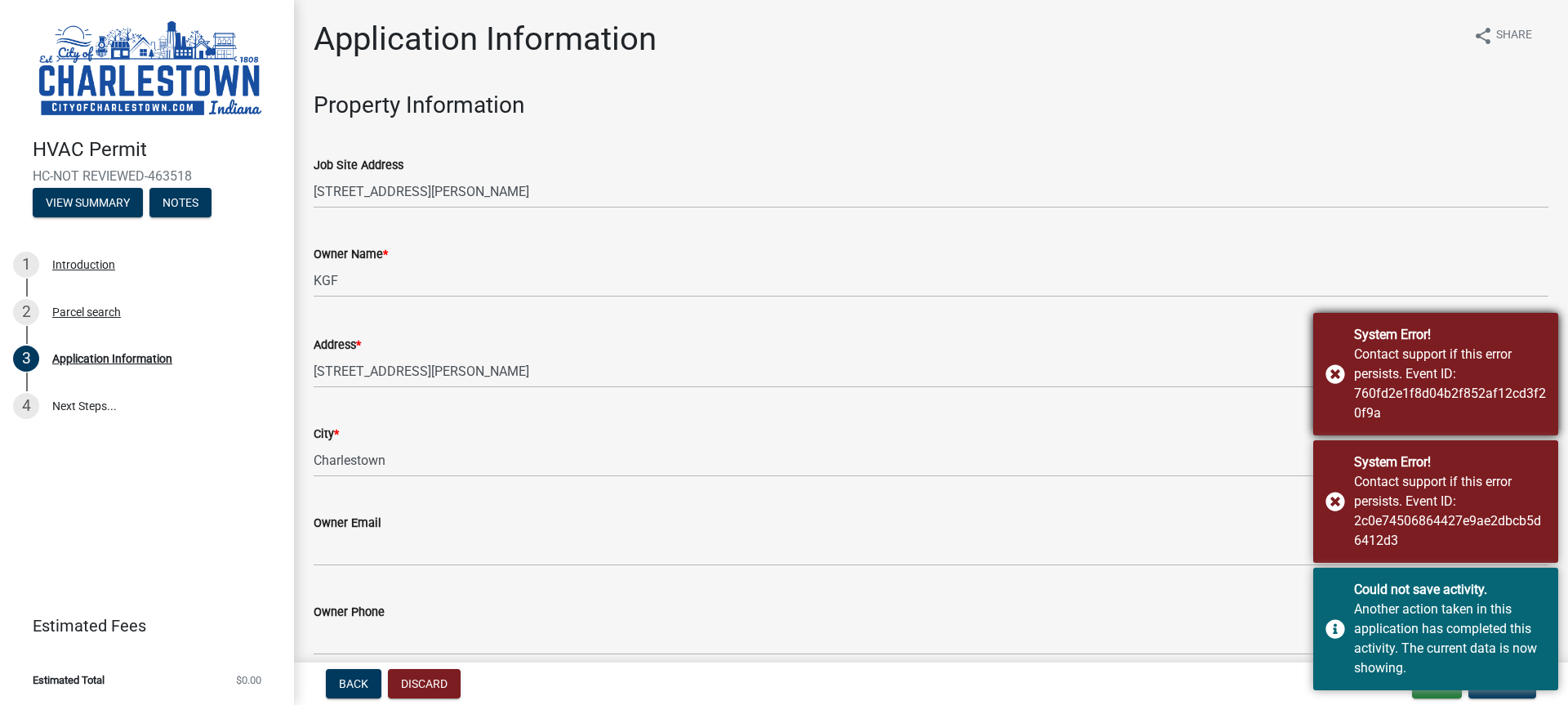
click at [1334, 375] on div "System Error! Contact support if this error persists. Event ID: 760fd2e1f8d04b2…" at bounding box center [1435, 374] width 245 height 122
click at [1341, 500] on div "System Error! Contact support if this error persists. Event ID: 2c0e74506864427…" at bounding box center [1435, 502] width 245 height 122
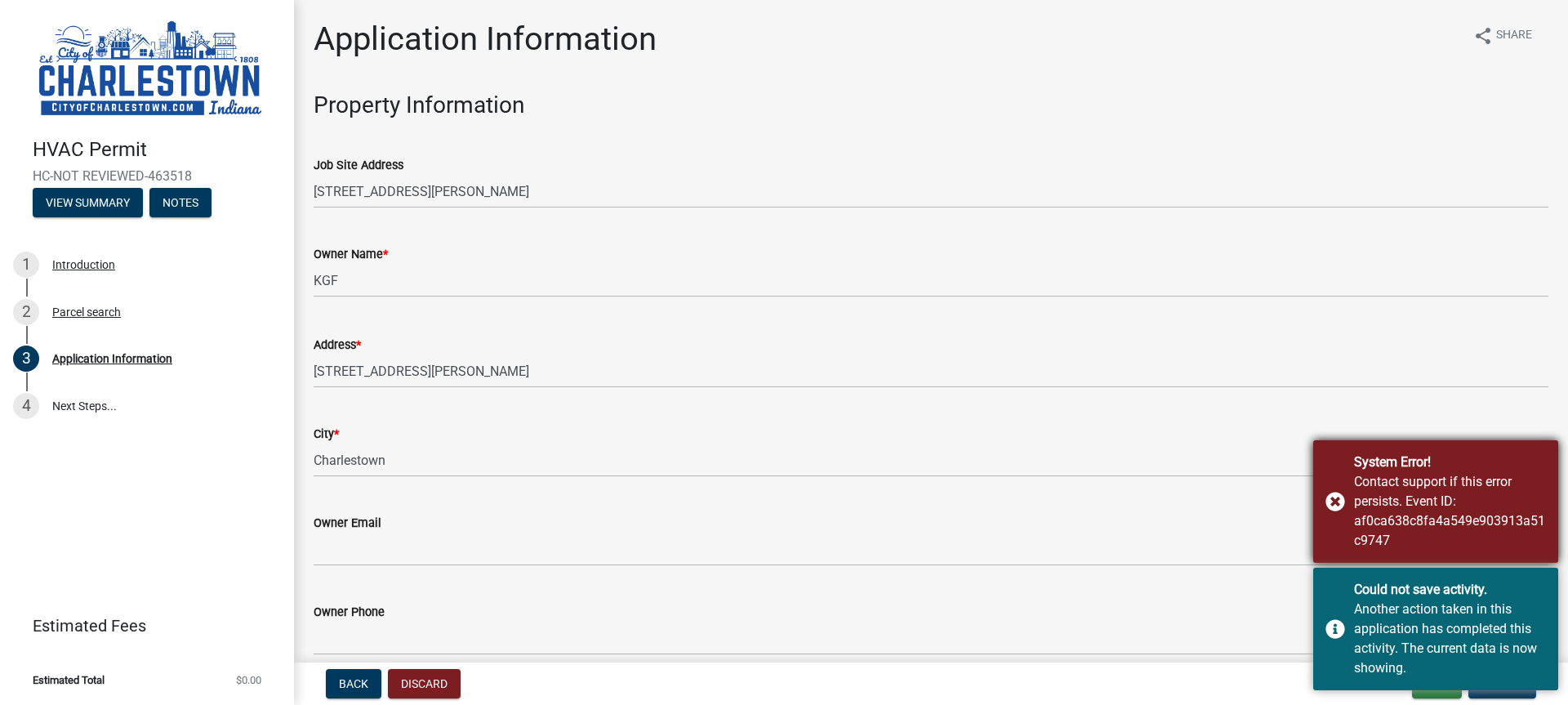
click at [1332, 503] on div "System Error! Contact support if this error persists. Event ID: af0ca638c8fa4a5…" at bounding box center [1435, 502] width 245 height 122
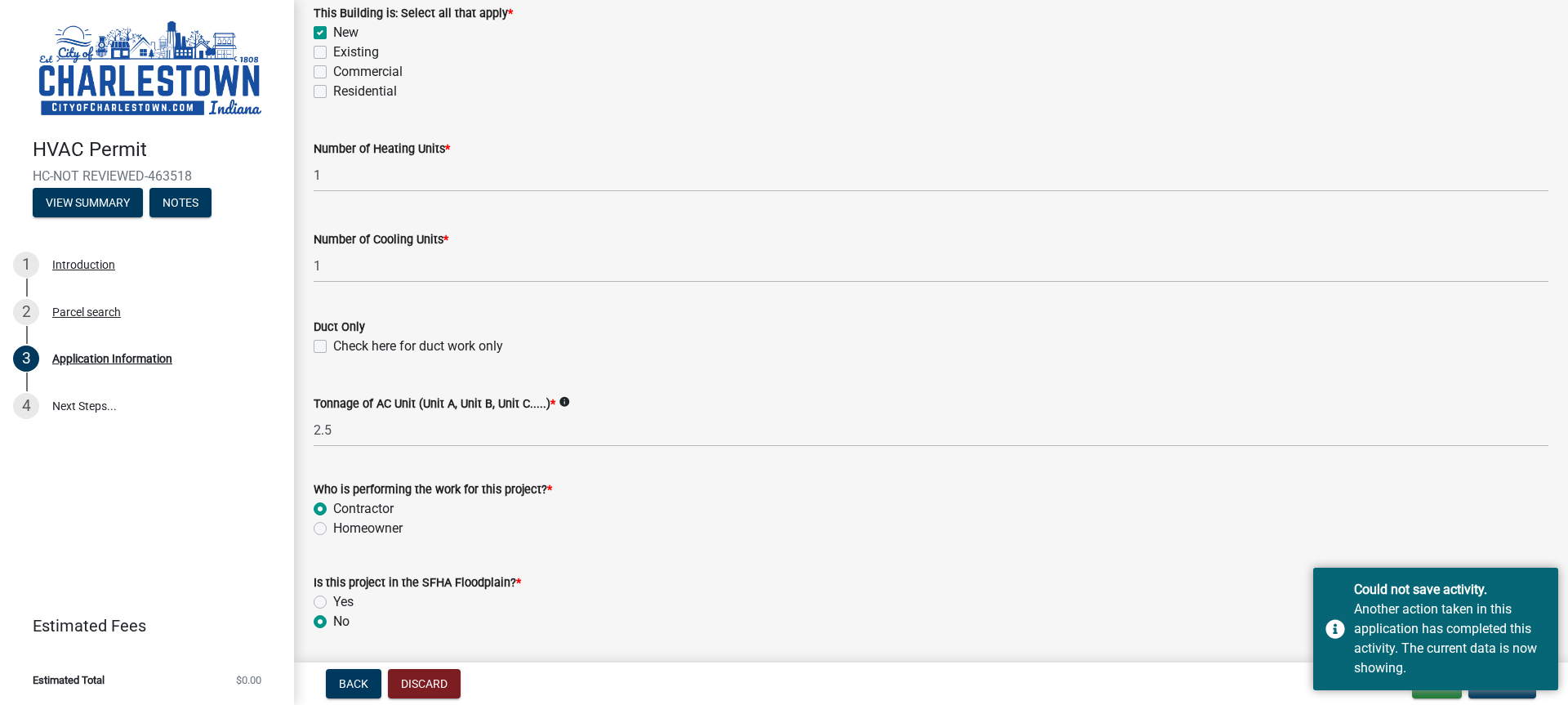
scroll to position [990, 0]
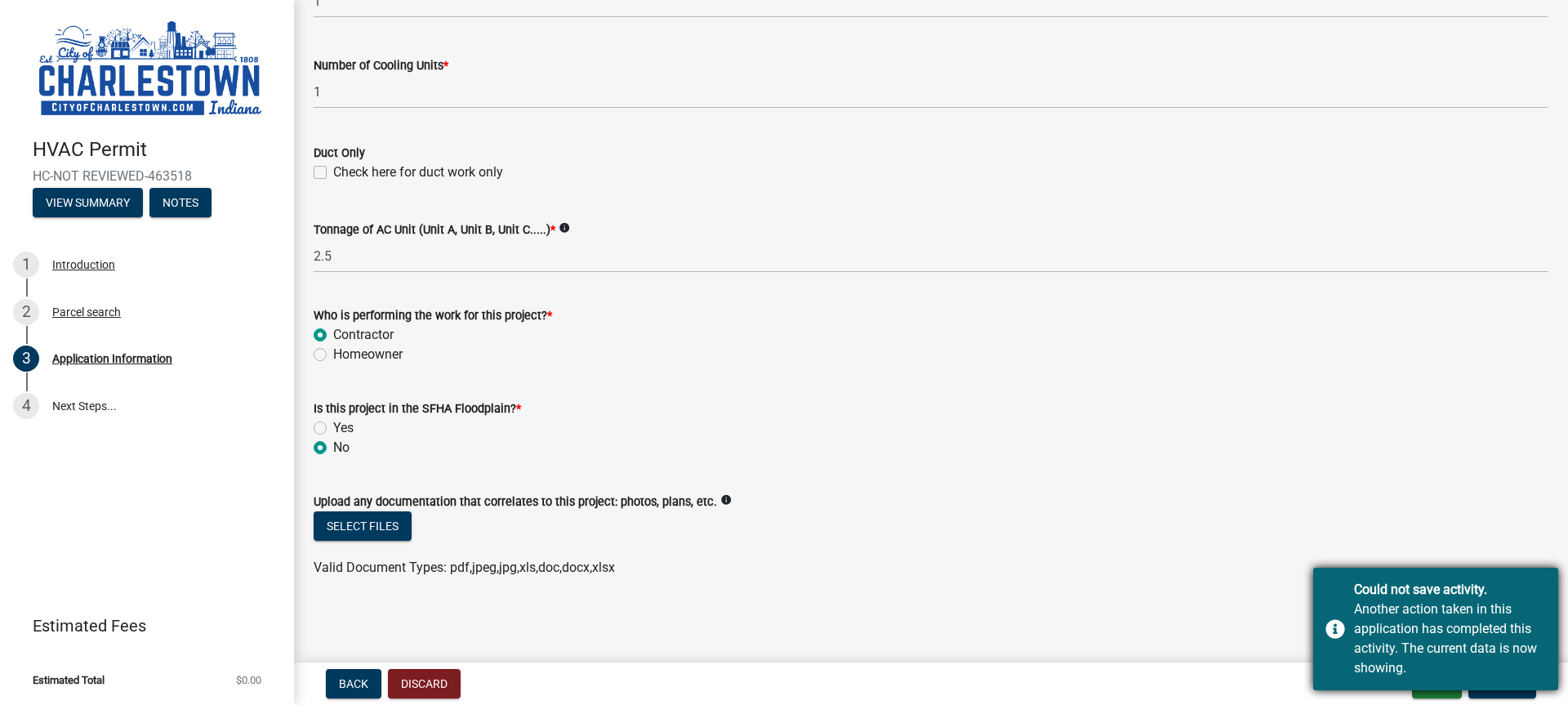
click at [1326, 625] on div "Could not save activity. Another action taken in this application has completed…" at bounding box center [1435, 628] width 245 height 122
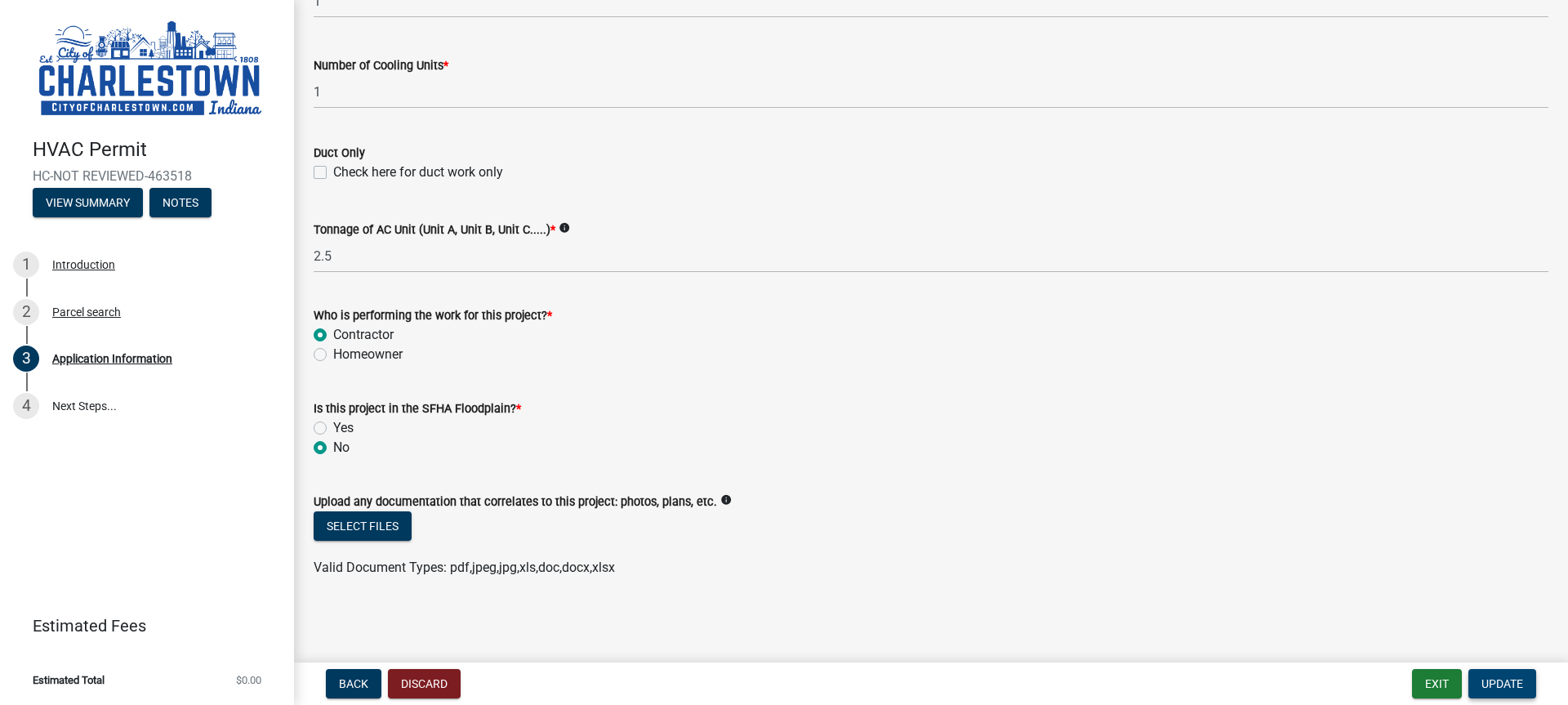
click at [1498, 688] on span "Update" at bounding box center [1502, 683] width 42 height 13
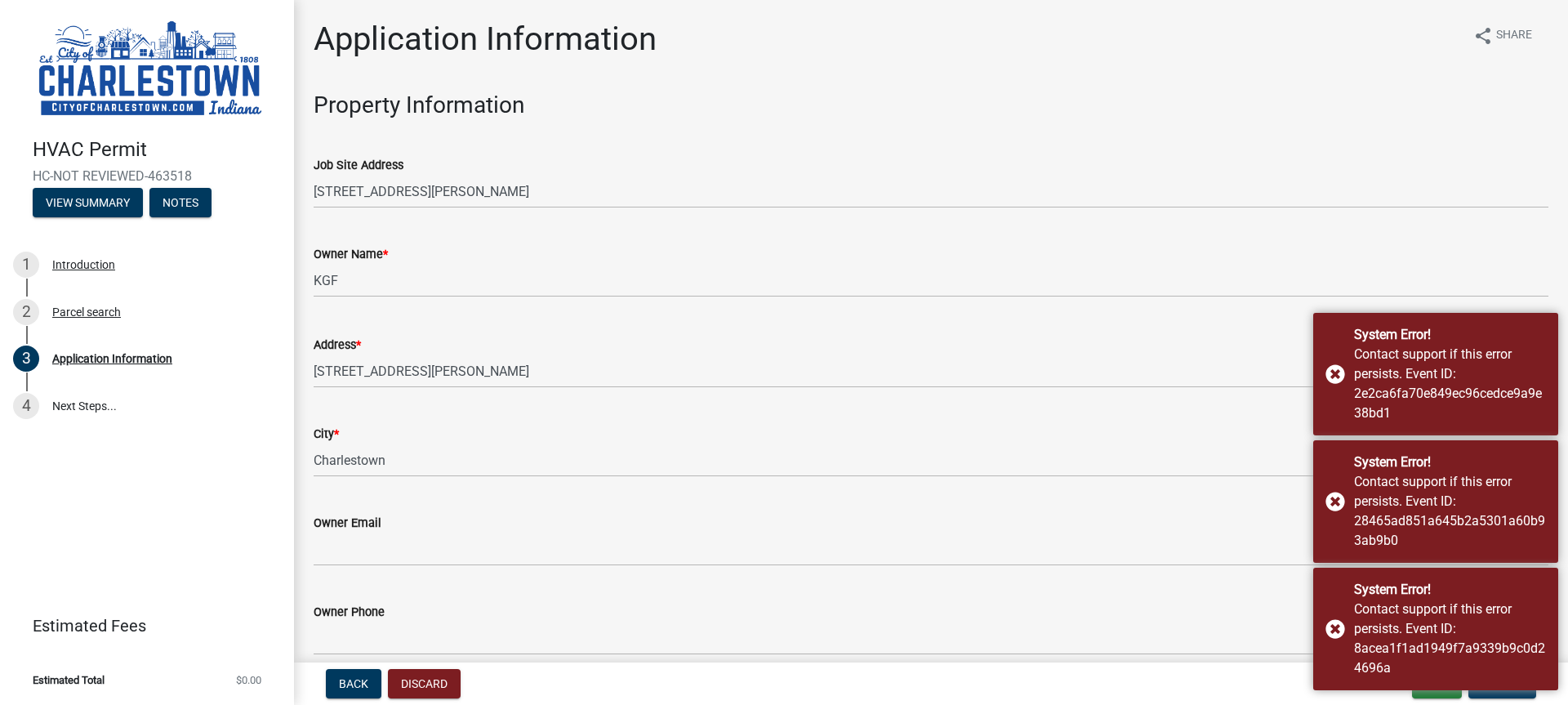
click at [1138, 701] on nav "Back Discard Exit Update" at bounding box center [930, 683] width 1274 height 43
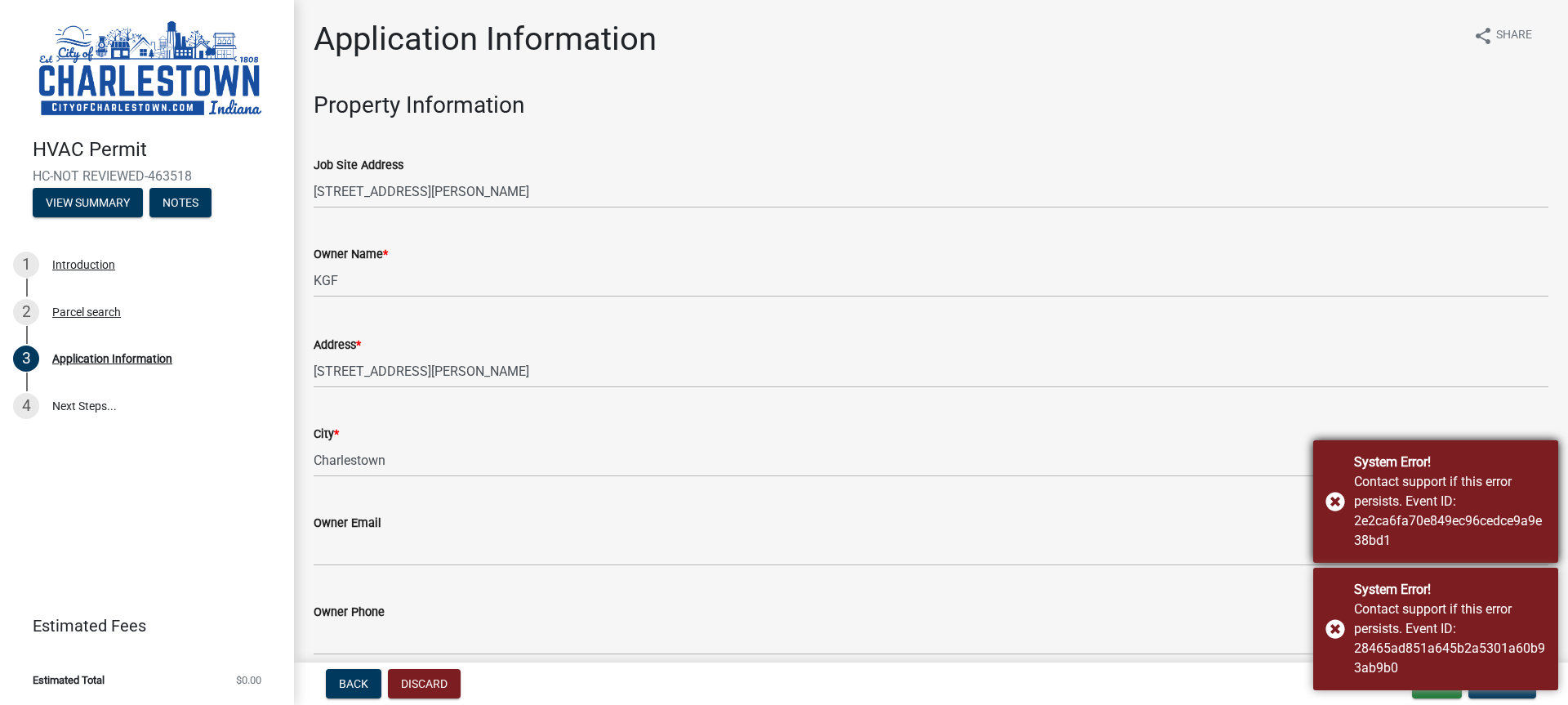
click at [1332, 496] on div "System Error! Contact support if this error persists. Event ID: 2e2ca6fa70e849e…" at bounding box center [1435, 502] width 245 height 122
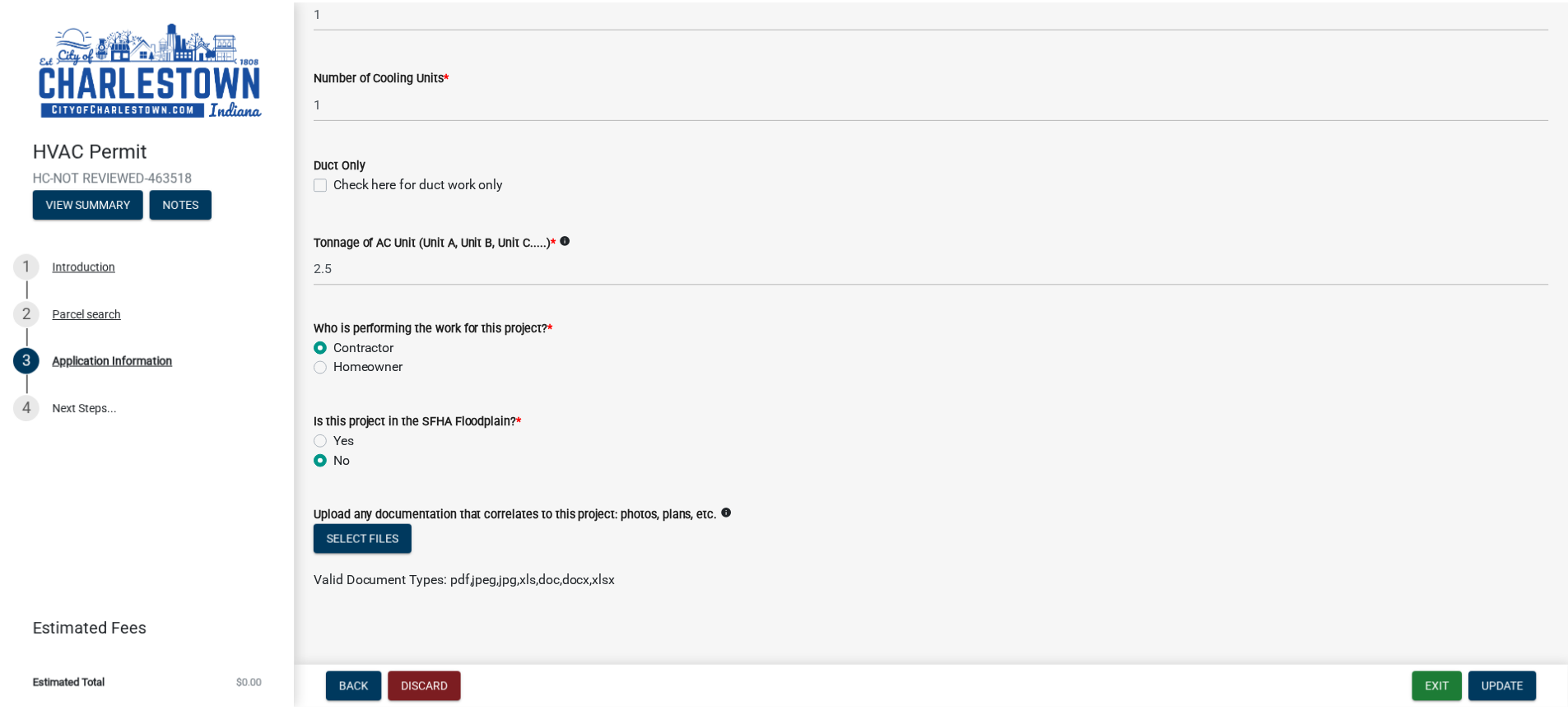
scroll to position [997, 0]
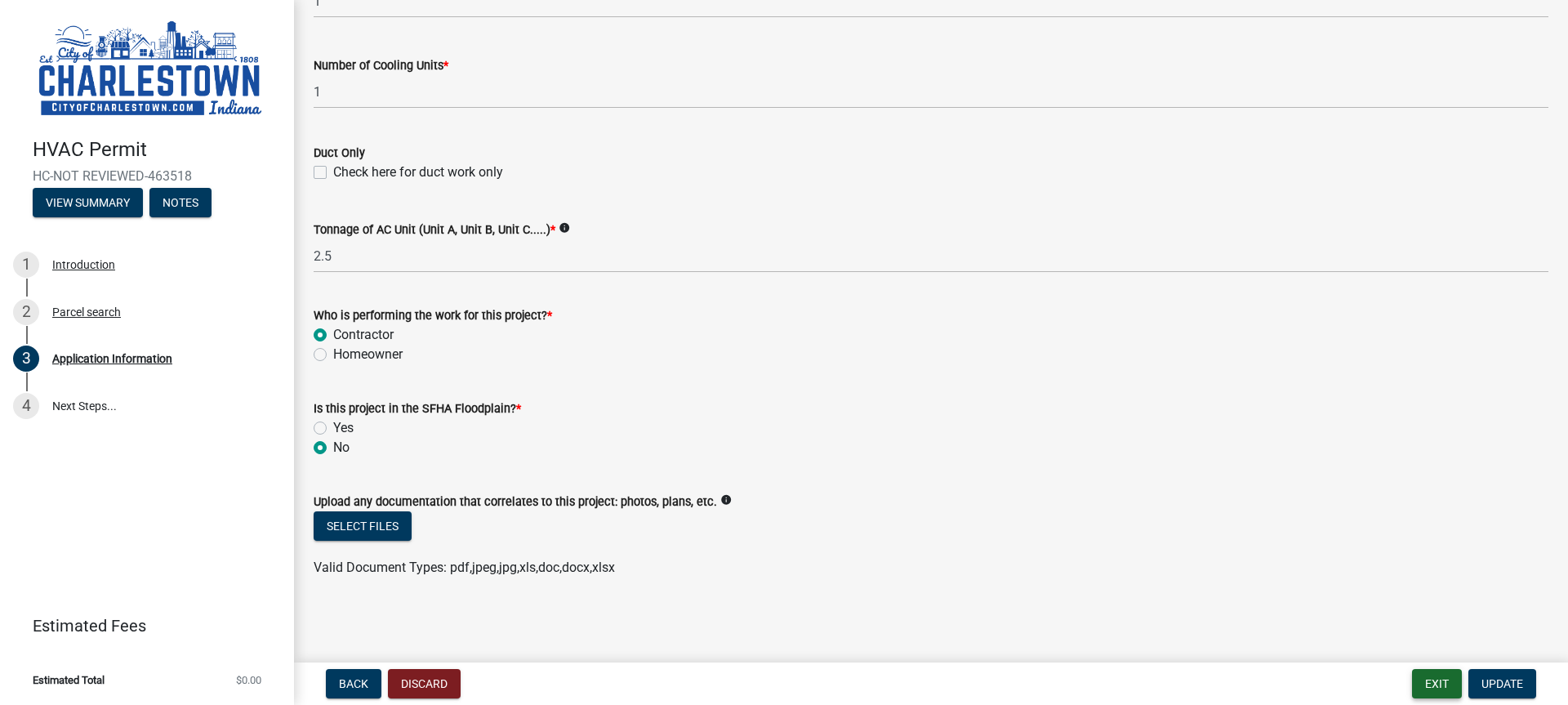
click at [1439, 686] on button "Exit" at bounding box center [1436, 683] width 50 height 29
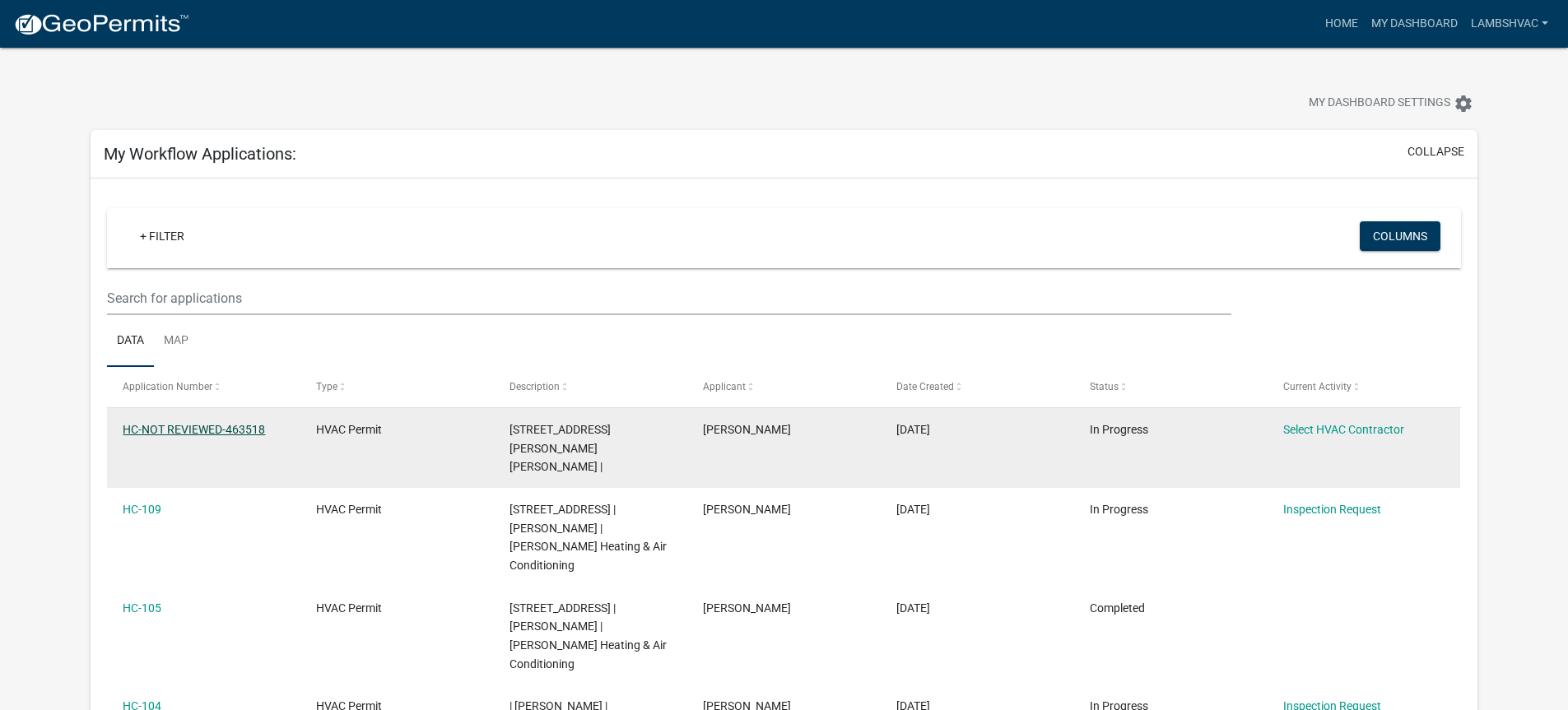
click at [162, 427] on link "HC-NOT REVIEWED-463518" at bounding box center [193, 429] width 142 height 13
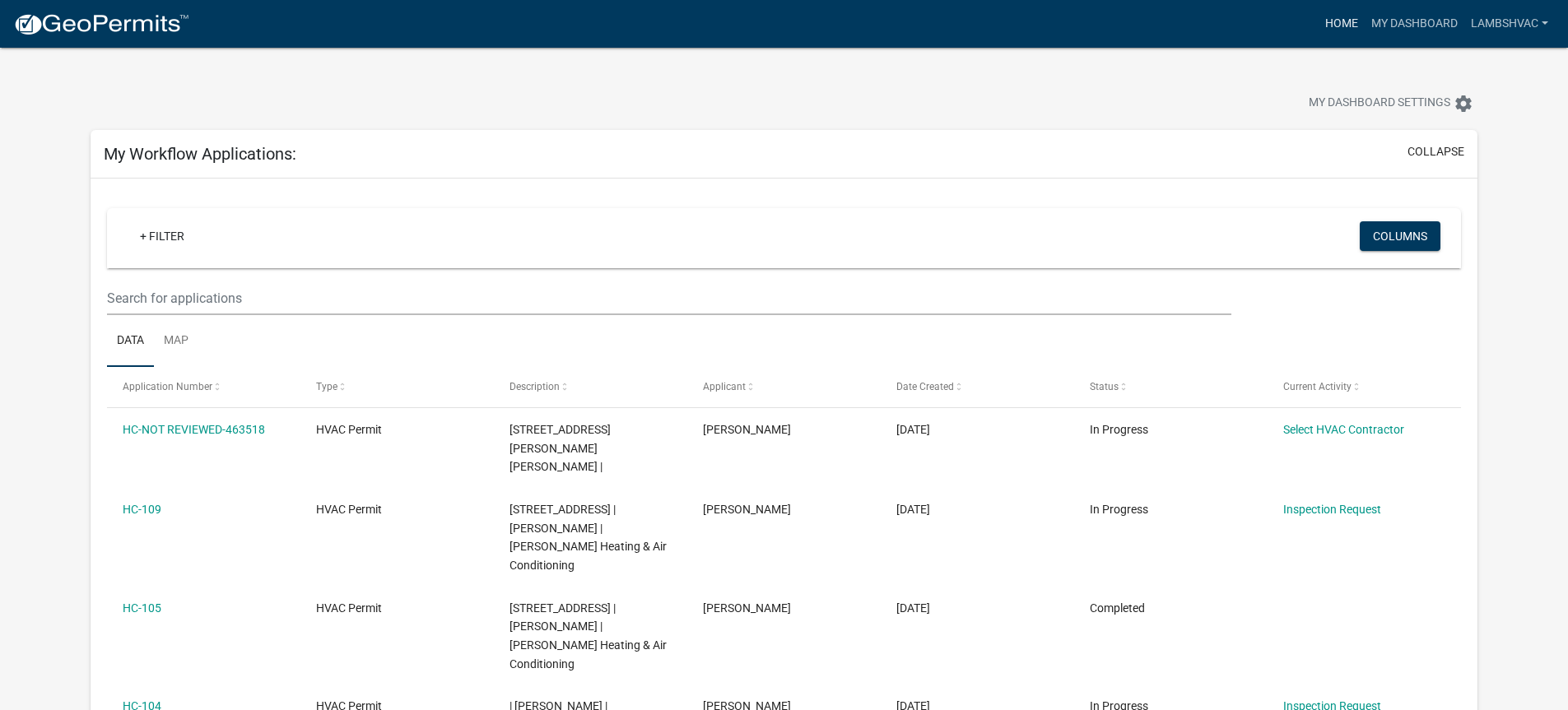
click at [1336, 26] on link "Home" at bounding box center [1342, 24] width 46 height 31
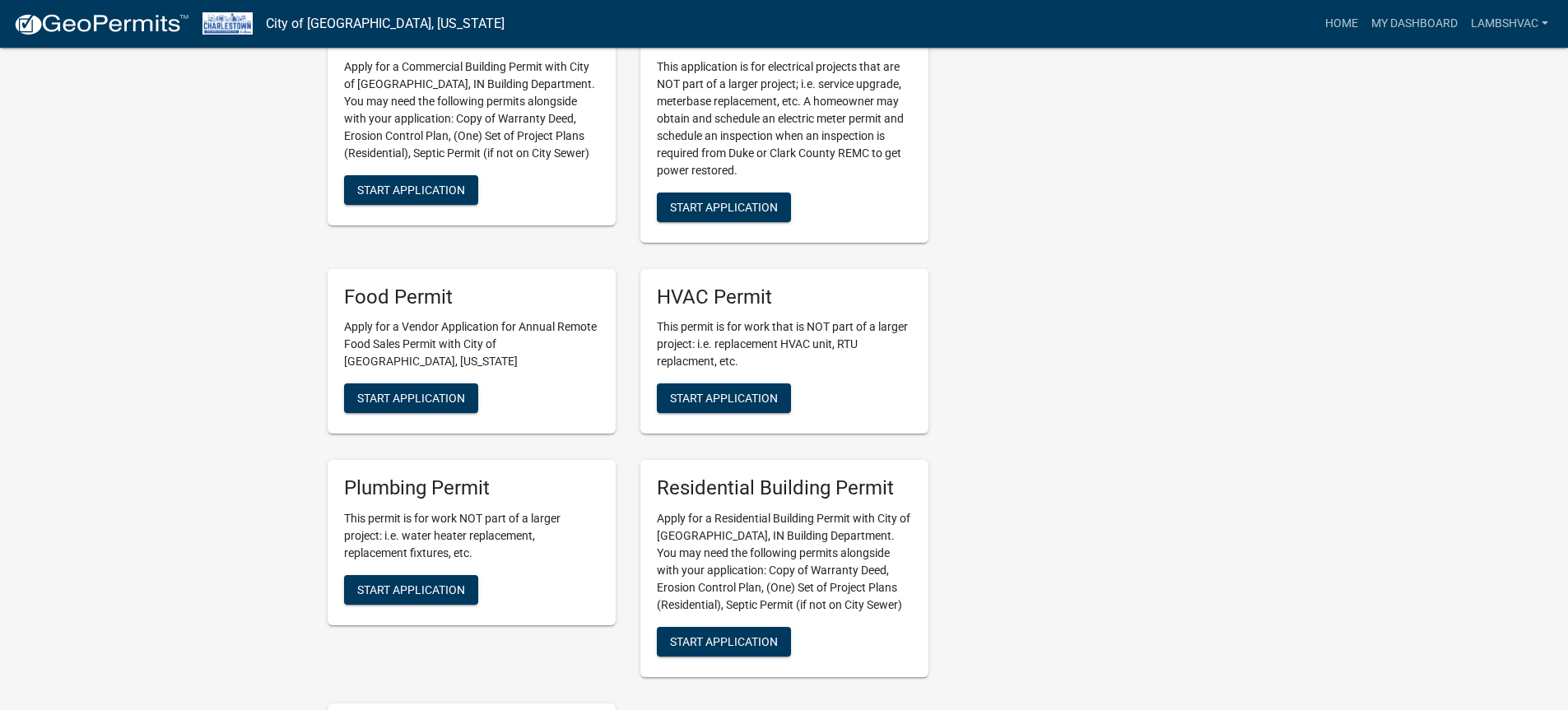
scroll to position [658, 0]
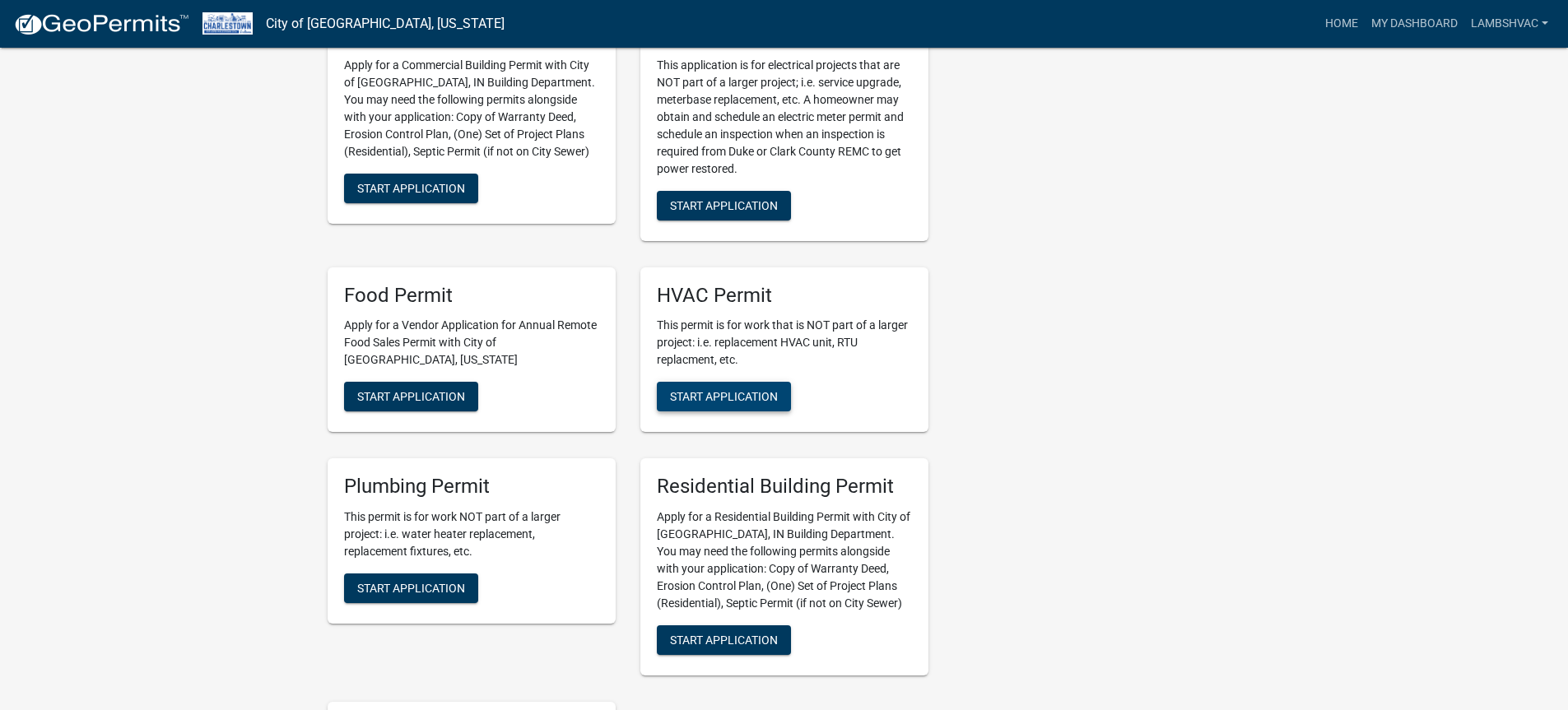
click at [727, 400] on span "Start Application" at bounding box center [723, 397] width 108 height 13
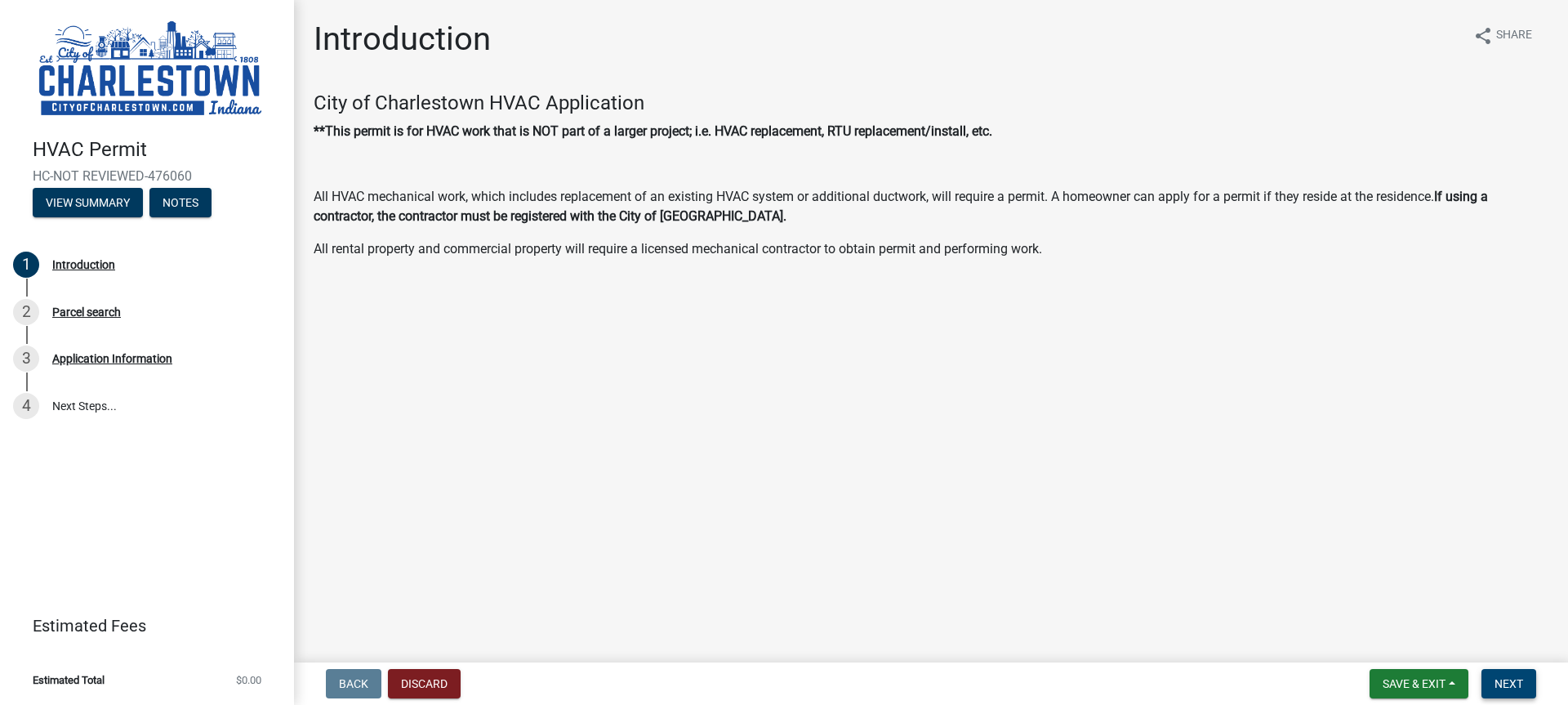
click at [1513, 674] on button "Next" at bounding box center [1509, 683] width 55 height 29
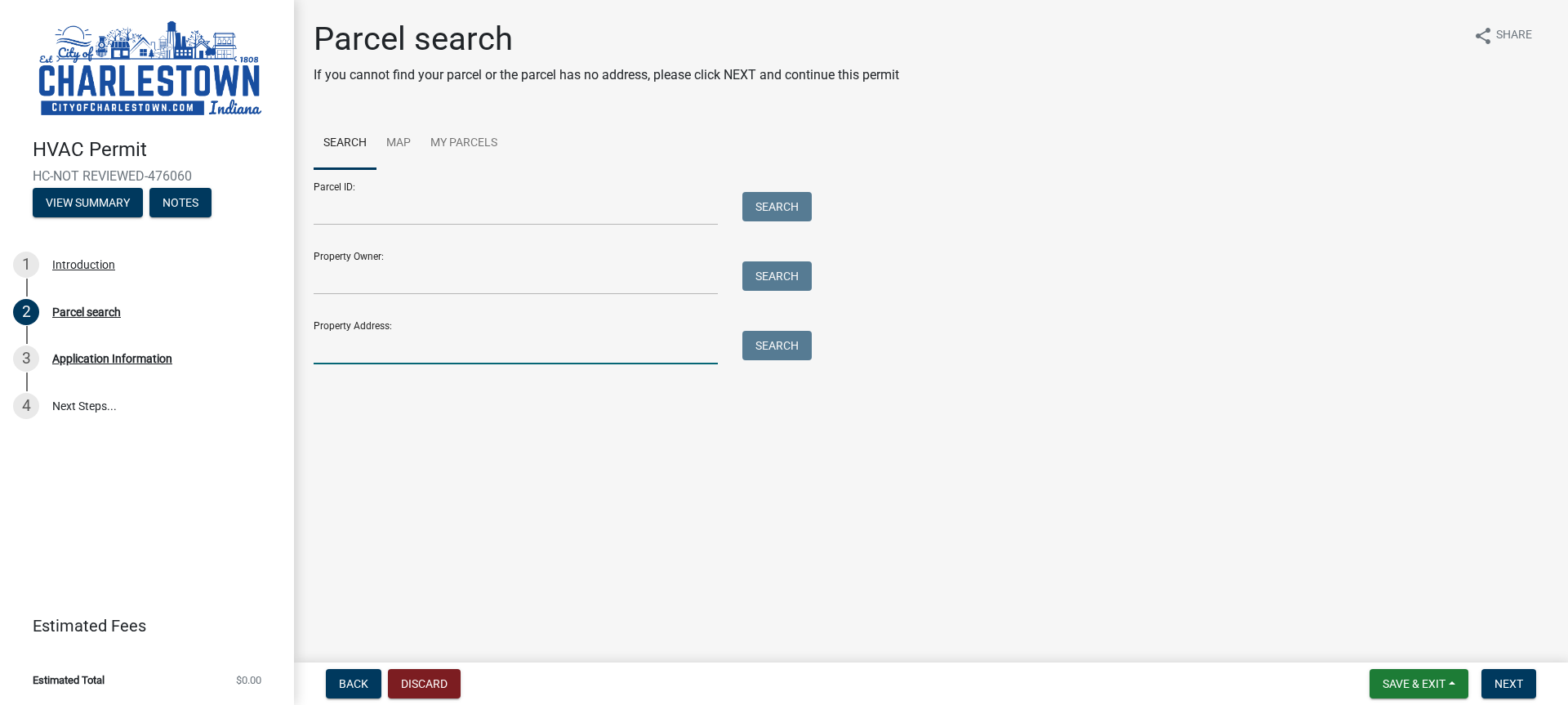
click at [383, 357] on input "Property Address:" at bounding box center [515, 347] width 404 height 34
type input "1140 [PERSON_NAME]"
click at [766, 338] on button "Search" at bounding box center [777, 346] width 69 height 29
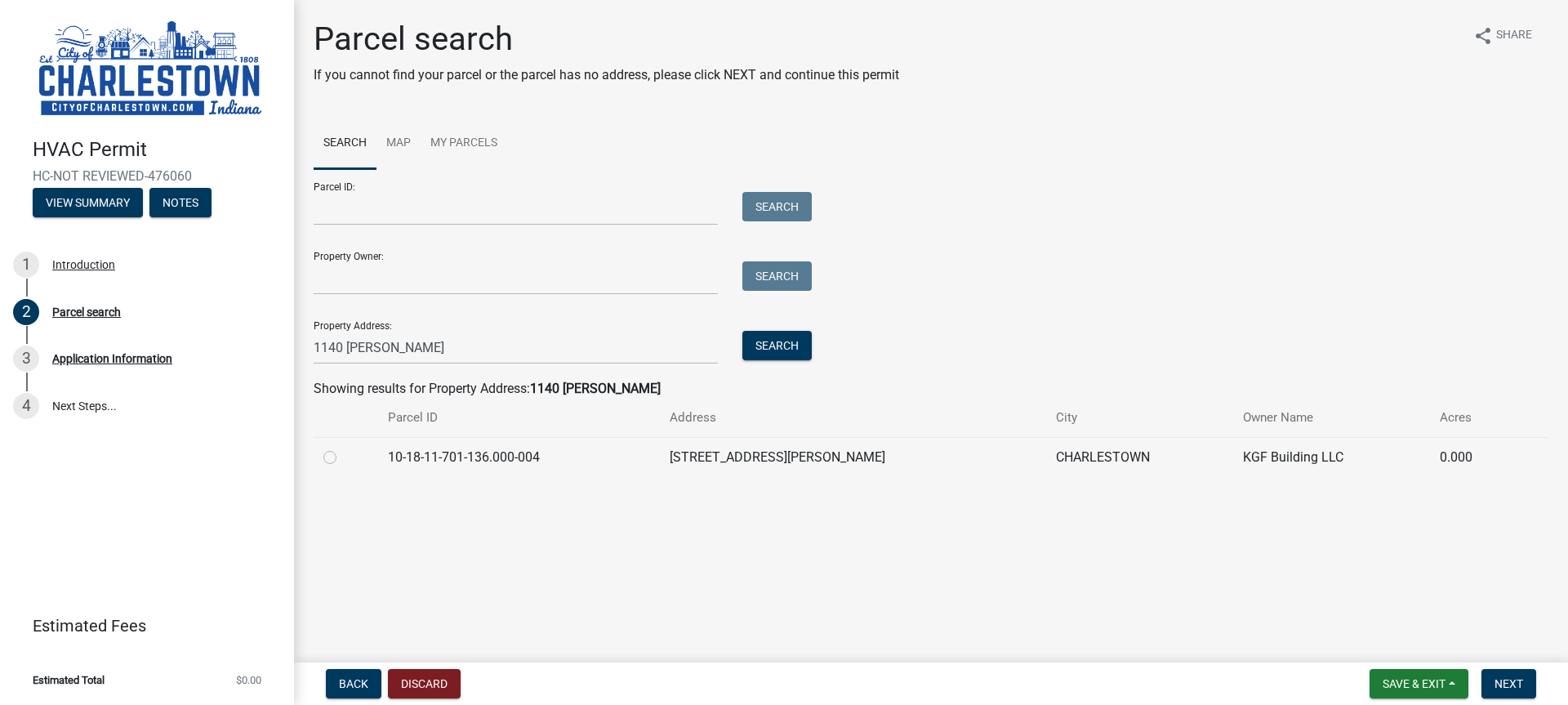
click at [343, 448] on label at bounding box center [343, 448] width 0 height 0
click at [343, 458] on input "radio" at bounding box center [348, 453] width 11 height 11
radio input "true"
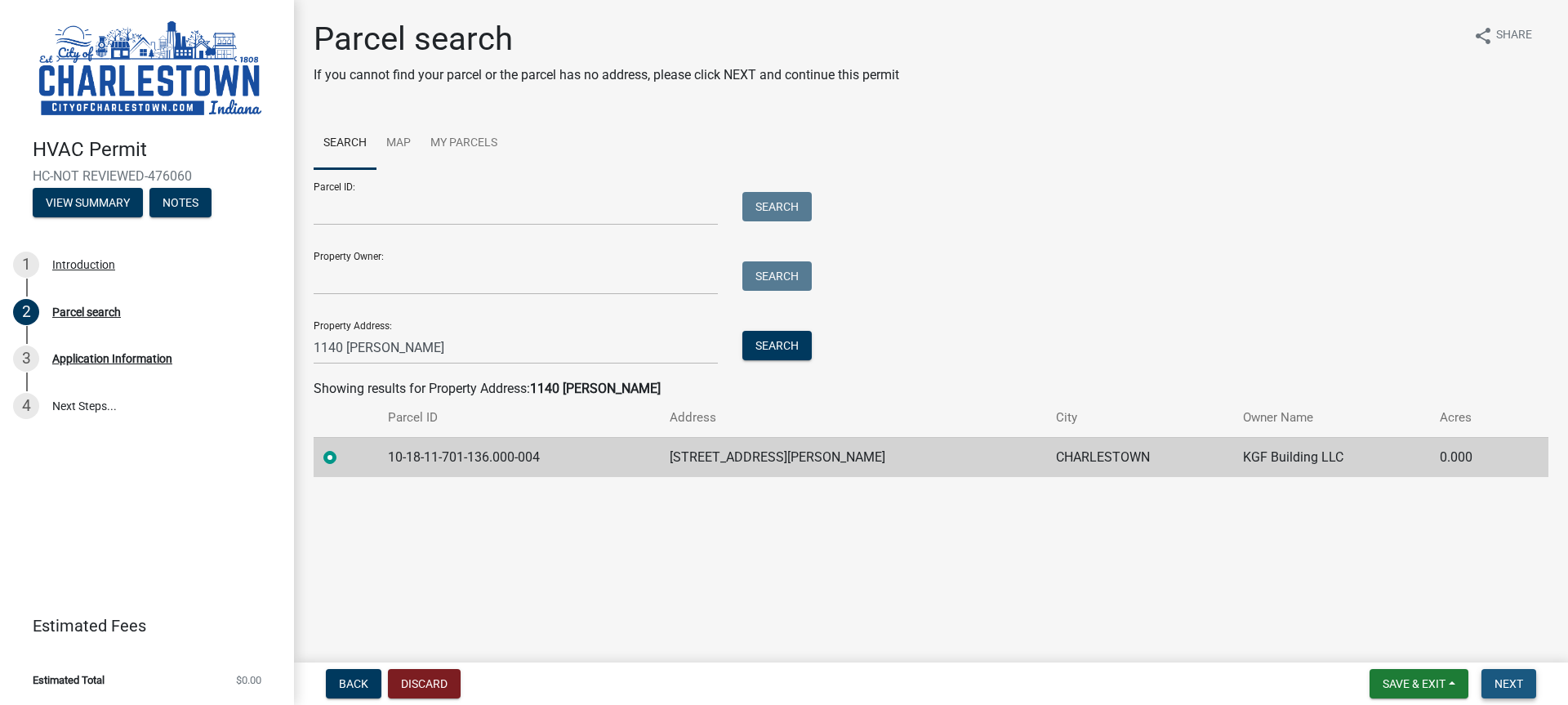
click at [1512, 682] on span "Next" at bounding box center [1508, 683] width 28 height 13
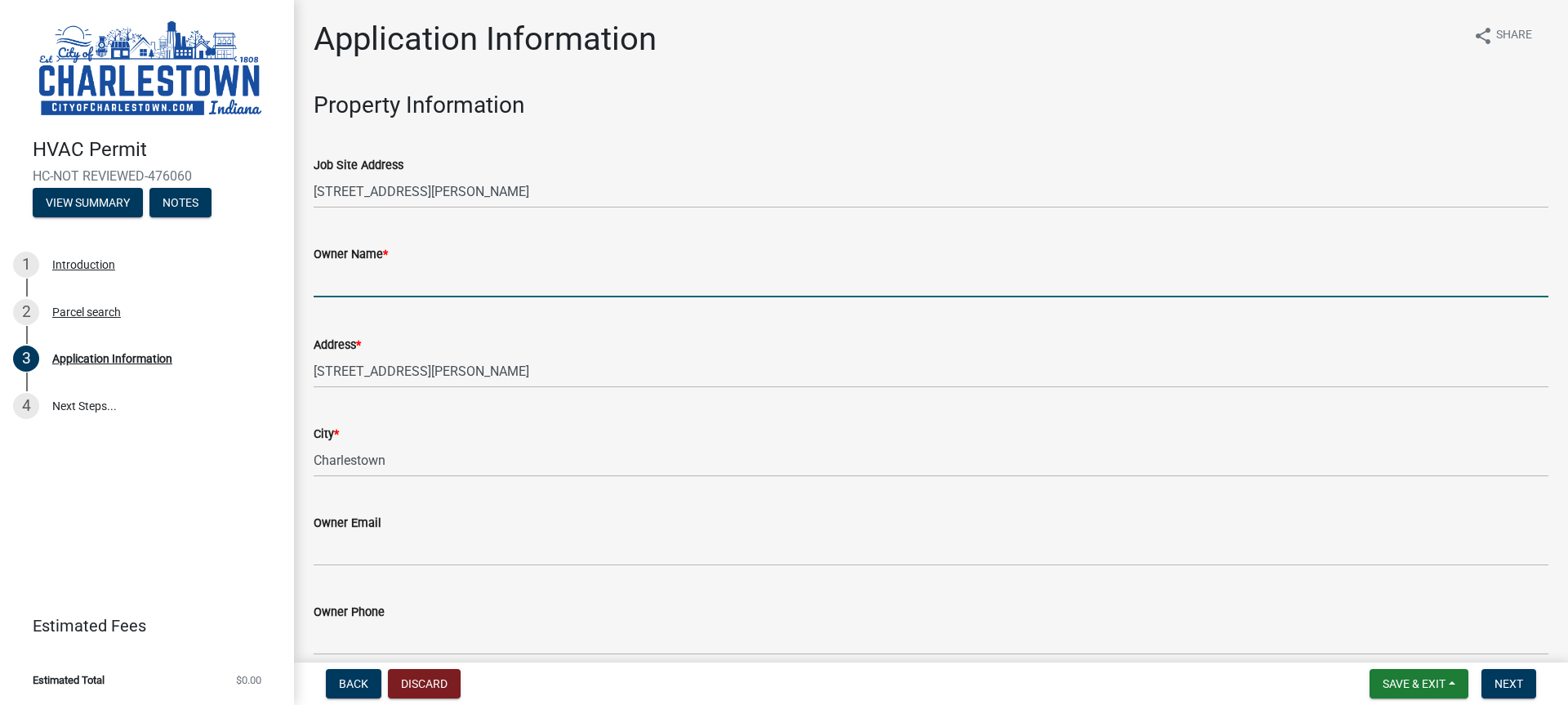
click at [358, 280] on input "Owner Name *" at bounding box center [931, 280] width 1234 height 34
type input "KGF"
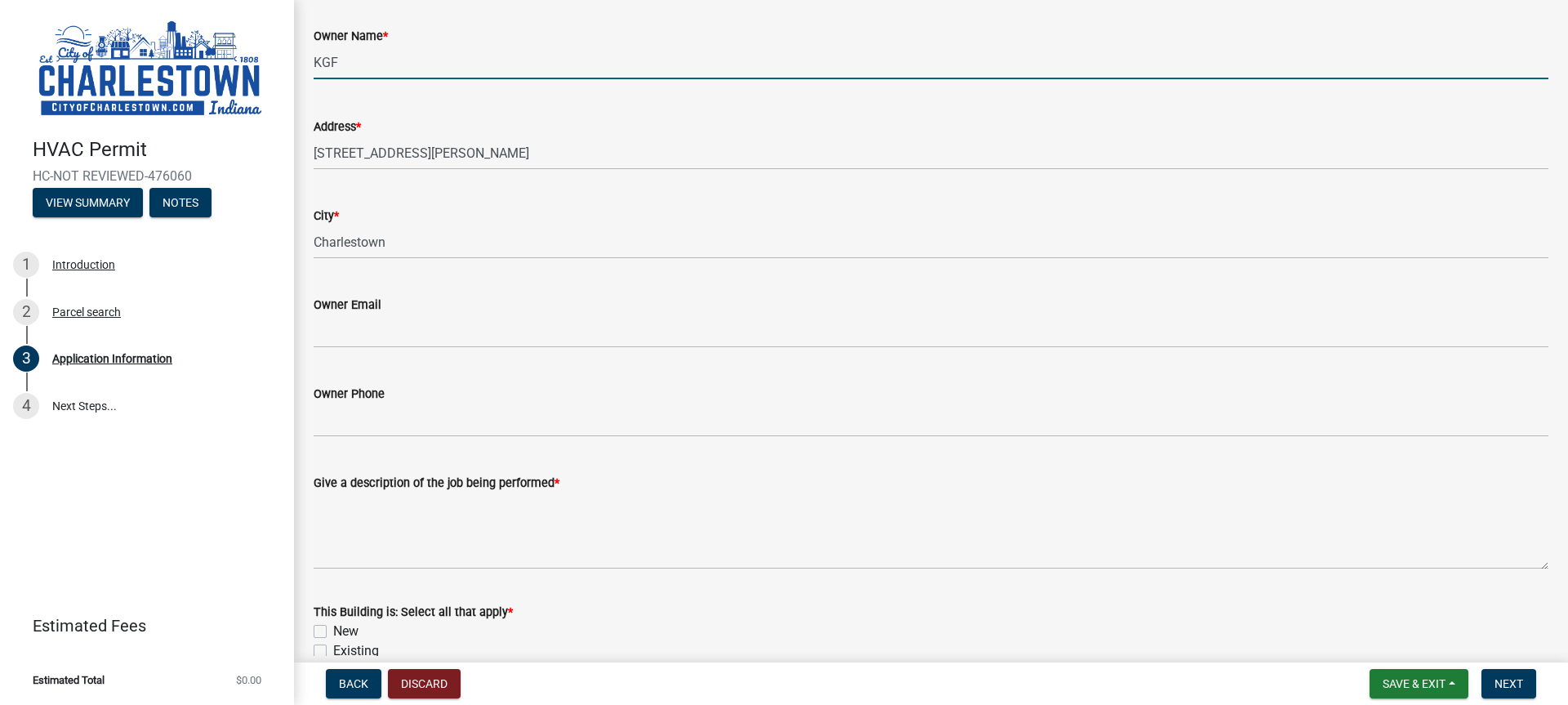
scroll to position [245, 0]
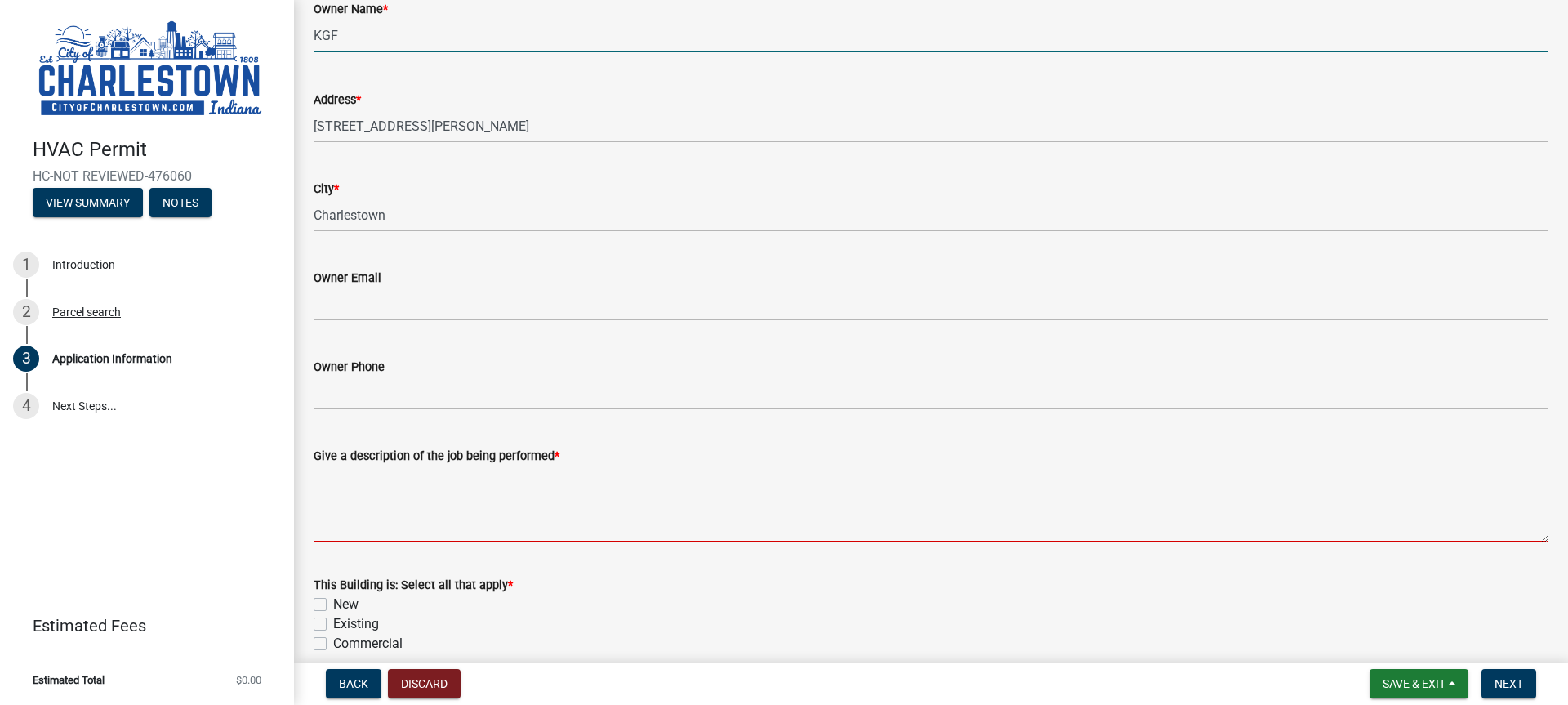
click at [385, 529] on textarea "Give a description of the job being performed *" at bounding box center [931, 503] width 1234 height 77
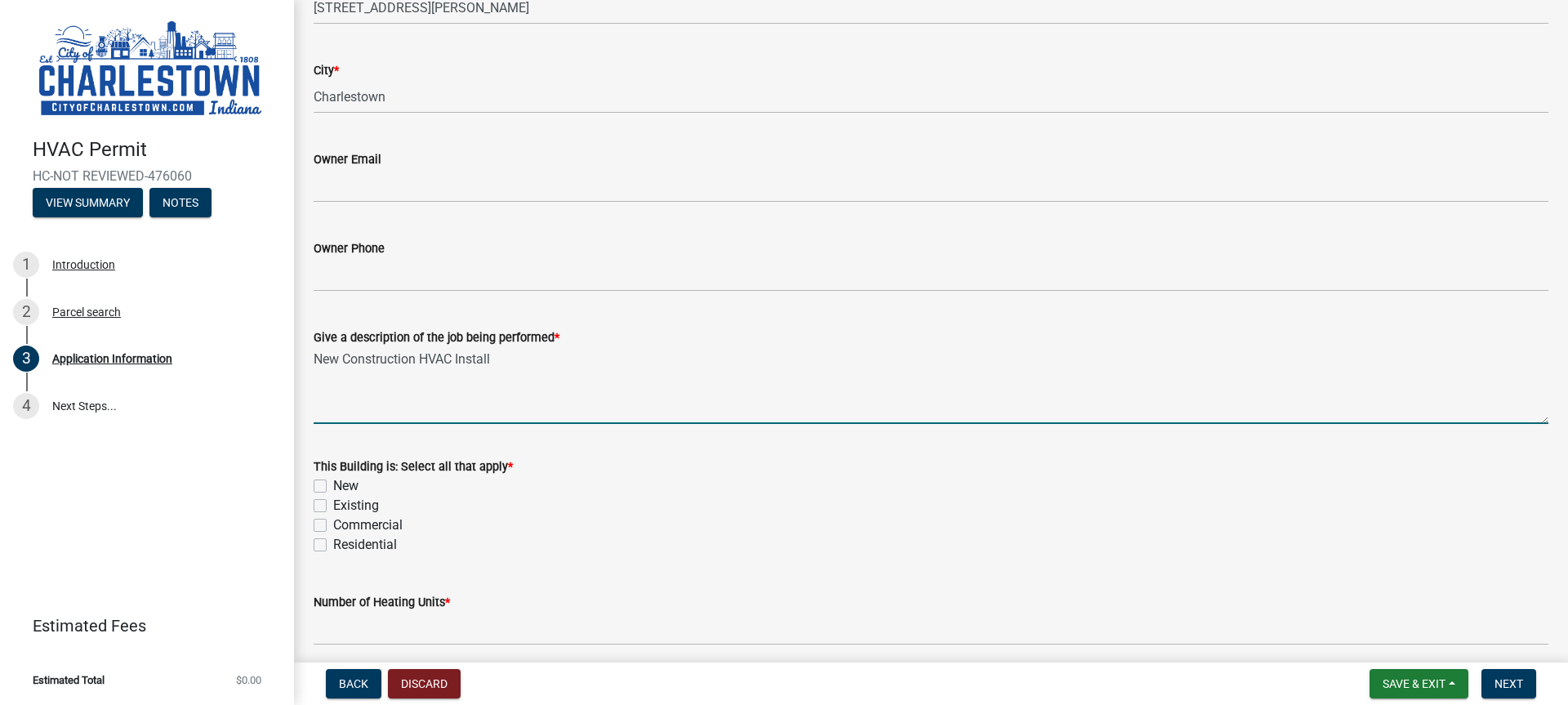
scroll to position [490, 0]
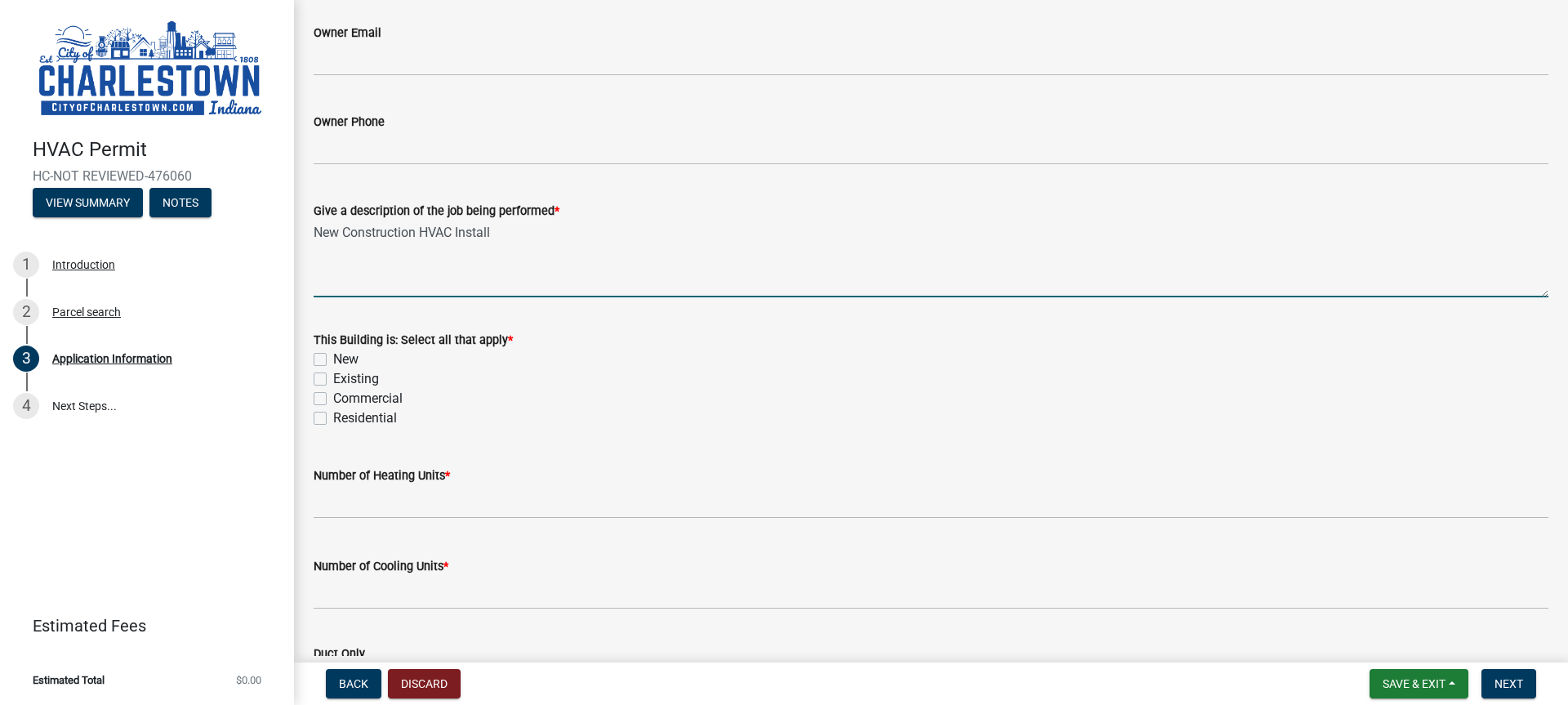
type textarea "New Construction HVAC Install"
click at [333, 358] on label "New" at bounding box center [346, 358] width 26 height 19
click at [333, 358] on input "New" at bounding box center [338, 355] width 11 height 11
checkbox input "true"
checkbox input "false"
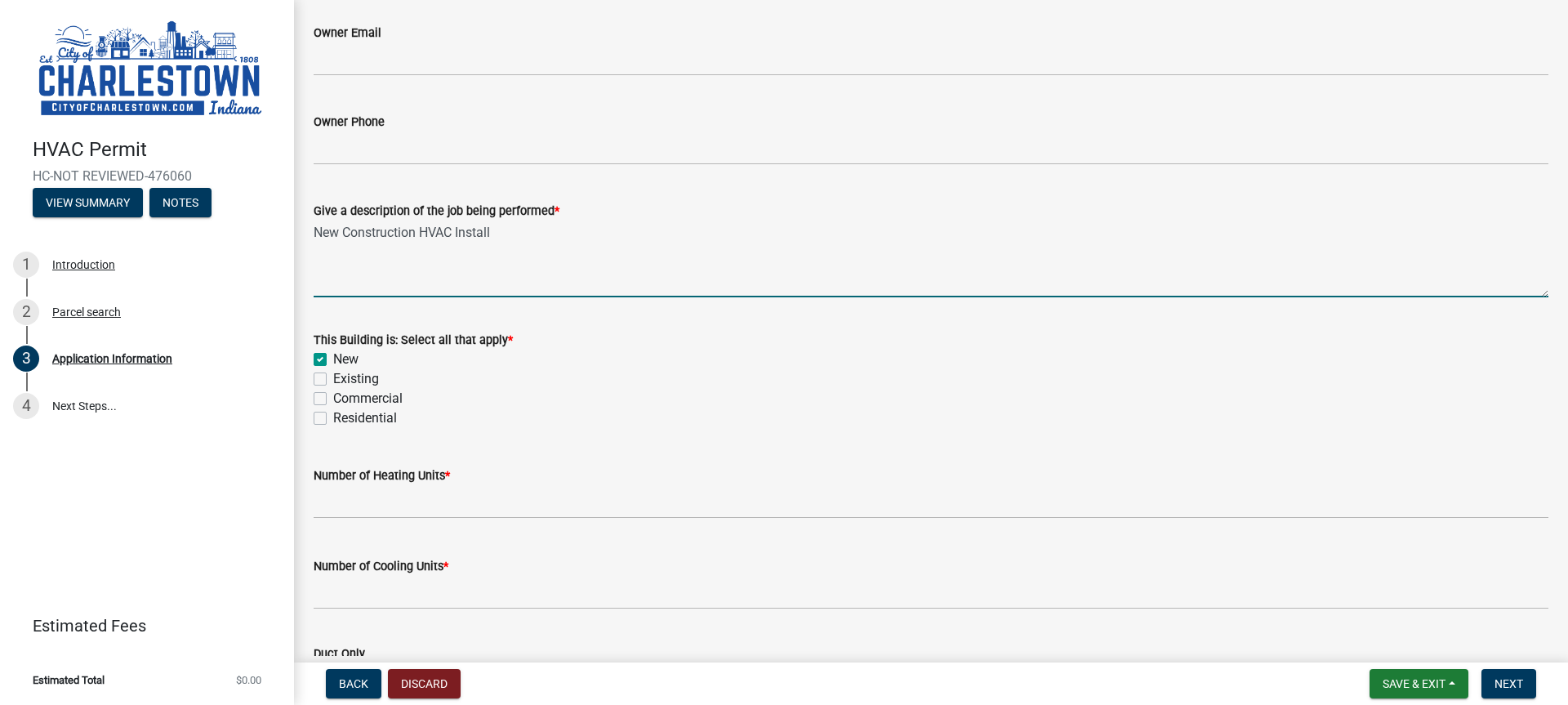
checkbox input "false"
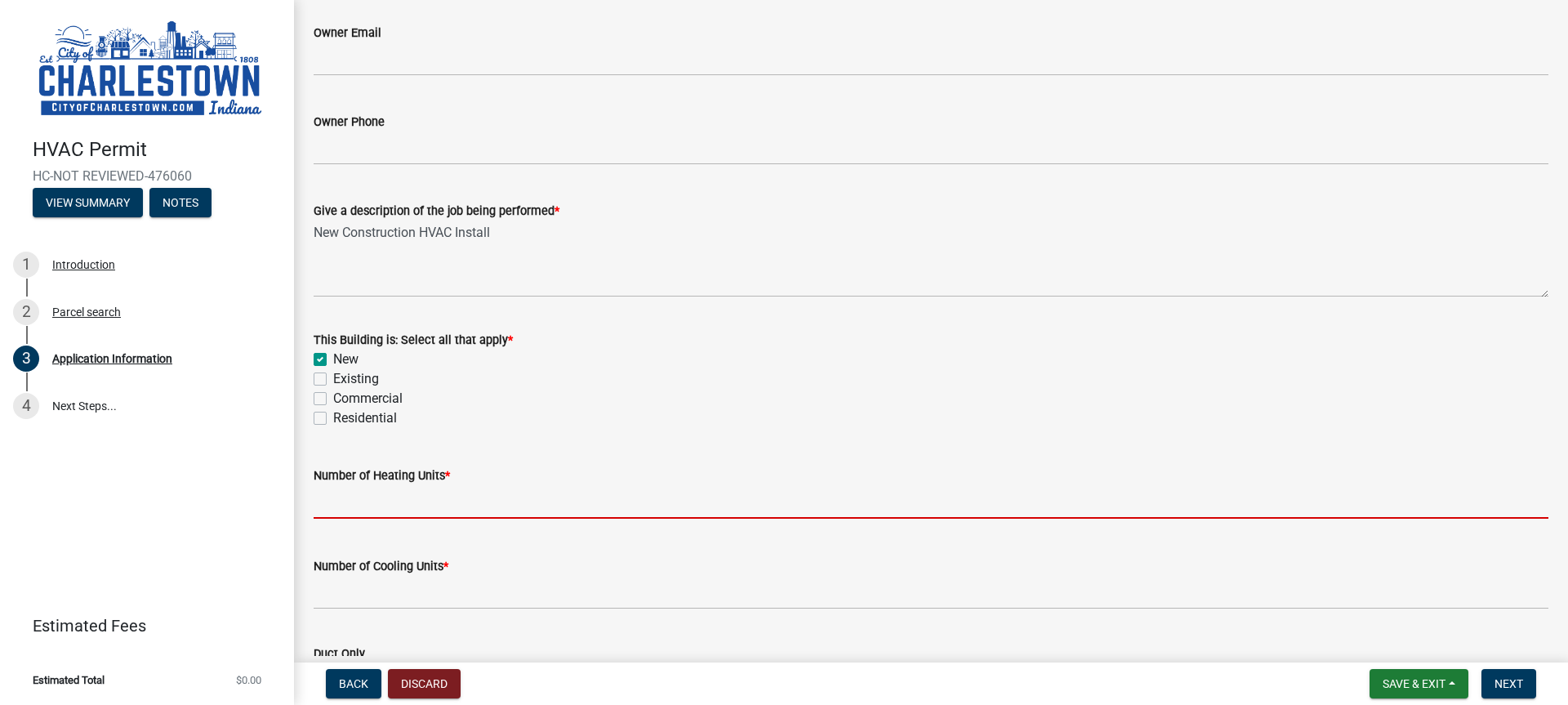
click at [375, 494] on input "text" at bounding box center [931, 502] width 1234 height 34
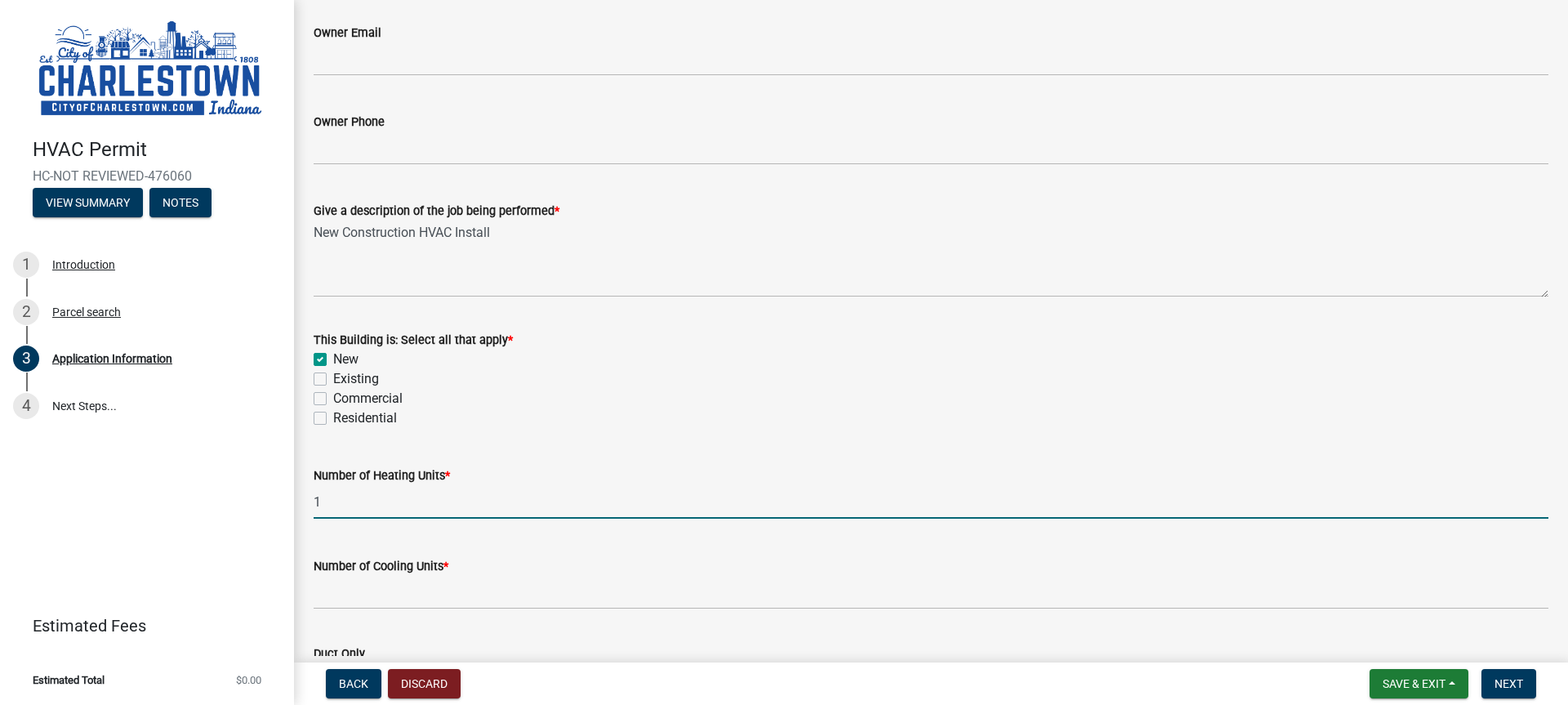
type input "1"
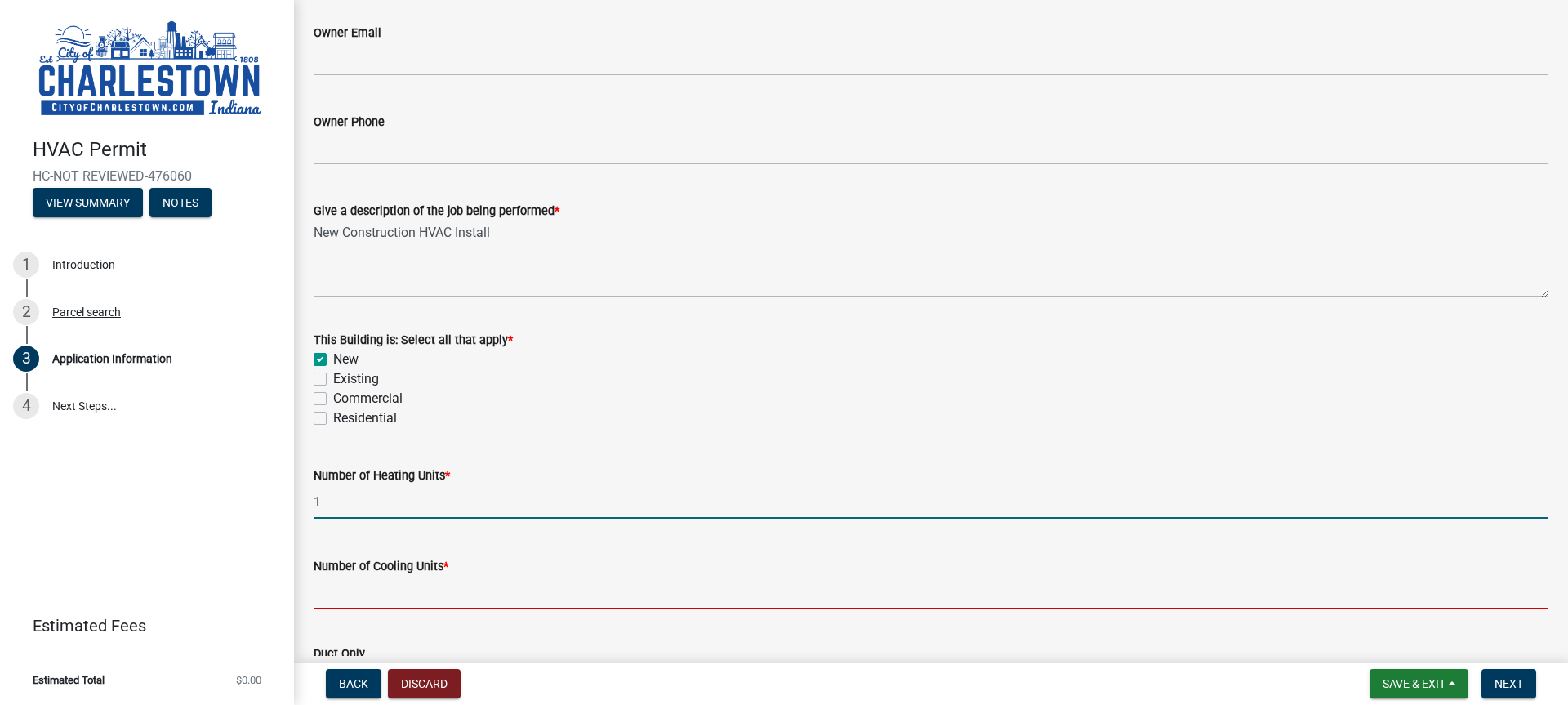
click at [397, 584] on input "text" at bounding box center [931, 592] width 1234 height 34
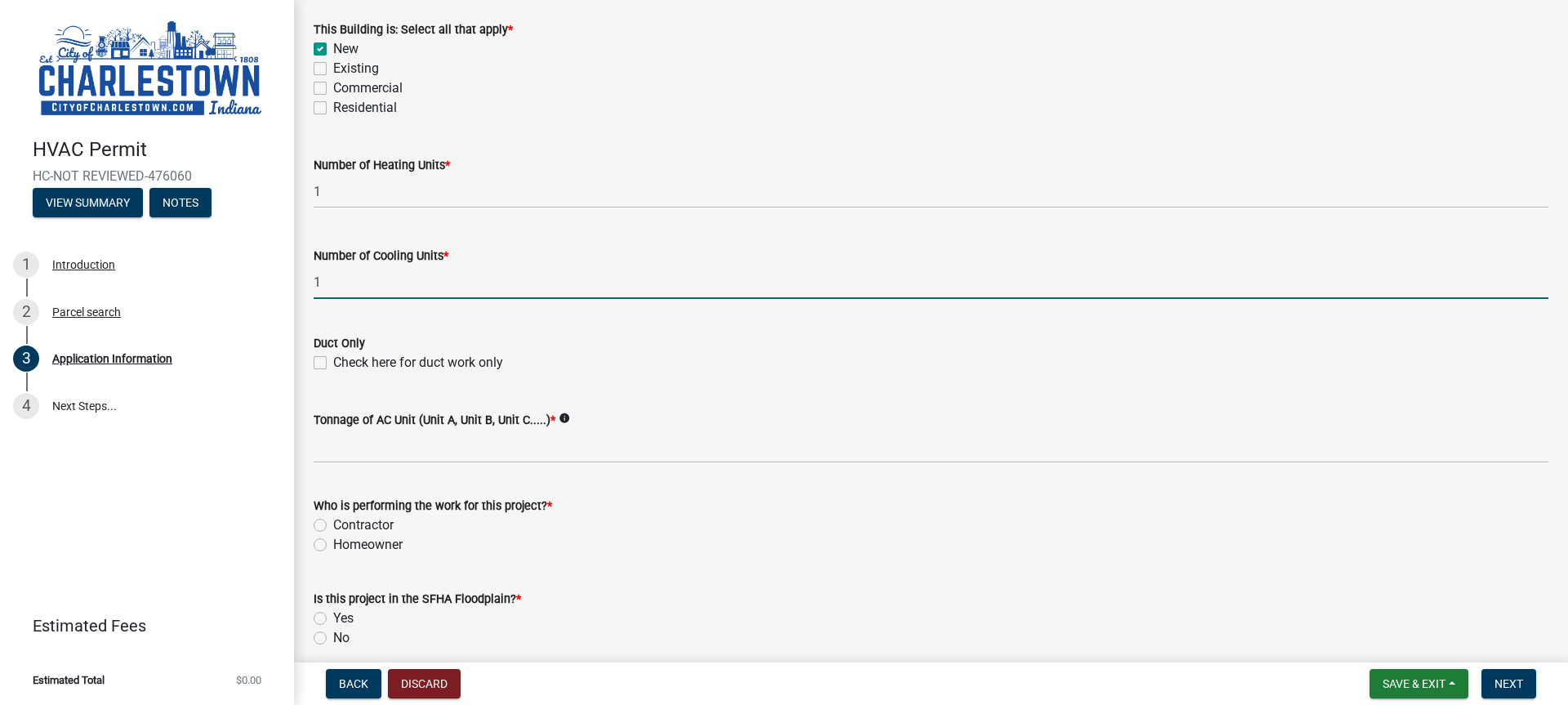
scroll to position [817, 0]
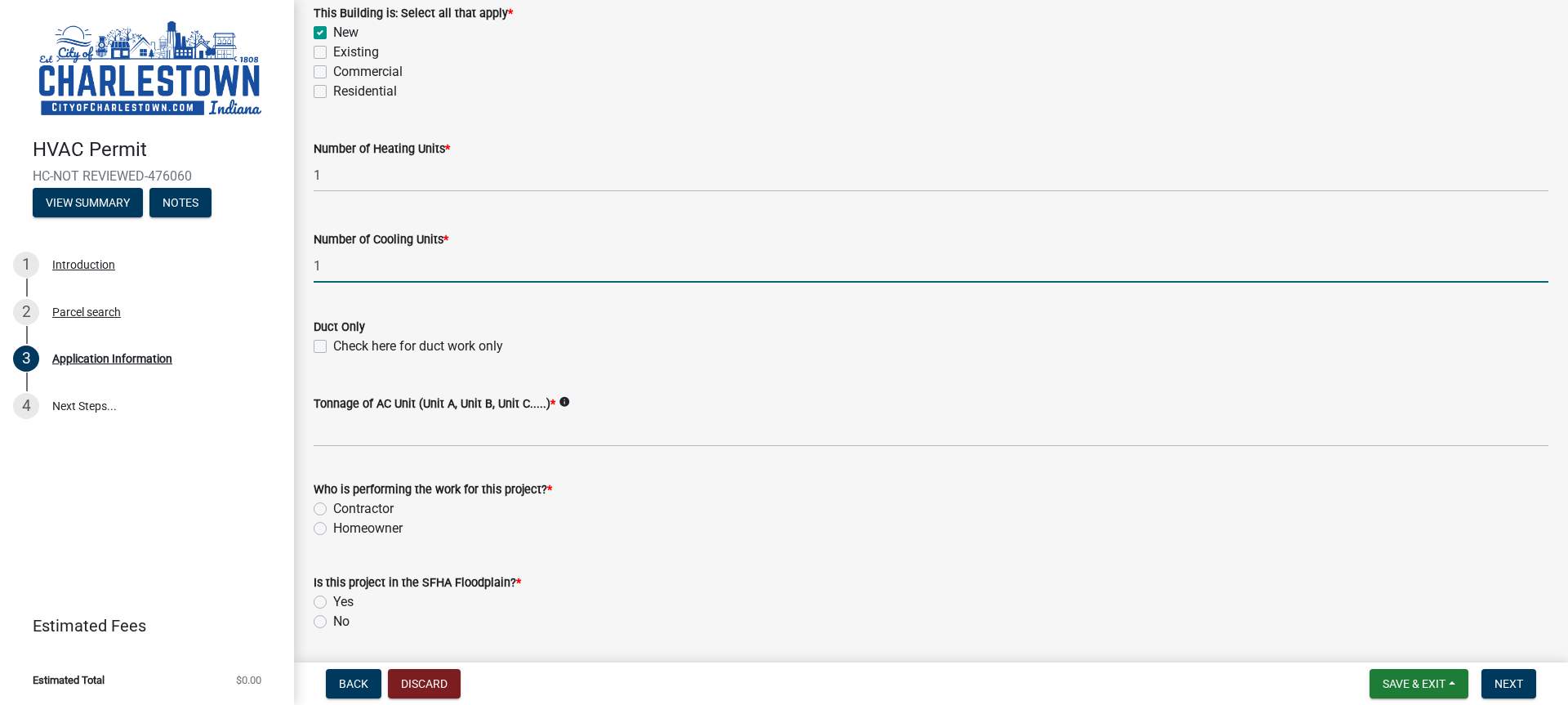
type input "1"
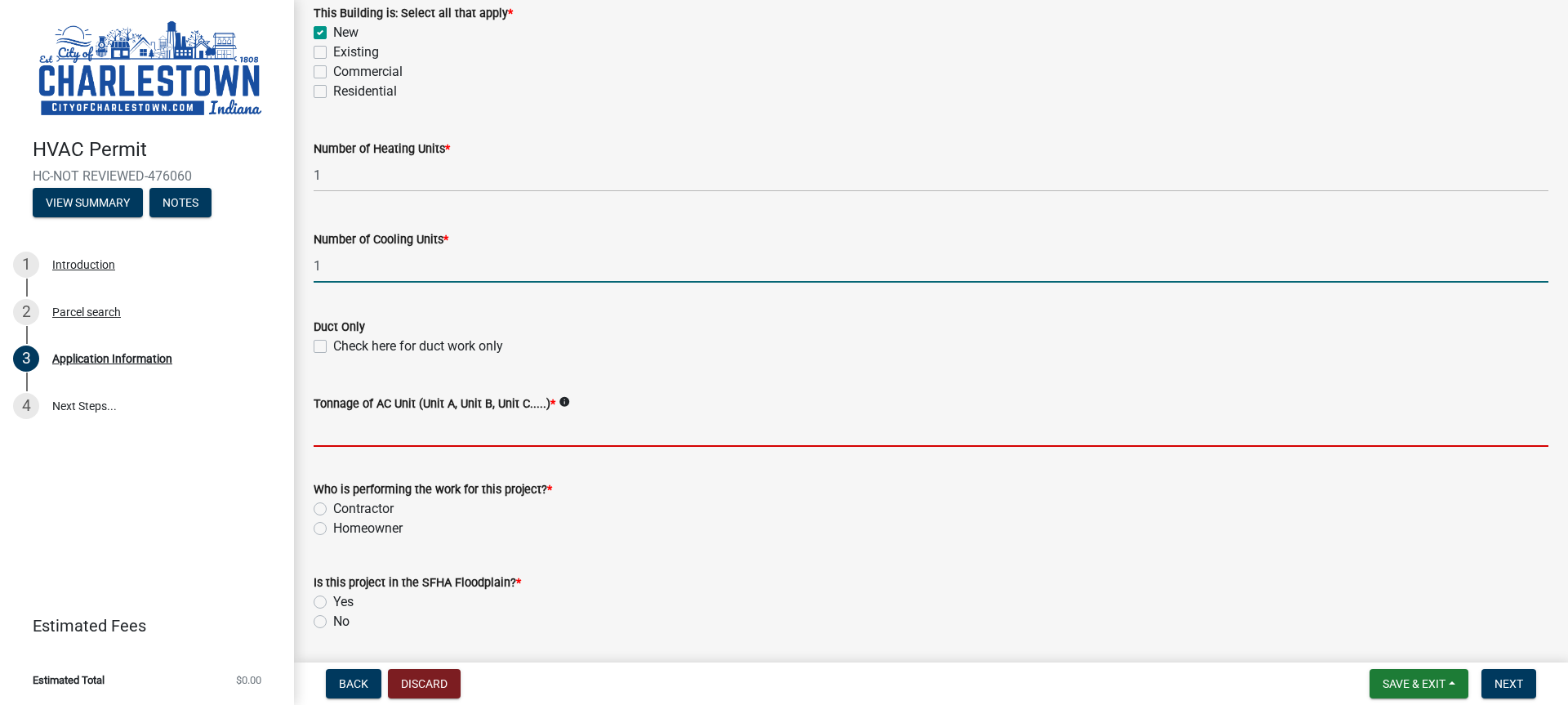
click at [385, 424] on input "Tonnage of AC Unit (Unit A, Unit B, Unit C.....) *" at bounding box center [931, 430] width 1234 height 34
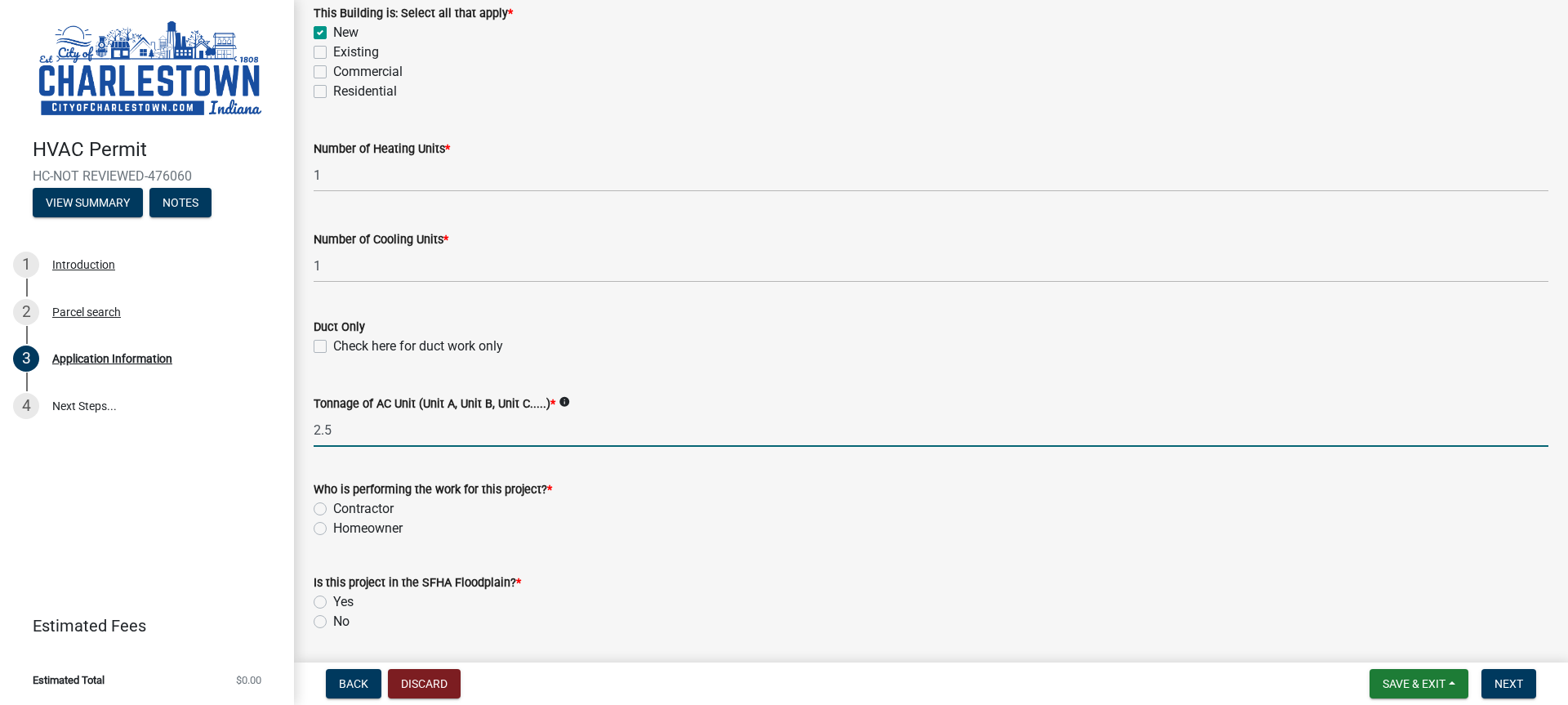
type input "2.5"
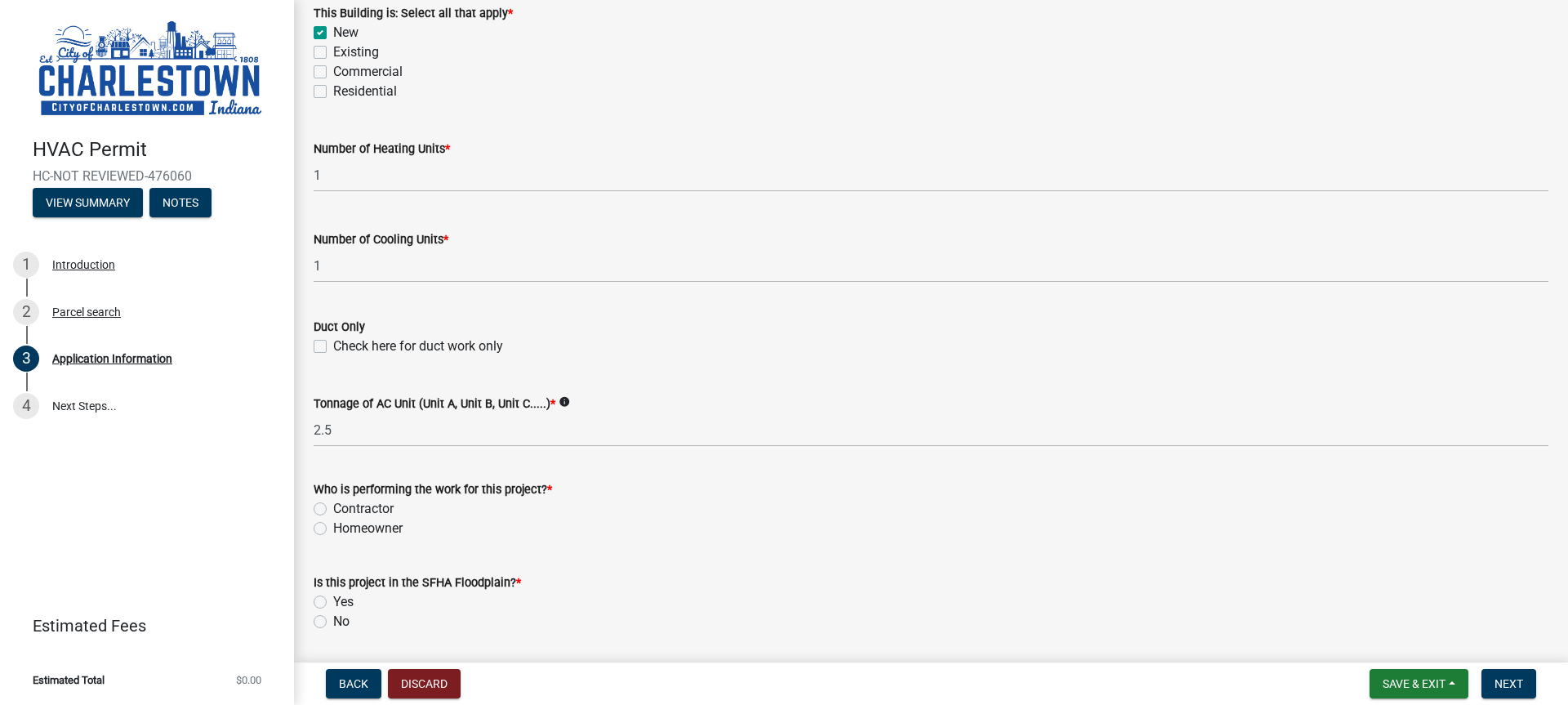
click at [333, 507] on label "Contractor" at bounding box center [363, 508] width 60 height 19
click at [333, 507] on input "Contractor" at bounding box center [338, 504] width 11 height 11
radio input "true"
click at [333, 625] on label "No" at bounding box center [341, 621] width 16 height 19
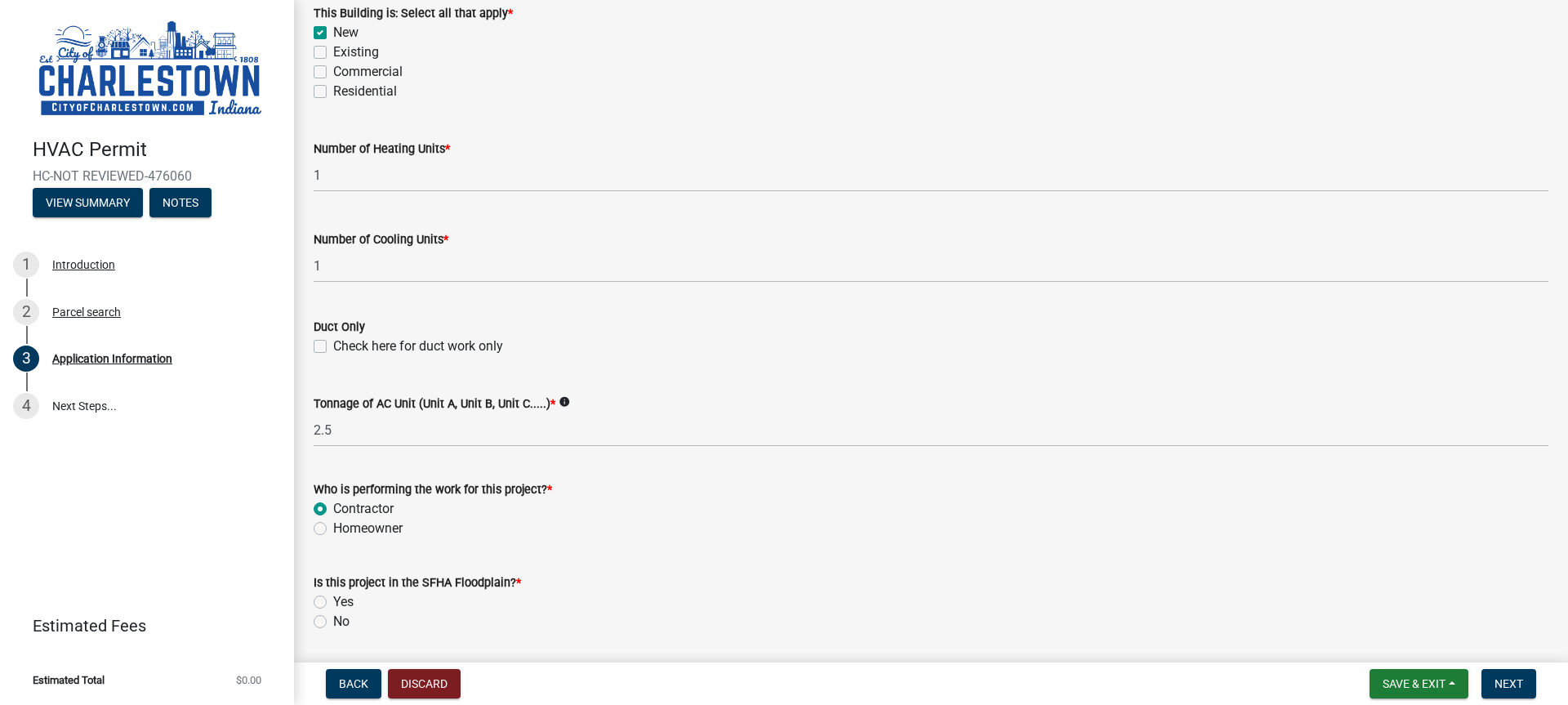
click at [333, 622] on input "No" at bounding box center [338, 617] width 11 height 11
radio input "true"
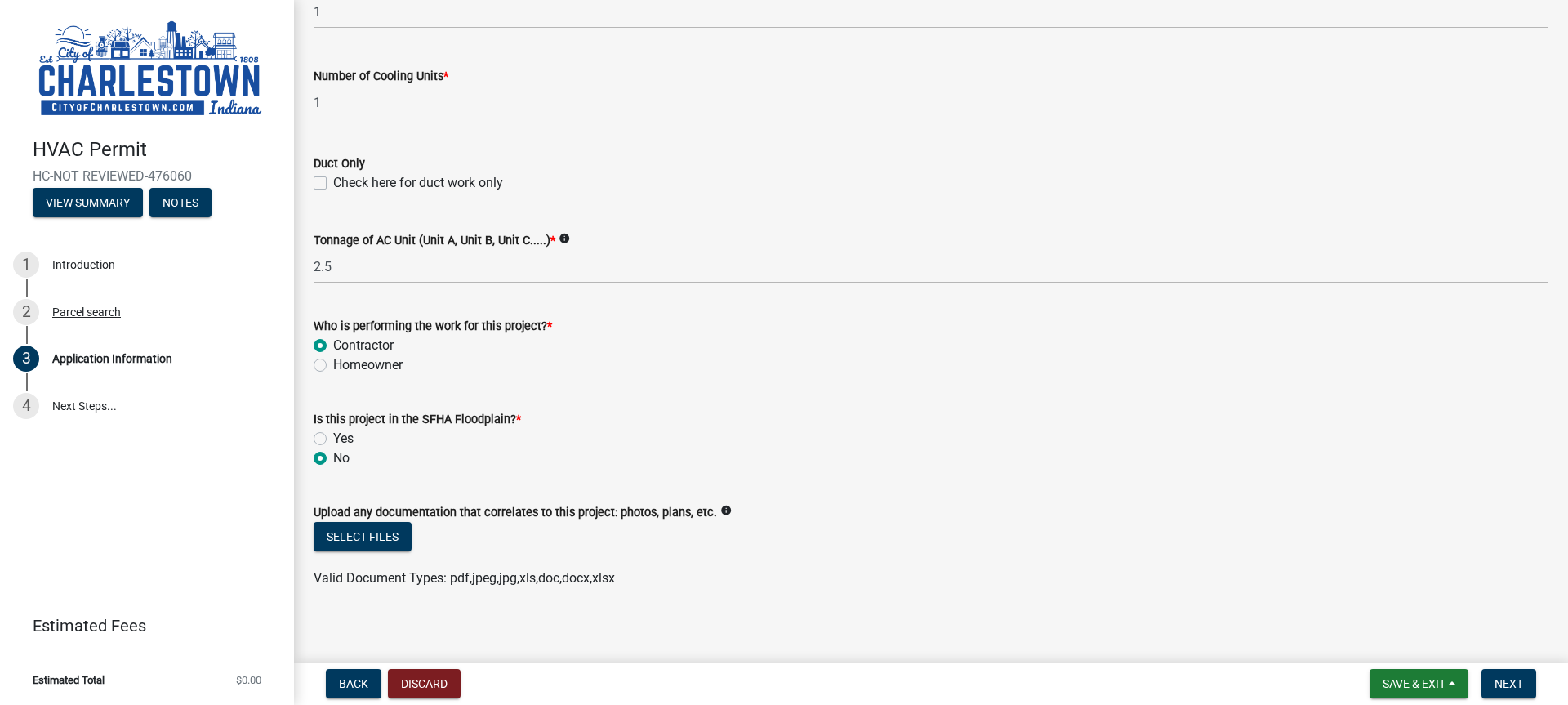
scroll to position [990, 0]
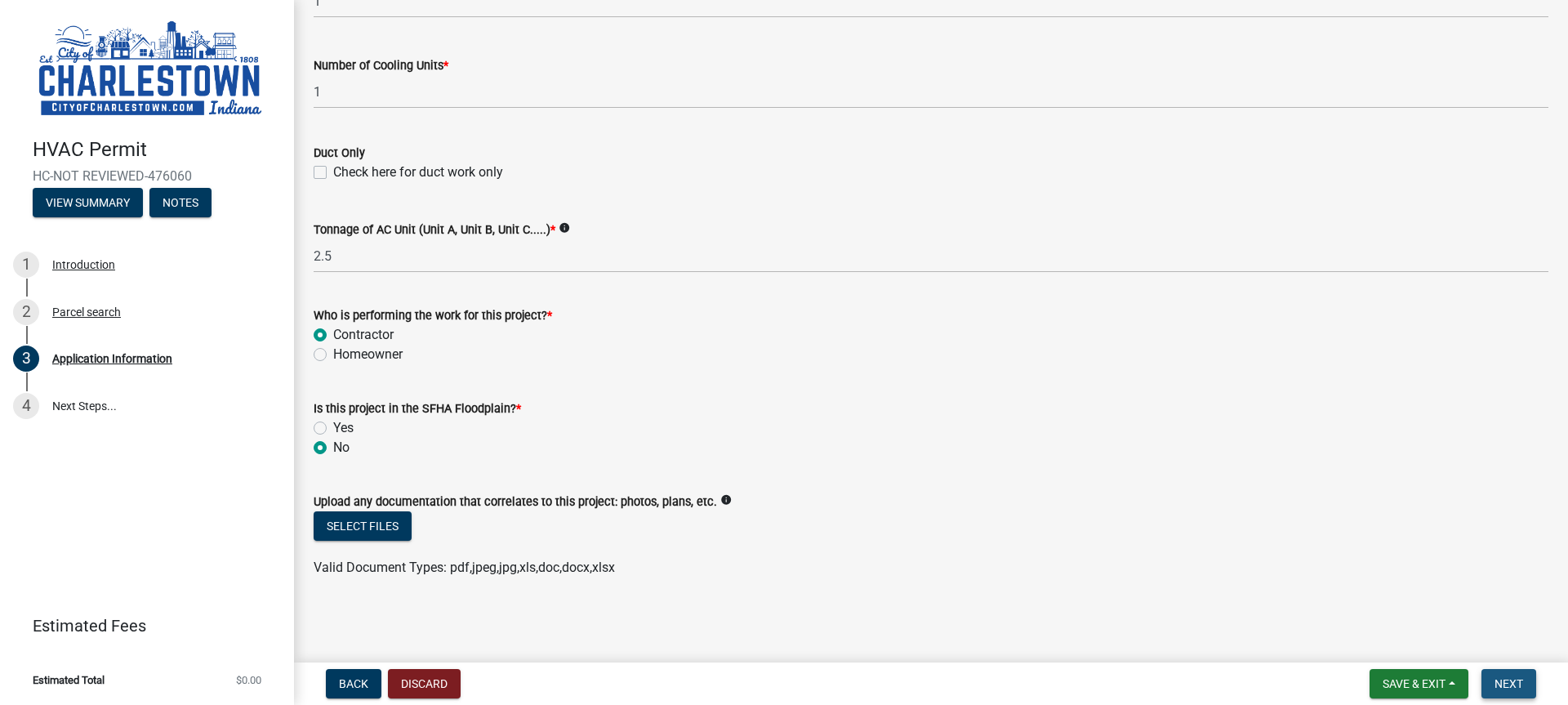
click at [1507, 685] on span "Next" at bounding box center [1508, 683] width 28 height 13
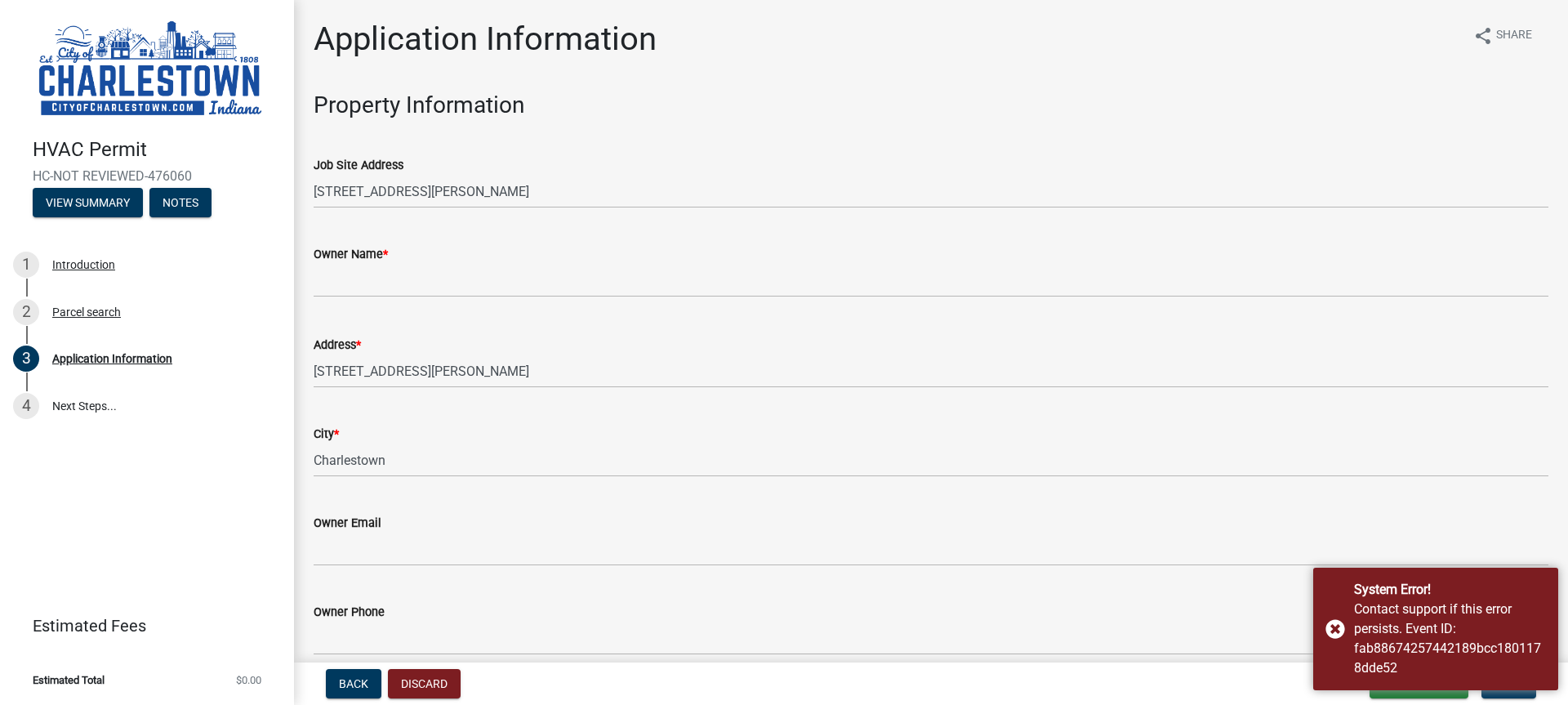
click at [1214, 658] on div "HVAC Permit HC-NOT REVIEWED-476060 View Summary Notes 1 Introduction 2 Parcel s…" at bounding box center [784, 352] width 1568 height 705
click at [1490, 696] on button "Next" at bounding box center [1509, 683] width 55 height 29
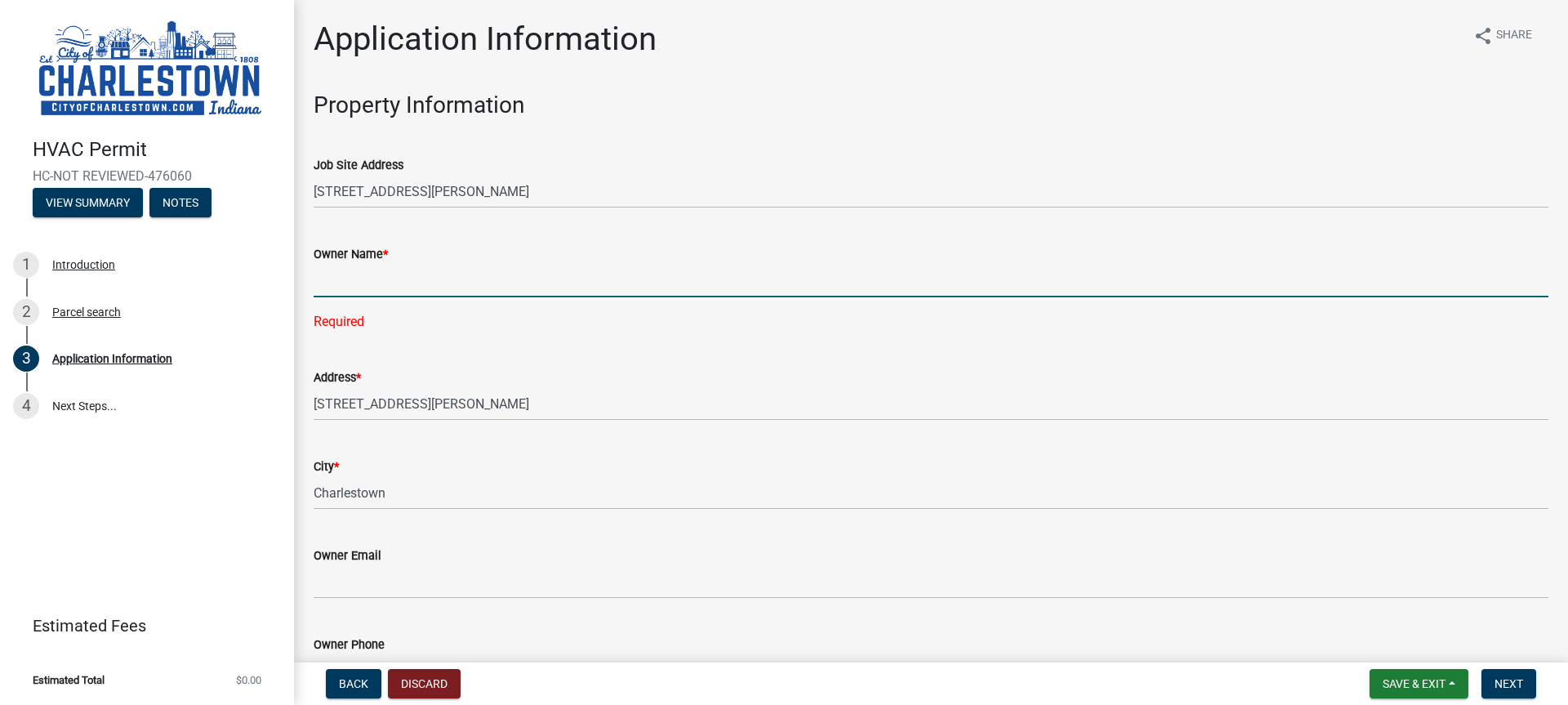
click at [323, 282] on input "Owner Name *" at bounding box center [931, 280] width 1234 height 34
type input "KGF"
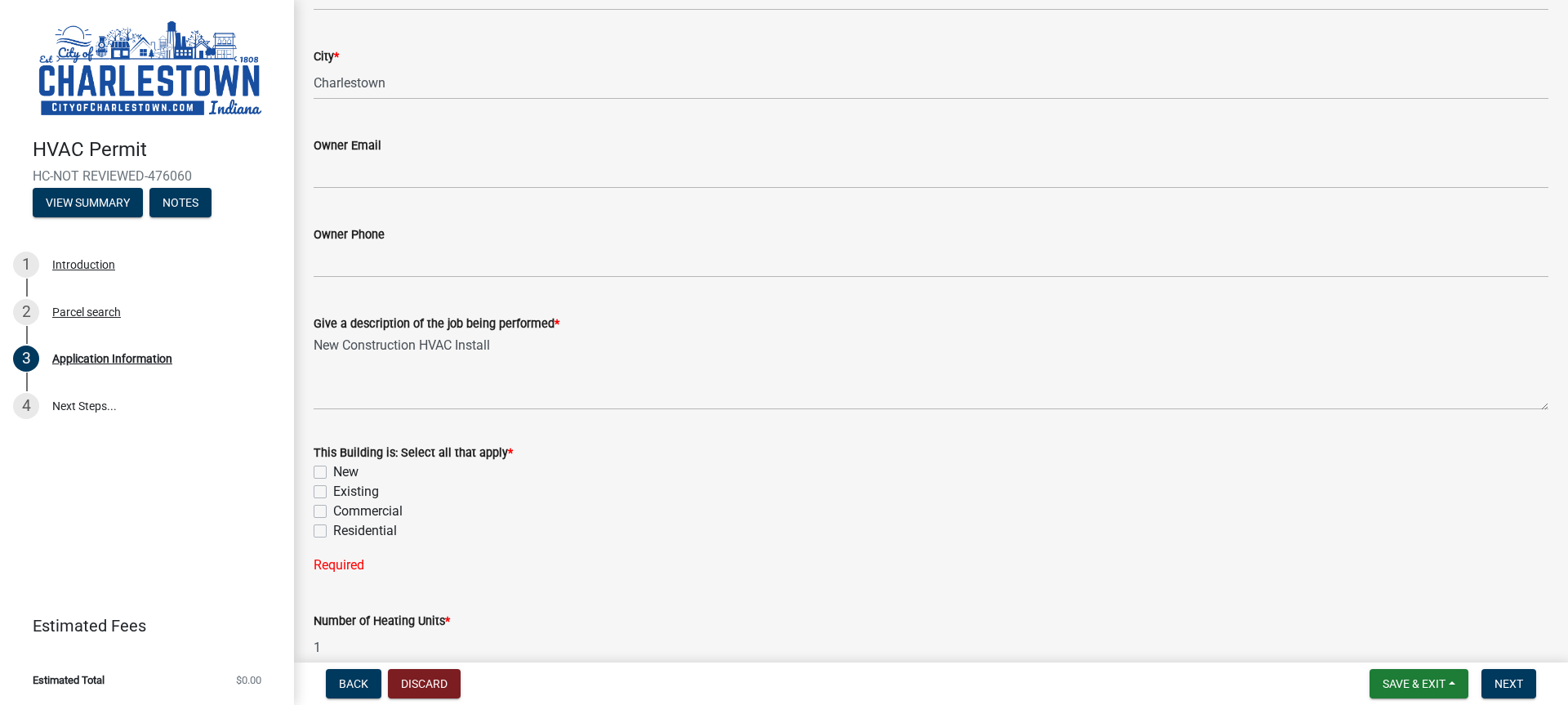
scroll to position [490, 0]
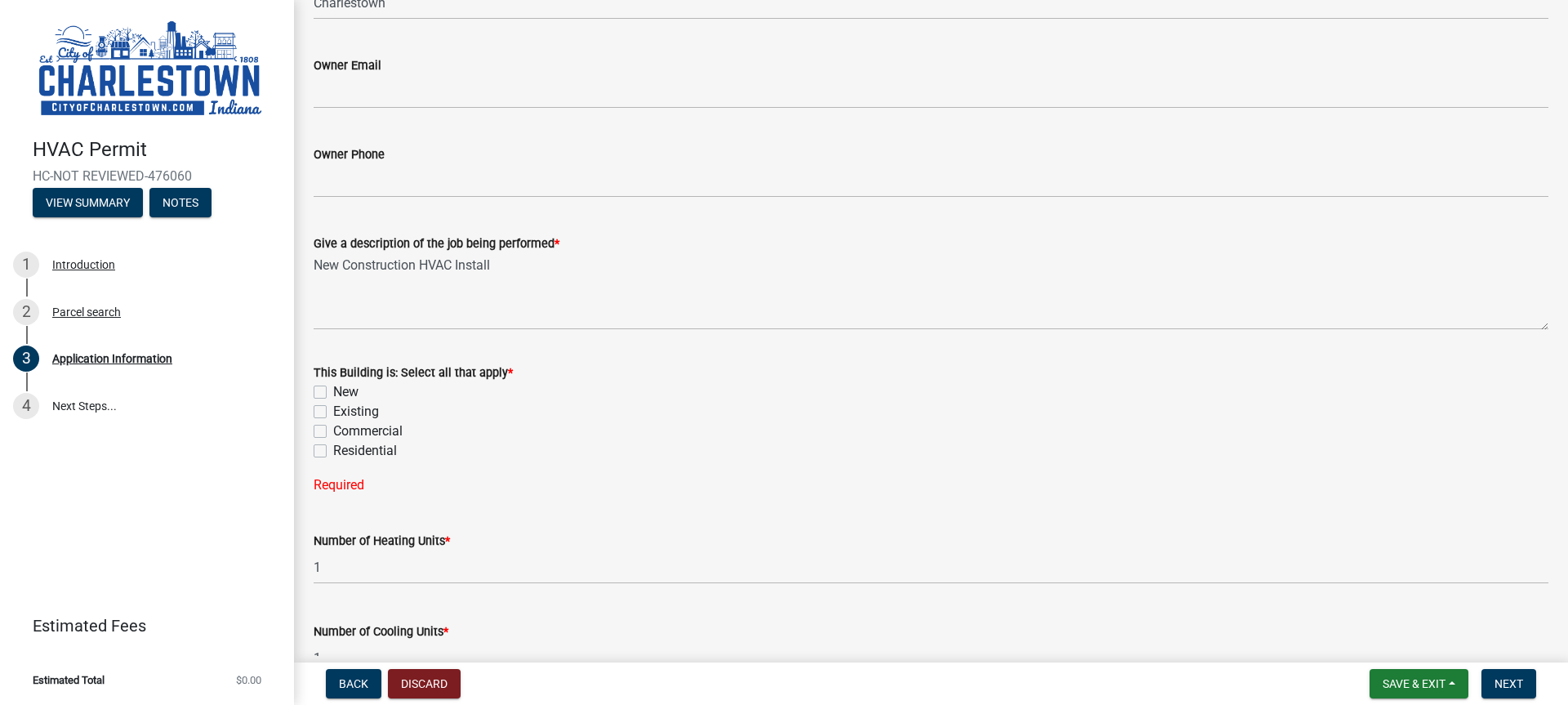
click at [333, 394] on label "New" at bounding box center [346, 391] width 26 height 19
click at [333, 393] on input "New" at bounding box center [338, 388] width 11 height 11
checkbox input "true"
checkbox input "false"
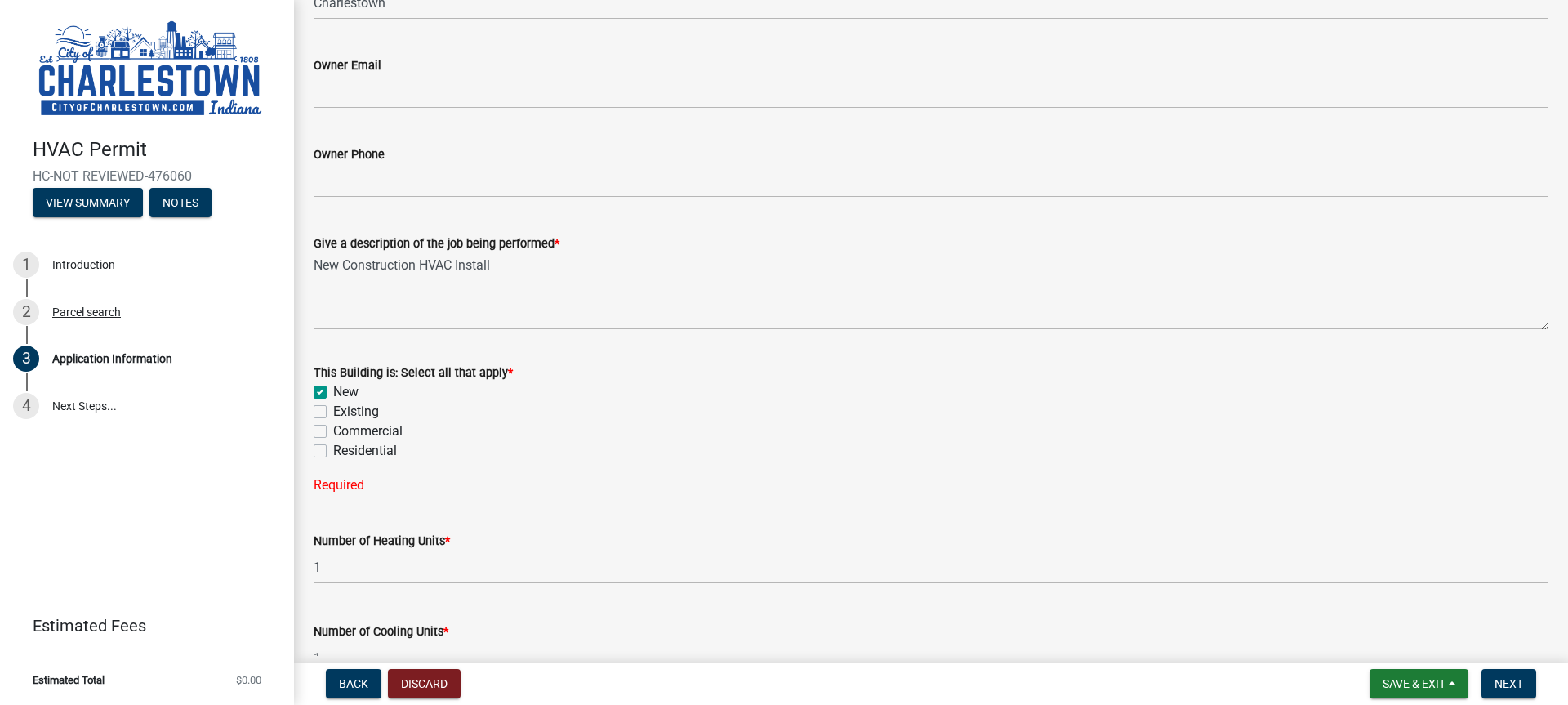
checkbox input "false"
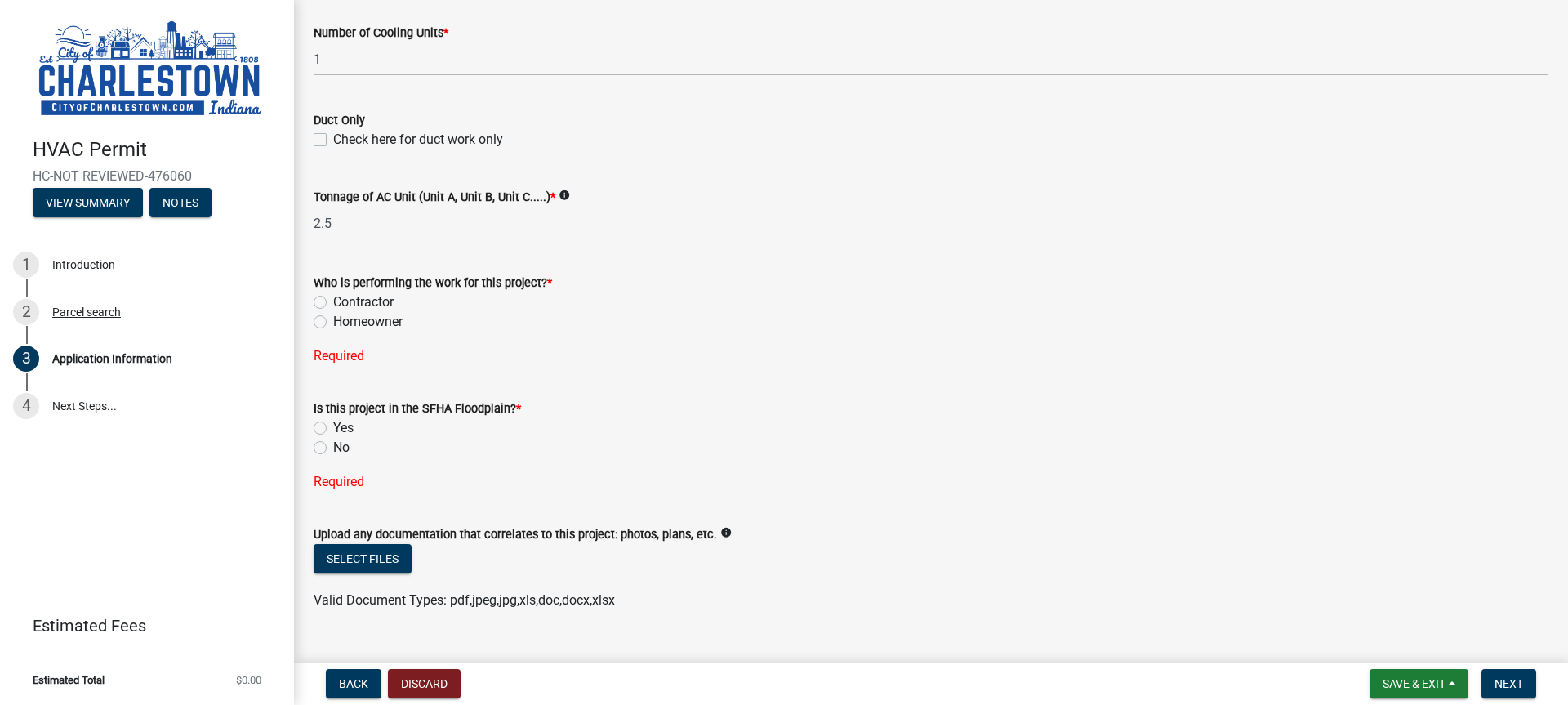
scroll to position [1029, 0]
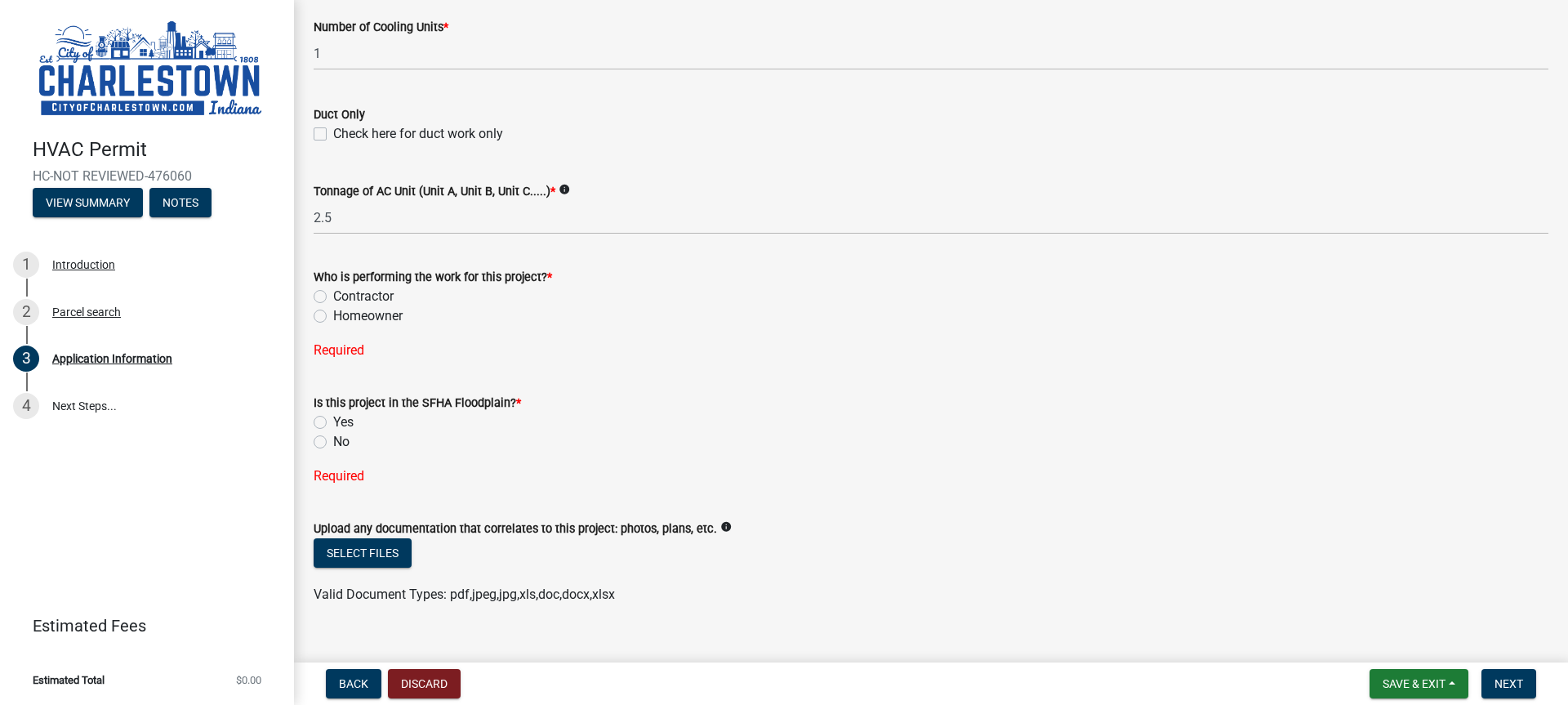
click at [333, 295] on label "Contractor" at bounding box center [363, 295] width 60 height 19
click at [333, 295] on input "Contractor" at bounding box center [338, 292] width 11 height 11
radio input "true"
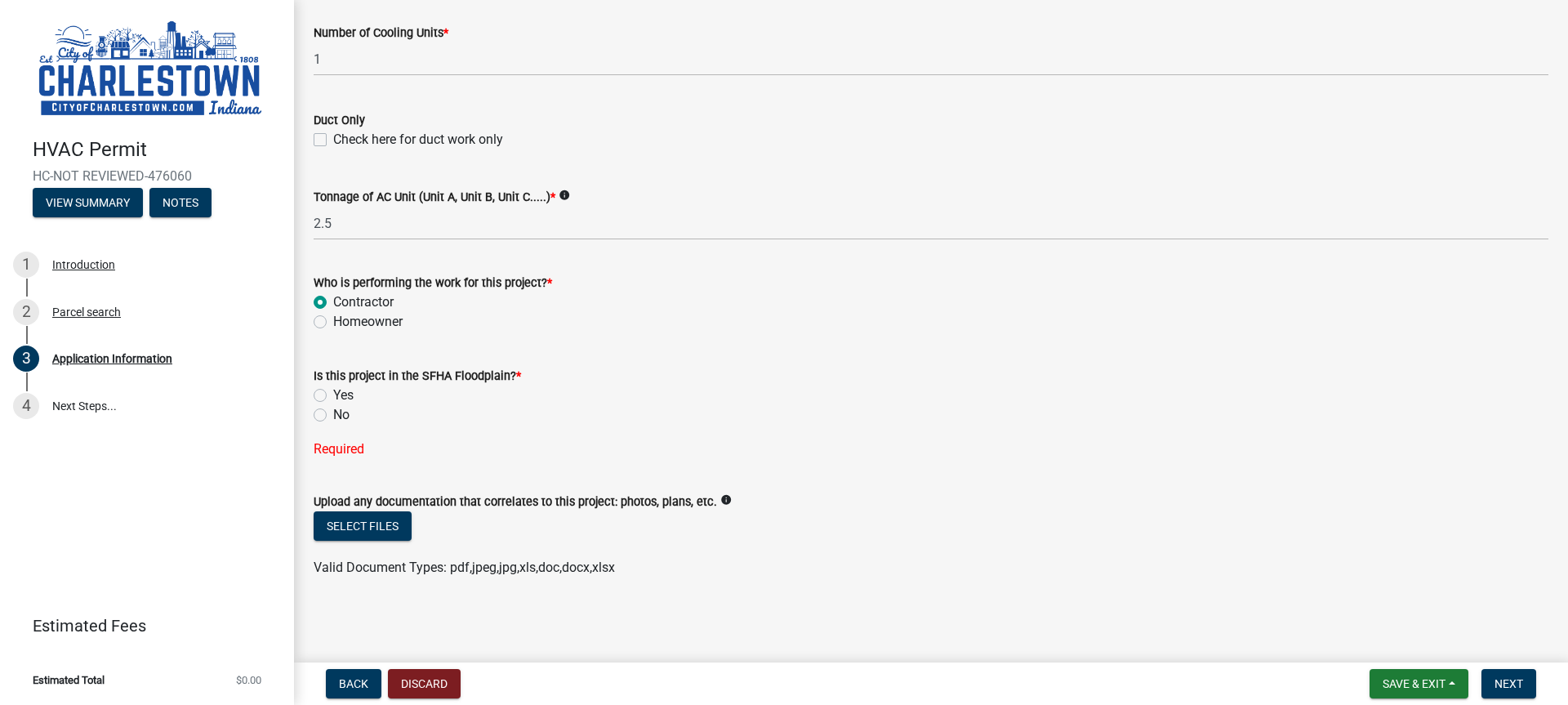
scroll to position [1023, 0]
click at [333, 419] on label "No" at bounding box center [341, 414] width 16 height 19
click at [333, 416] on input "No" at bounding box center [338, 410] width 11 height 11
radio input "true"
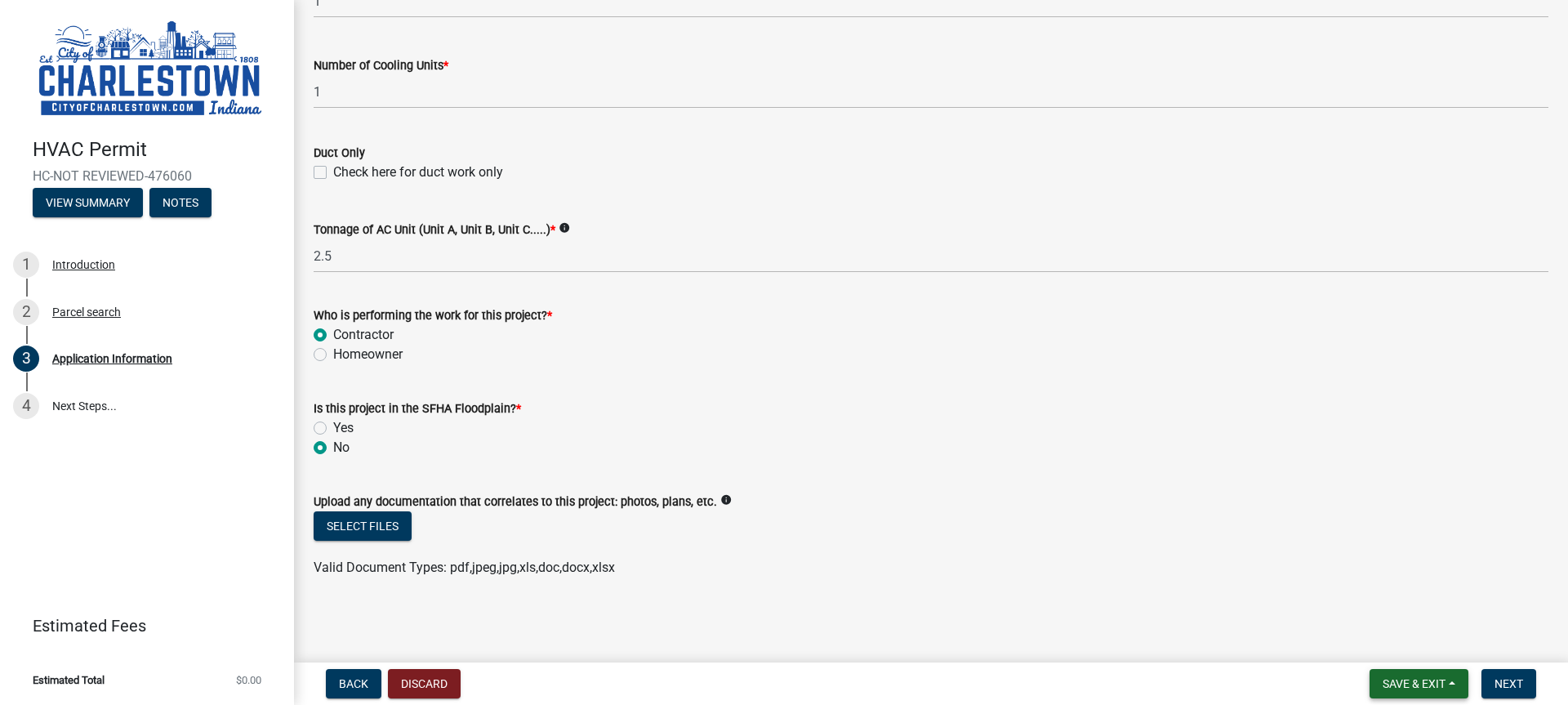
click at [1399, 687] on span "Save & Exit" at bounding box center [1413, 683] width 63 height 13
click at [1393, 646] on button "Save & Exit" at bounding box center [1402, 641] width 130 height 39
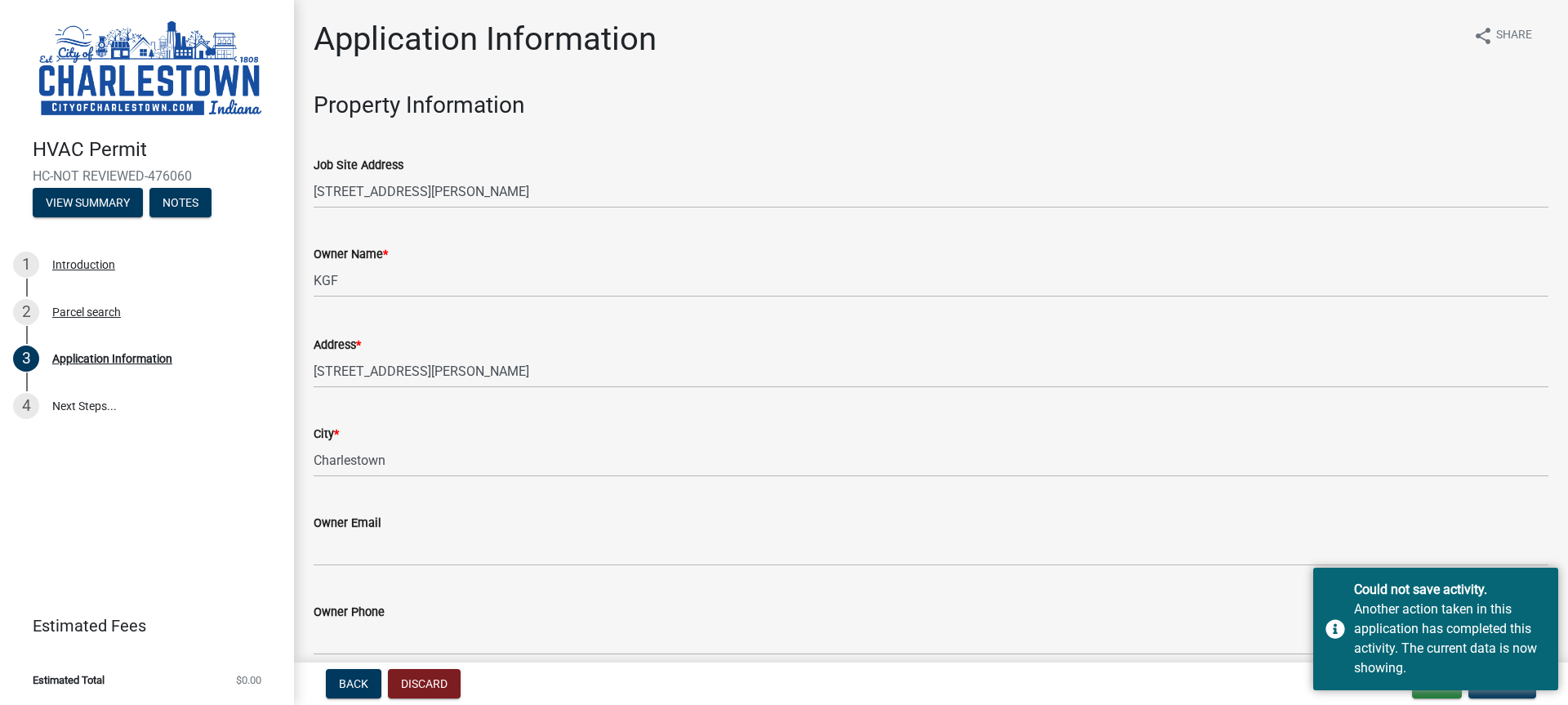
click at [1231, 682] on div "Back Discard Exit Update" at bounding box center [931, 683] width 1247 height 29
click at [1260, 626] on input "Owner Phone" at bounding box center [931, 638] width 1234 height 34
click at [1345, 631] on div "Could not save activity. Another action taken in this application has completed…" at bounding box center [1435, 628] width 245 height 122
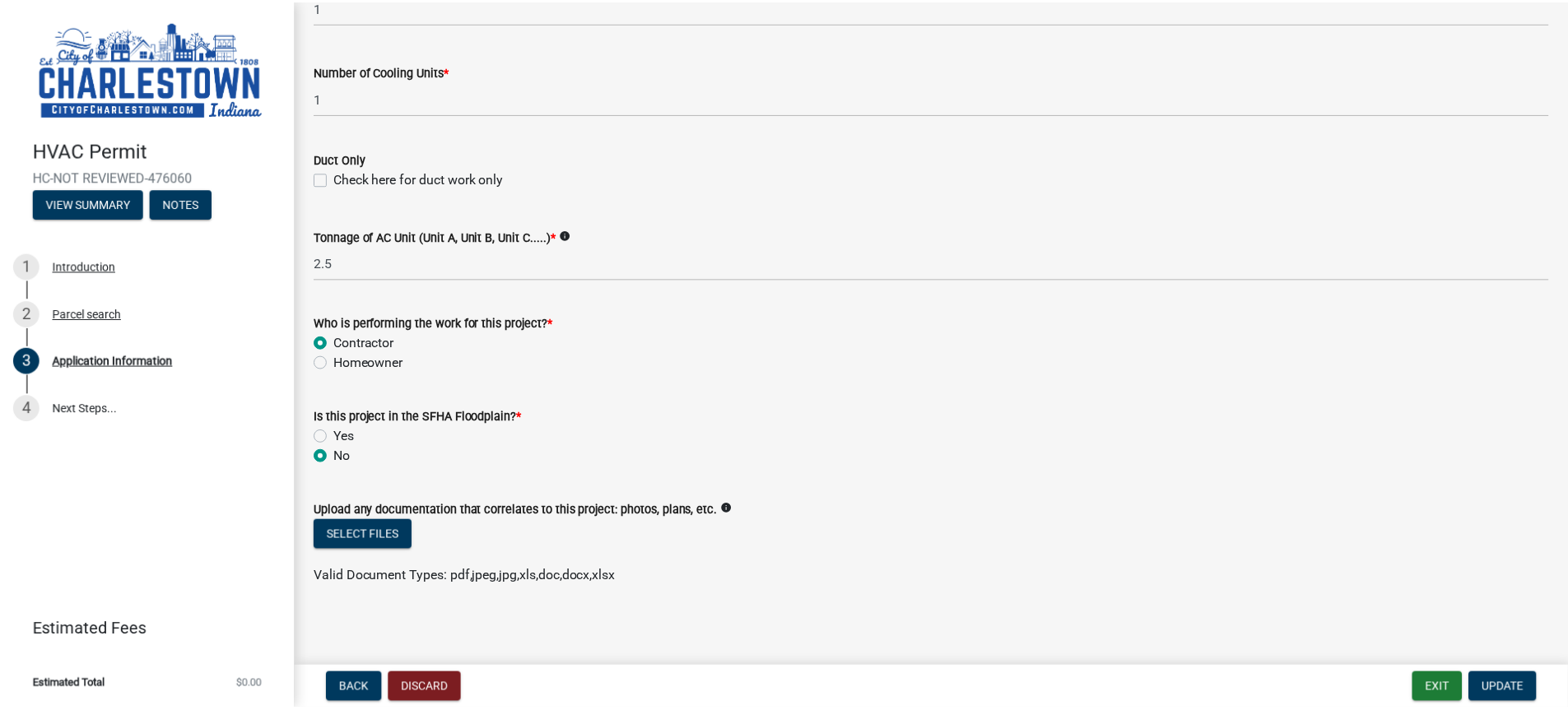
scroll to position [997, 0]
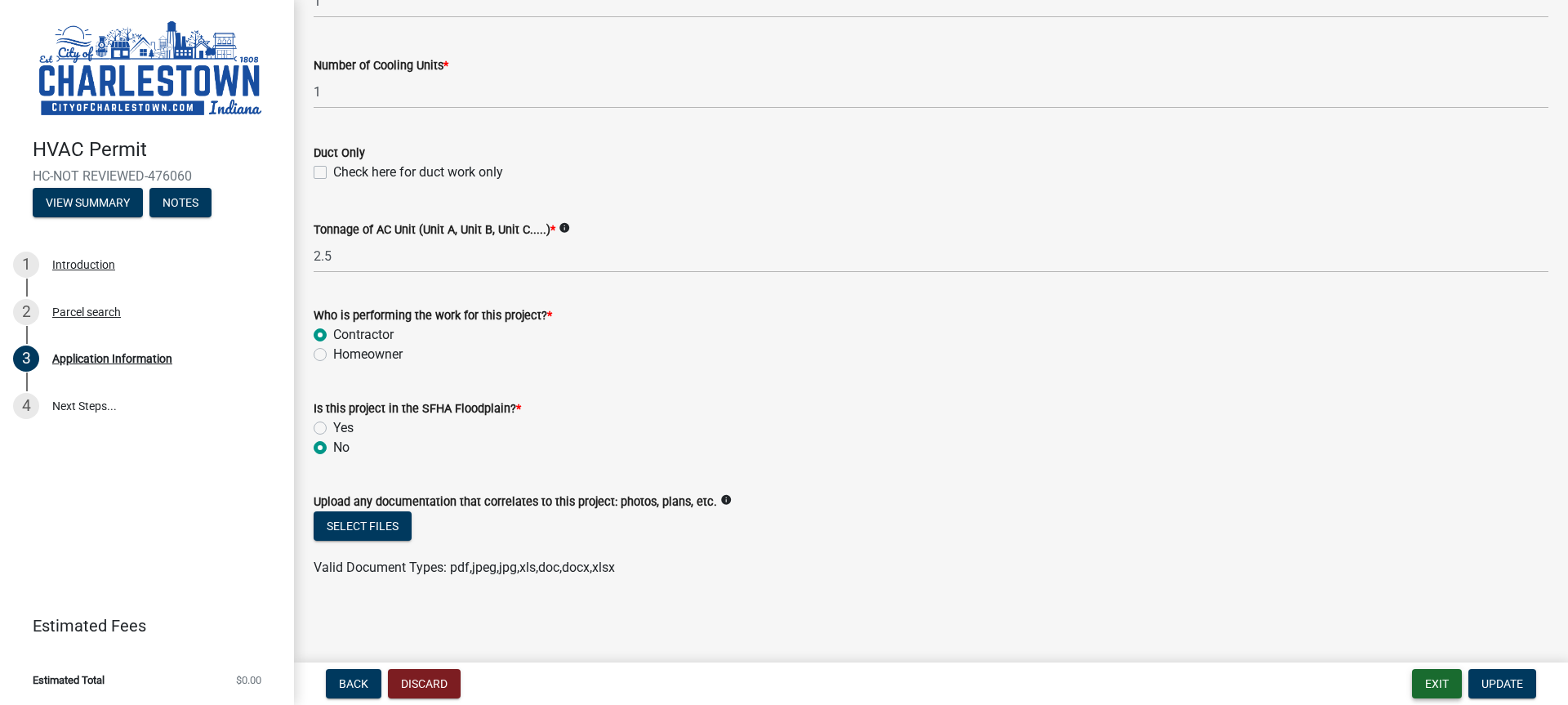
click at [1444, 681] on button "Exit" at bounding box center [1436, 683] width 50 height 29
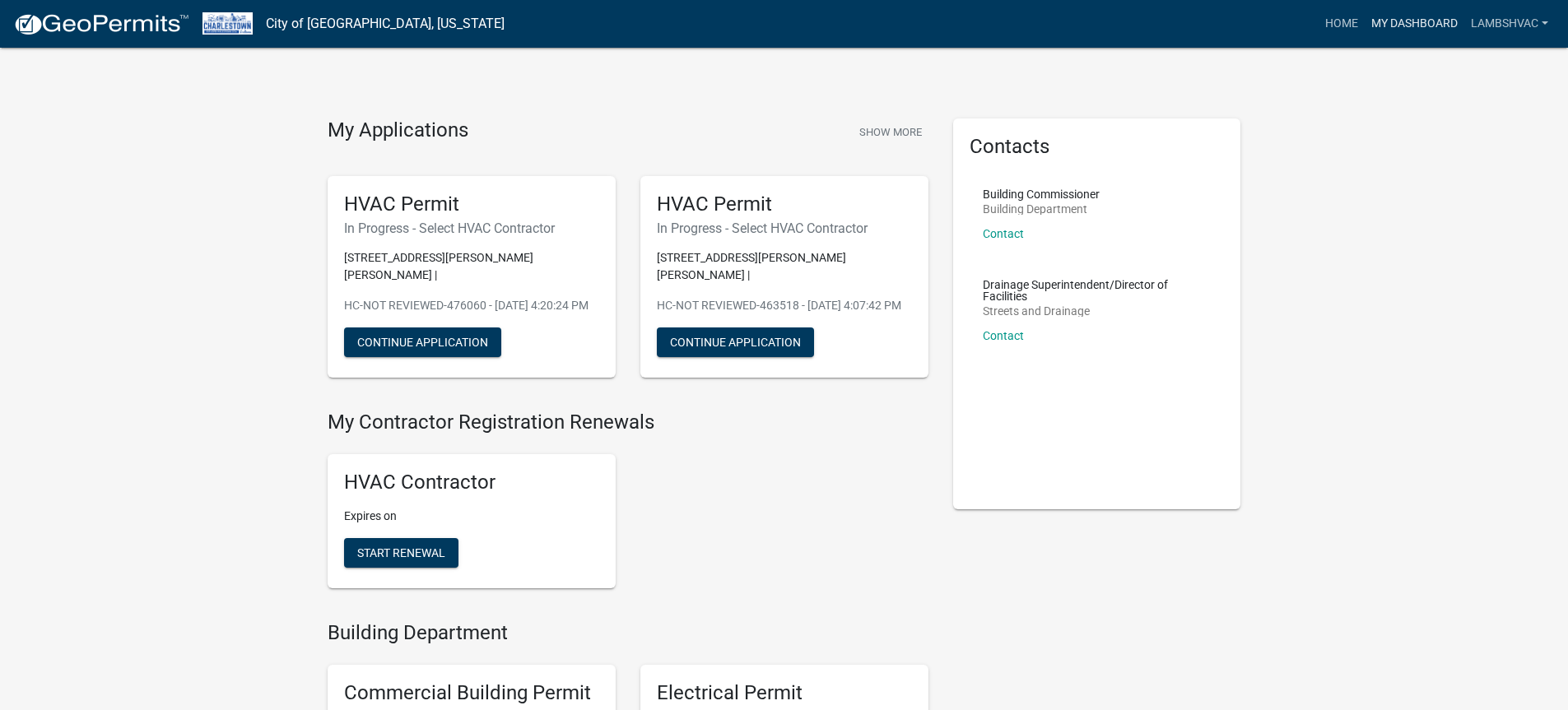
click at [1408, 30] on link "My Dashboard" at bounding box center [1415, 24] width 99 height 31
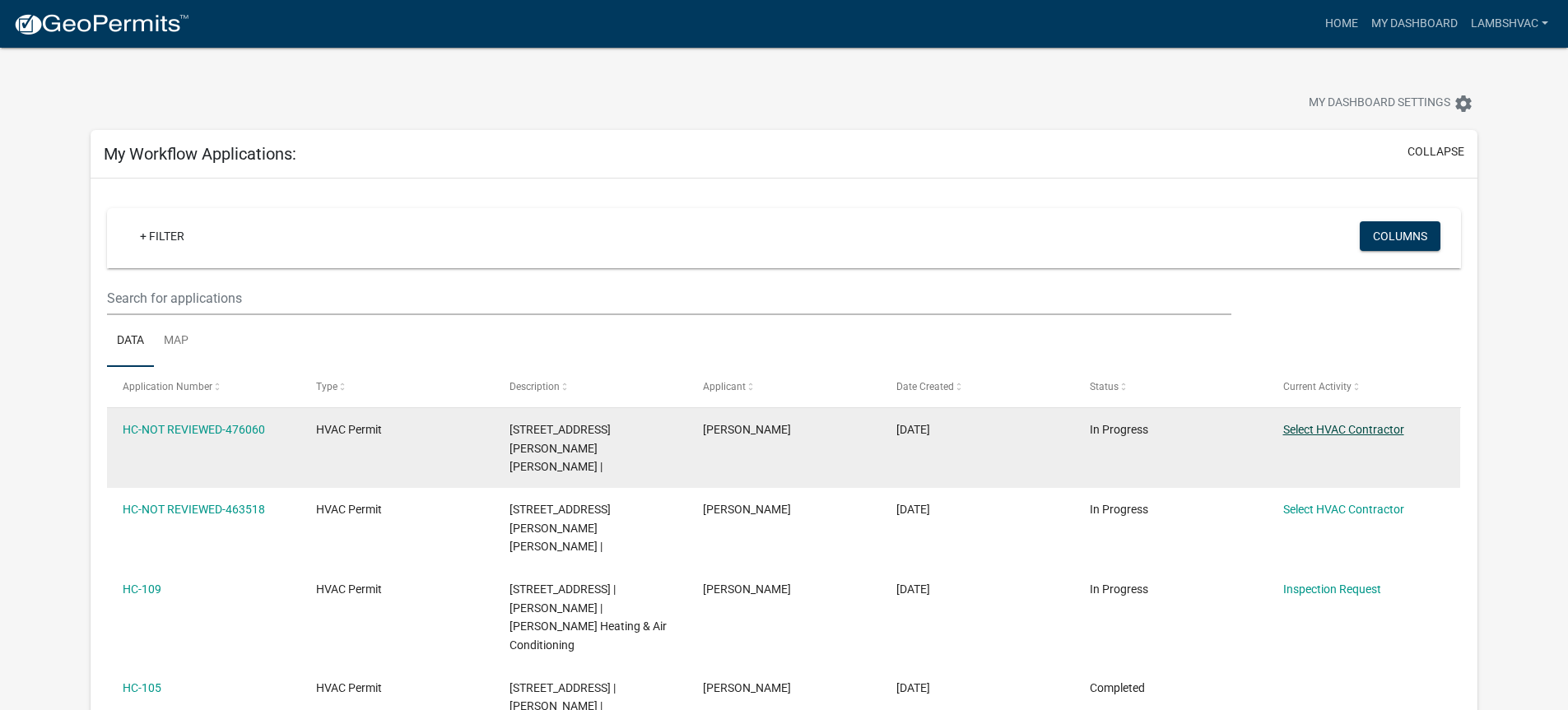
click at [1305, 430] on link "Select HVAC Contractor" at bounding box center [1344, 429] width 121 height 13
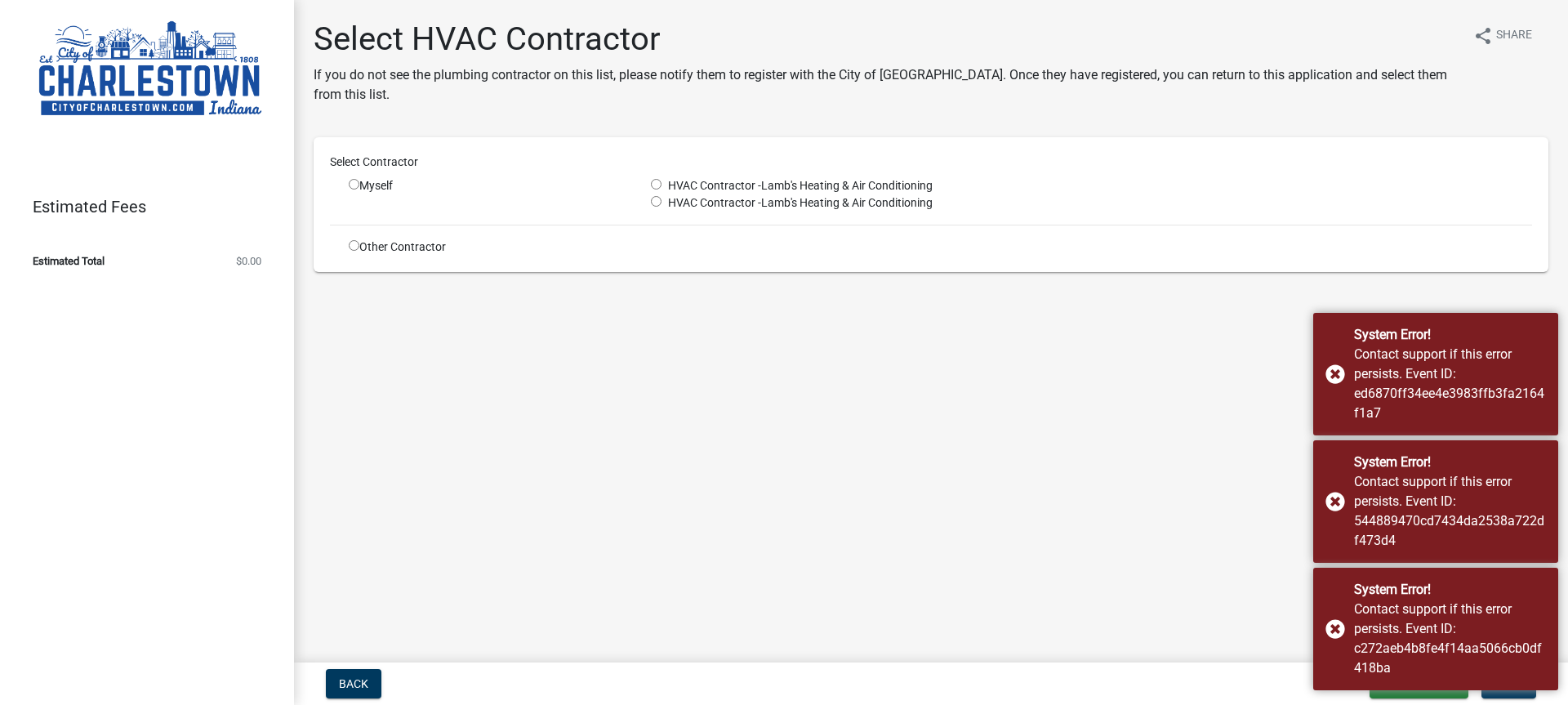
click at [657, 181] on input "radio" at bounding box center [656, 184] width 11 height 11
radio input "true"
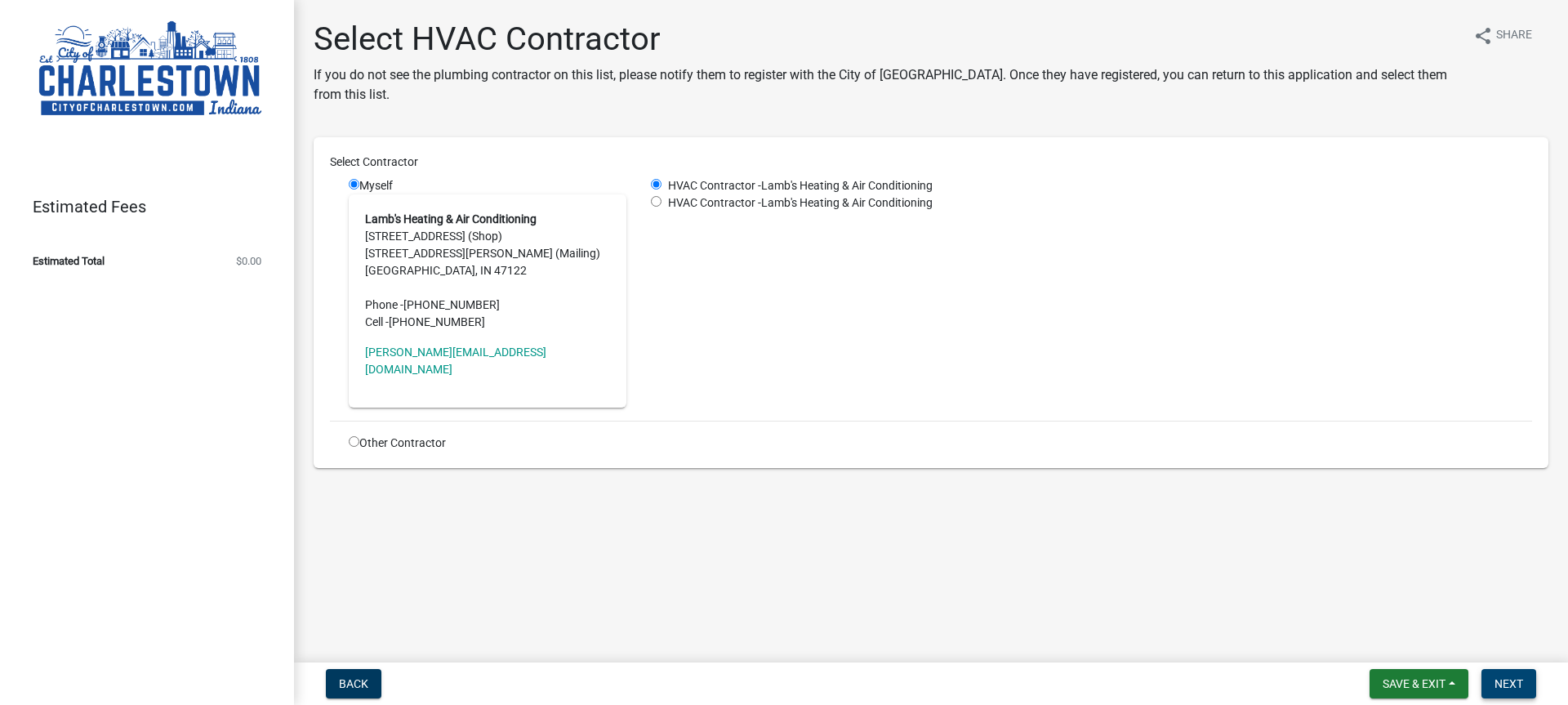
click at [1514, 681] on span "Next" at bounding box center [1508, 683] width 28 height 13
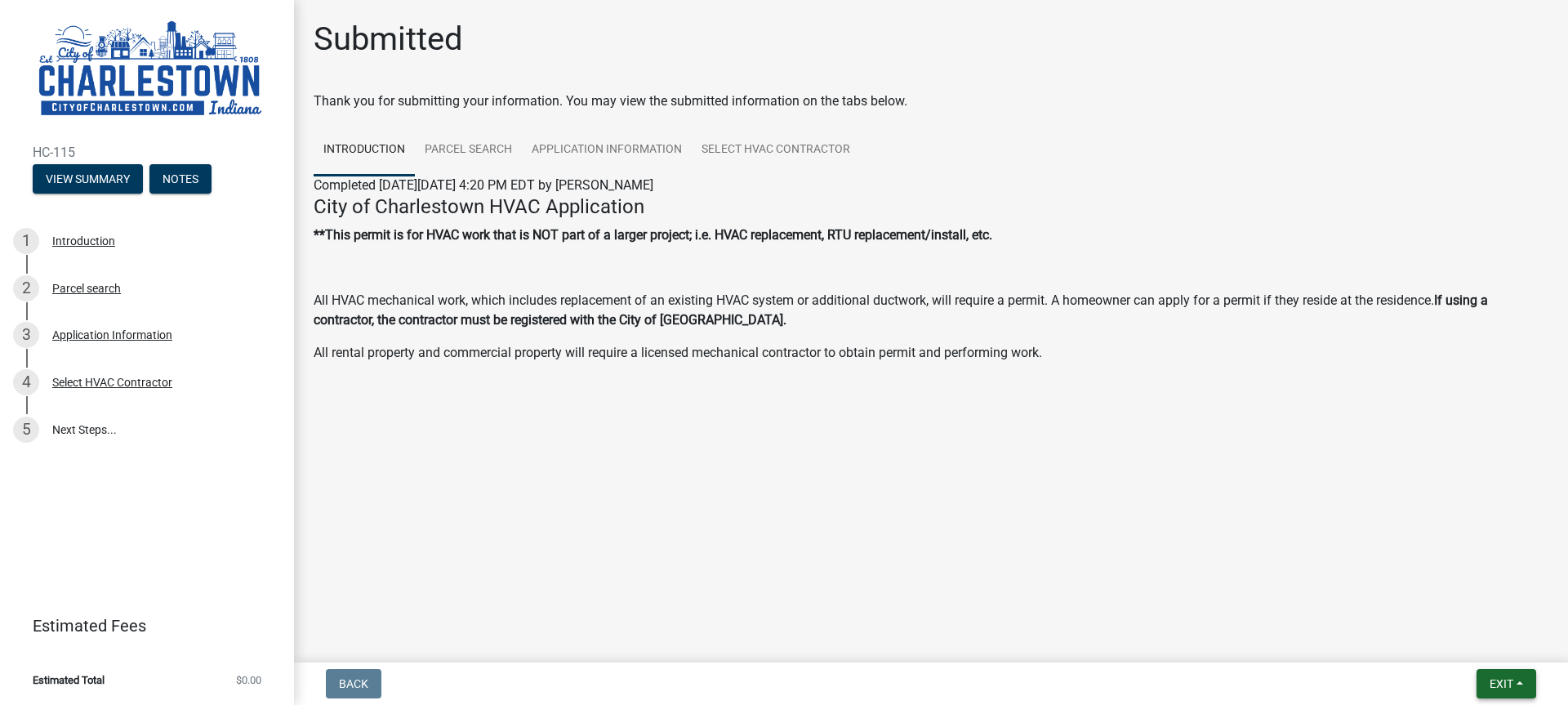
click at [1491, 685] on span "Exit" at bounding box center [1501, 683] width 24 height 13
click at [1466, 648] on button "Save & Exit" at bounding box center [1470, 641] width 130 height 39
